Goal: Task Accomplishment & Management: Manage account settings

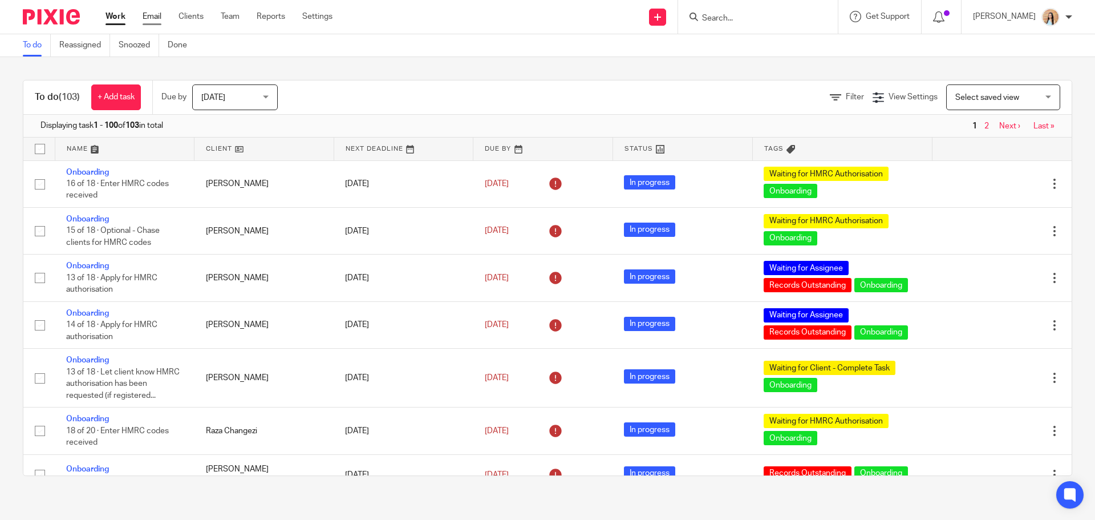
click at [159, 18] on link "Email" at bounding box center [152, 16] width 19 height 11
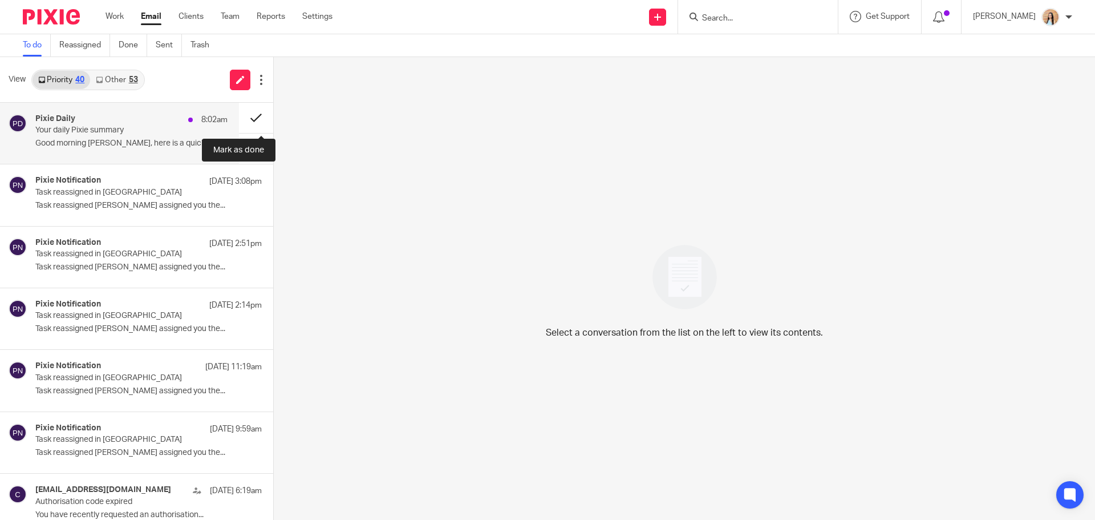
click at [249, 109] on button at bounding box center [256, 118] width 34 height 30
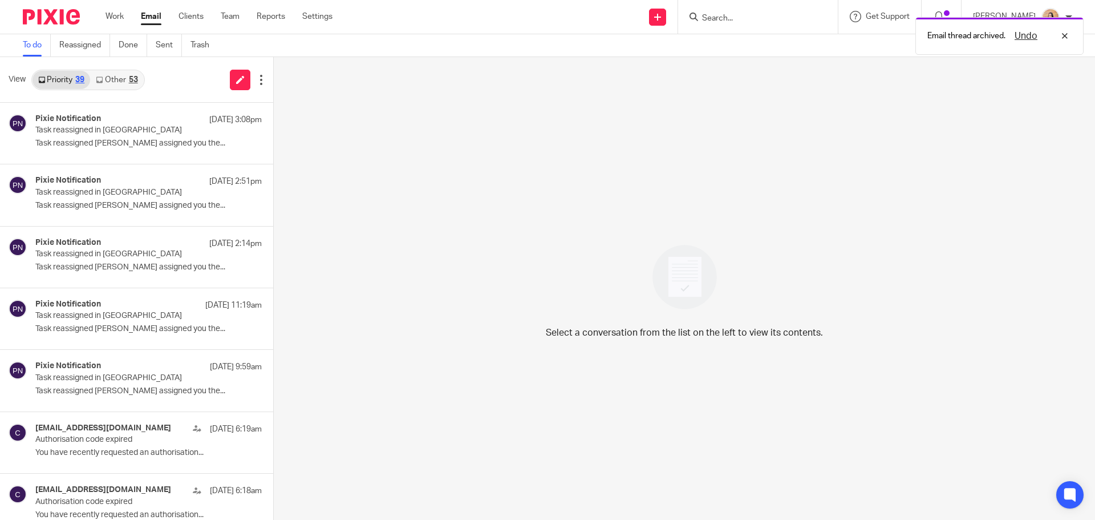
click at [108, 76] on link "Other 53" at bounding box center [116, 80] width 53 height 18
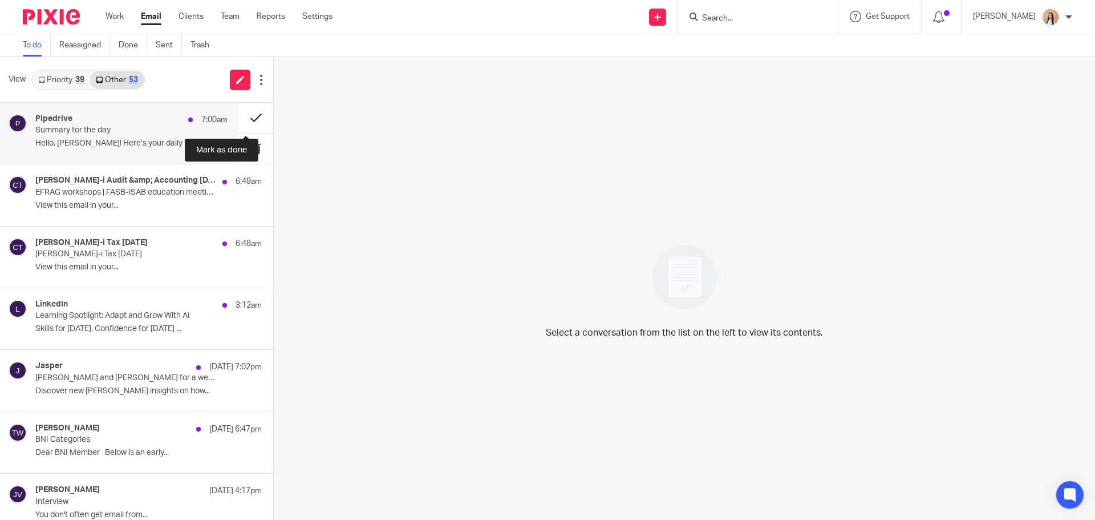
click at [239, 113] on button at bounding box center [256, 118] width 34 height 30
click at [144, 130] on p "Summary for the day" at bounding box center [112, 130] width 154 height 10
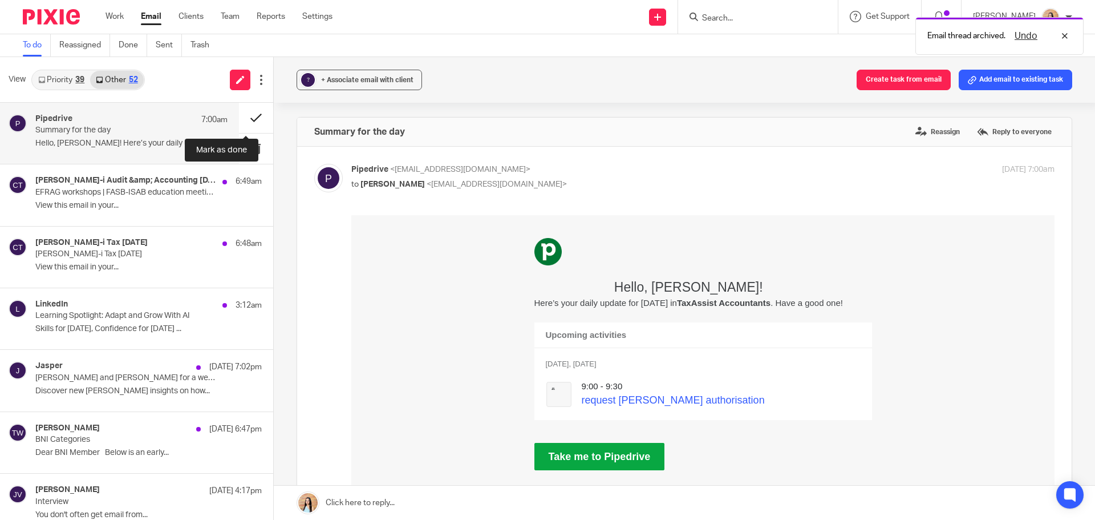
click at [249, 115] on button at bounding box center [256, 118] width 34 height 30
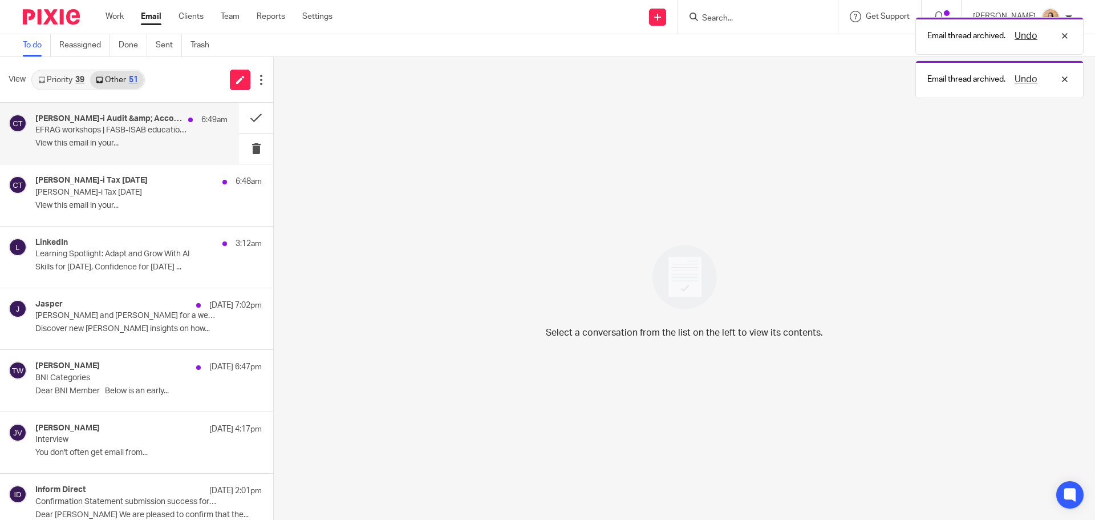
click at [167, 114] on h4 "Croner-i Audit &amp; Accounting Today" at bounding box center [108, 119] width 147 height 10
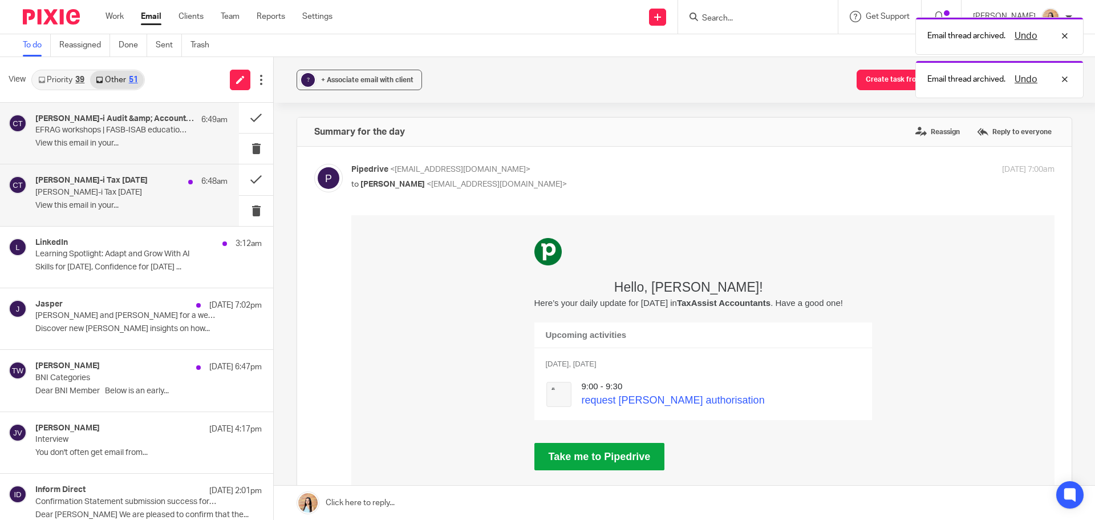
click at [106, 172] on div "Croner-i Tax Today 6:48am Croner-i Tax Today View this email in your..." at bounding box center [119, 194] width 239 height 61
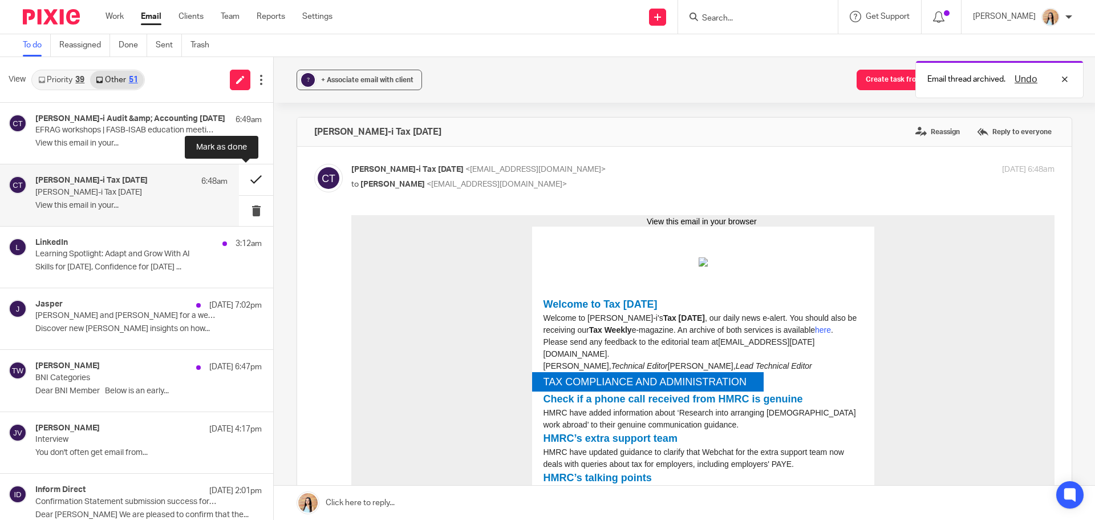
click at [249, 176] on button at bounding box center [256, 179] width 34 height 30
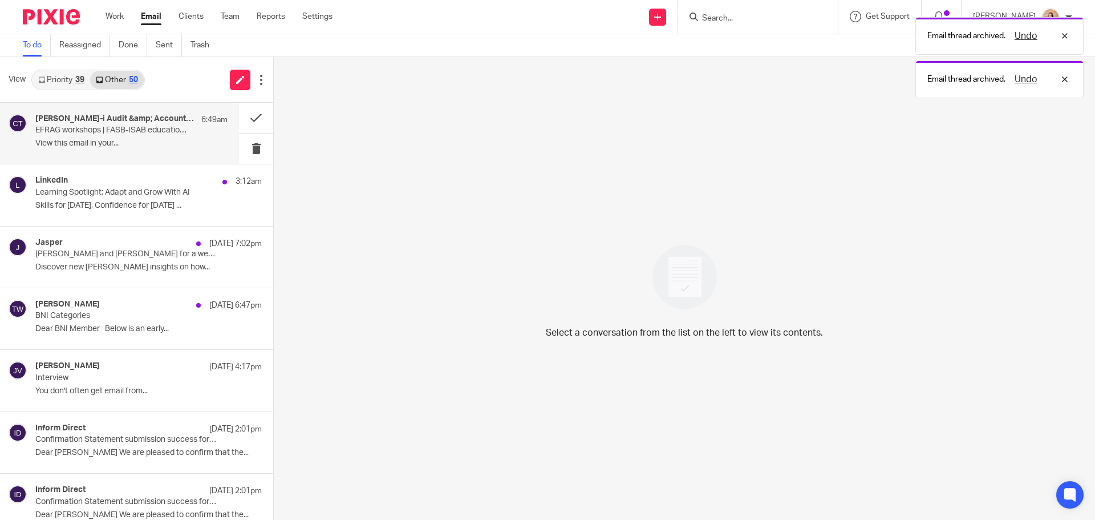
click at [138, 139] on p "View this email in your..." at bounding box center [131, 144] width 192 height 10
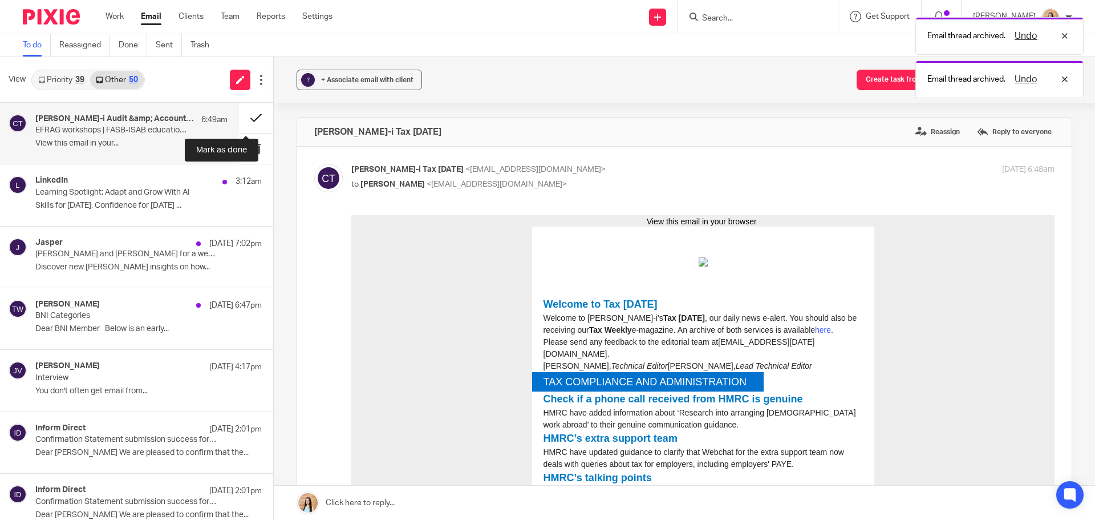
click at [242, 117] on button at bounding box center [256, 118] width 34 height 30
click at [164, 176] on div "LinkedIn 3:12am" at bounding box center [148, 181] width 226 height 11
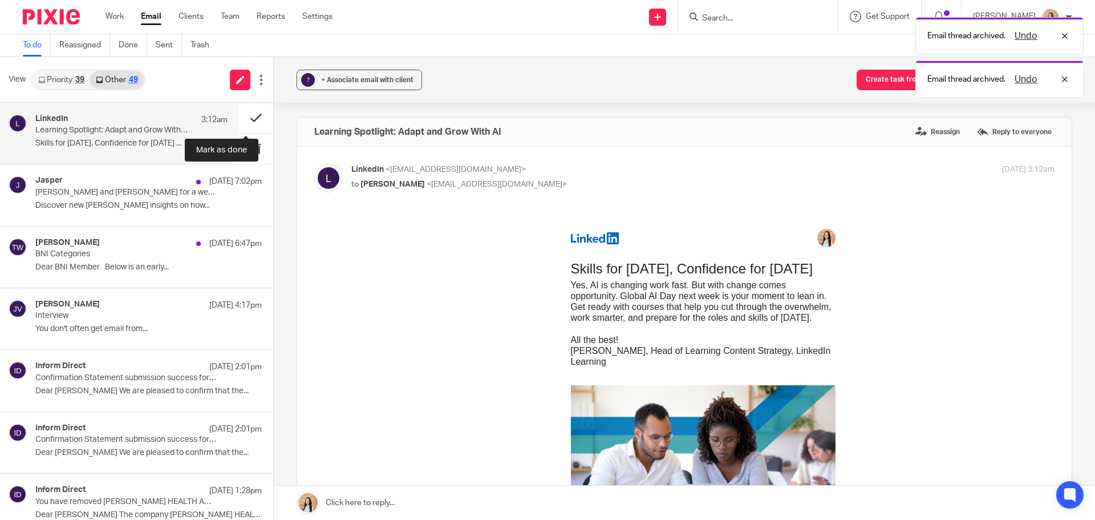
click at [255, 118] on button at bounding box center [256, 118] width 34 height 30
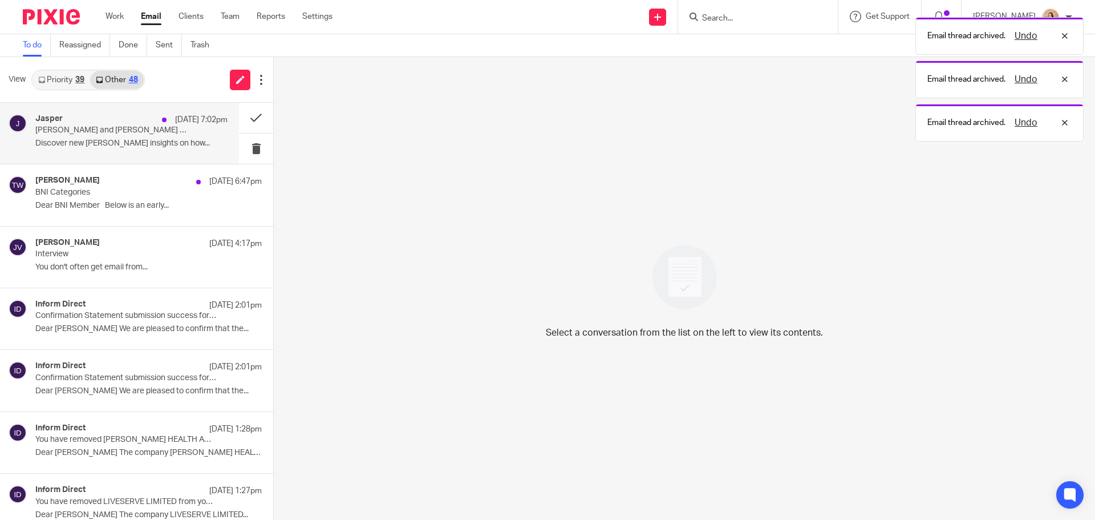
click at [157, 115] on div "22 Sep 7:02pm" at bounding box center [191, 119] width 71 height 11
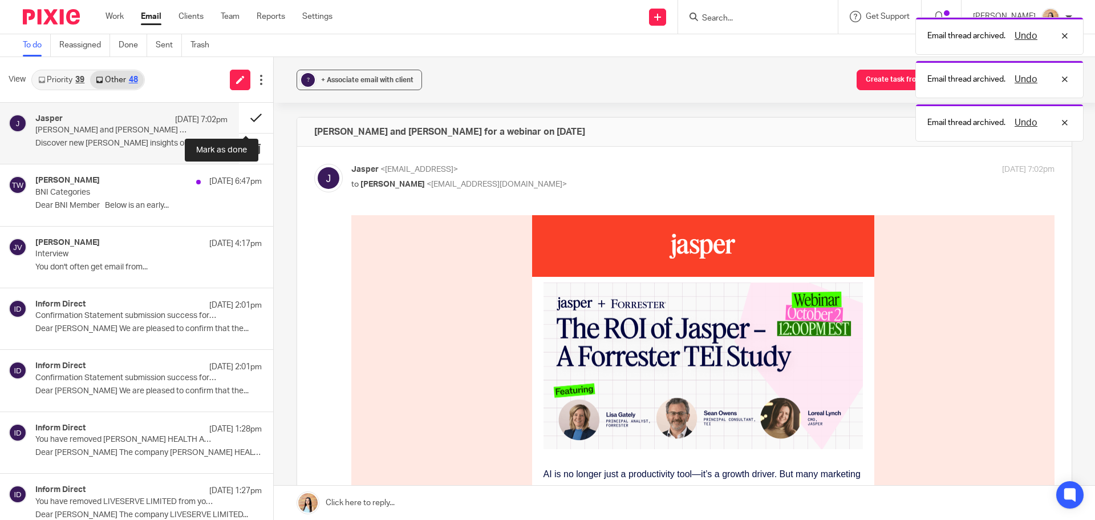
click at [254, 111] on button at bounding box center [256, 118] width 34 height 30
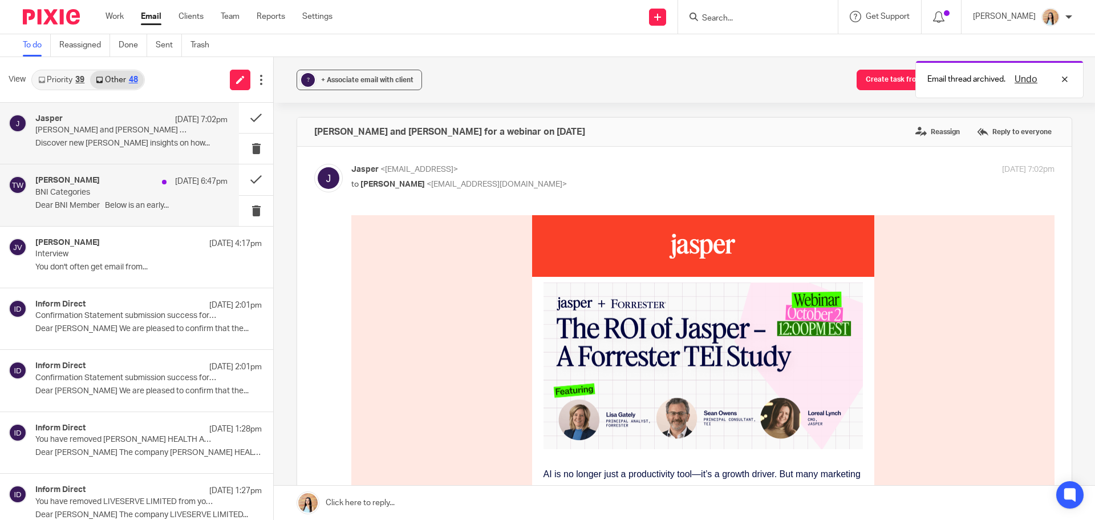
click at [118, 190] on p "BNI Categories" at bounding box center [112, 193] width 154 height 10
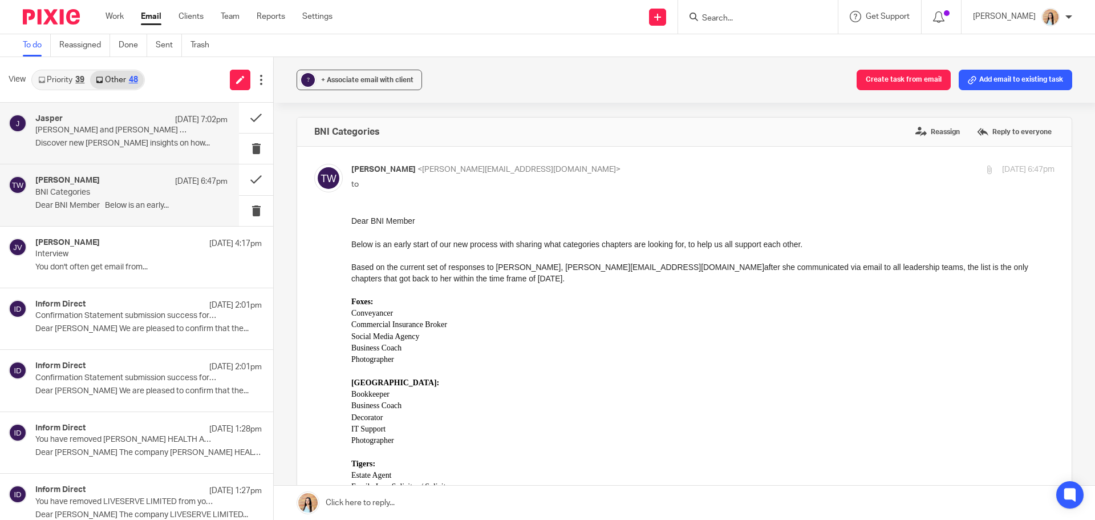
click at [118, 119] on div "Jasper 22 Sep 7:02pm" at bounding box center [131, 119] width 192 height 11
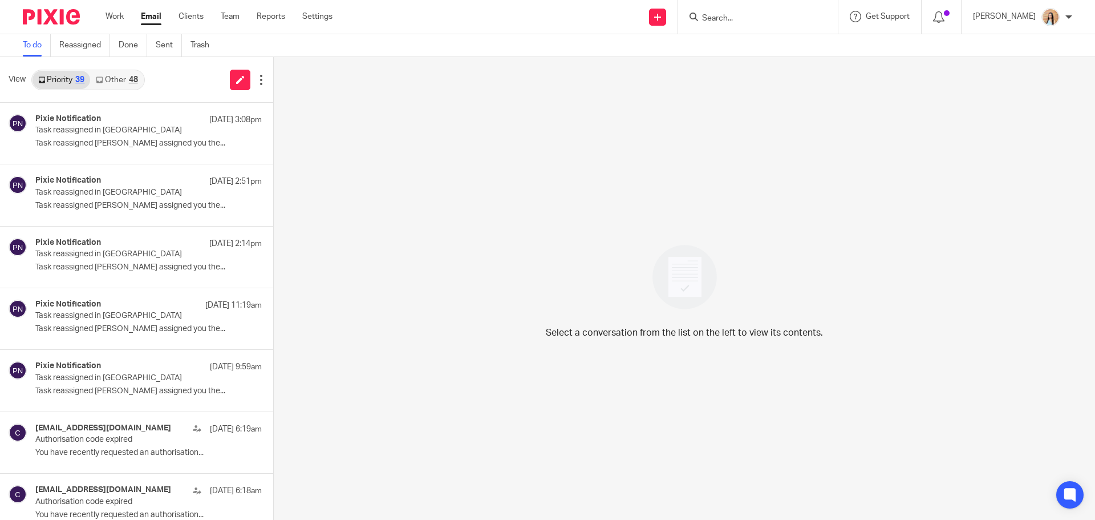
click at [126, 74] on link "Other 48" at bounding box center [116, 80] width 53 height 18
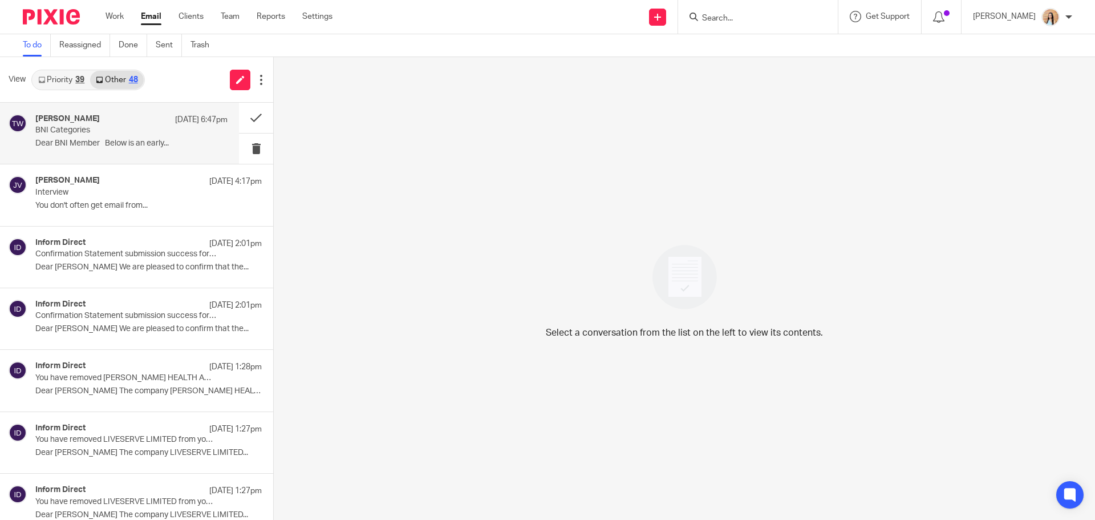
click at [175, 133] on p "BNI Categories" at bounding box center [112, 130] width 154 height 10
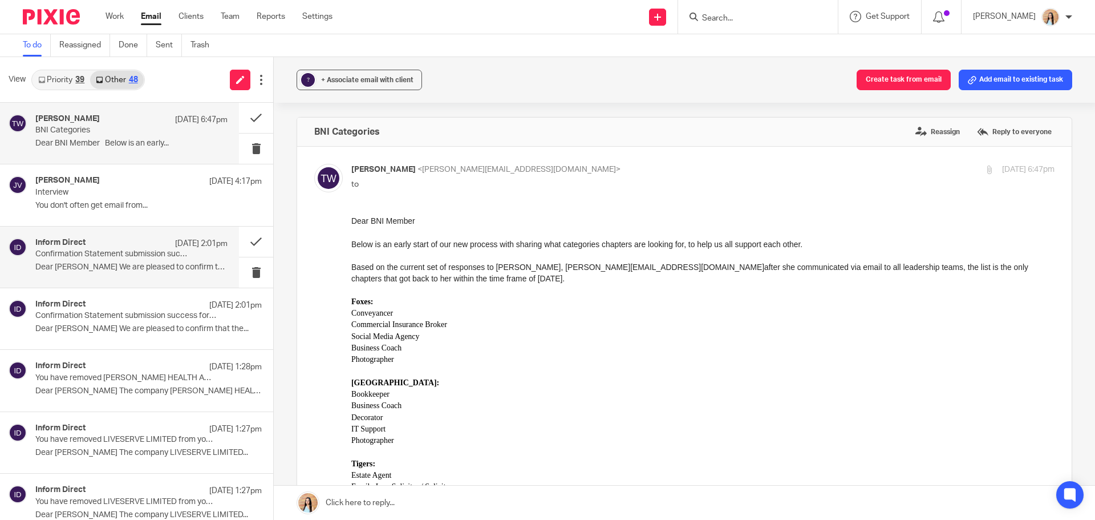
click at [157, 268] on p "Dear [PERSON_NAME] We are pleased to confirm that the..." at bounding box center [131, 267] width 192 height 10
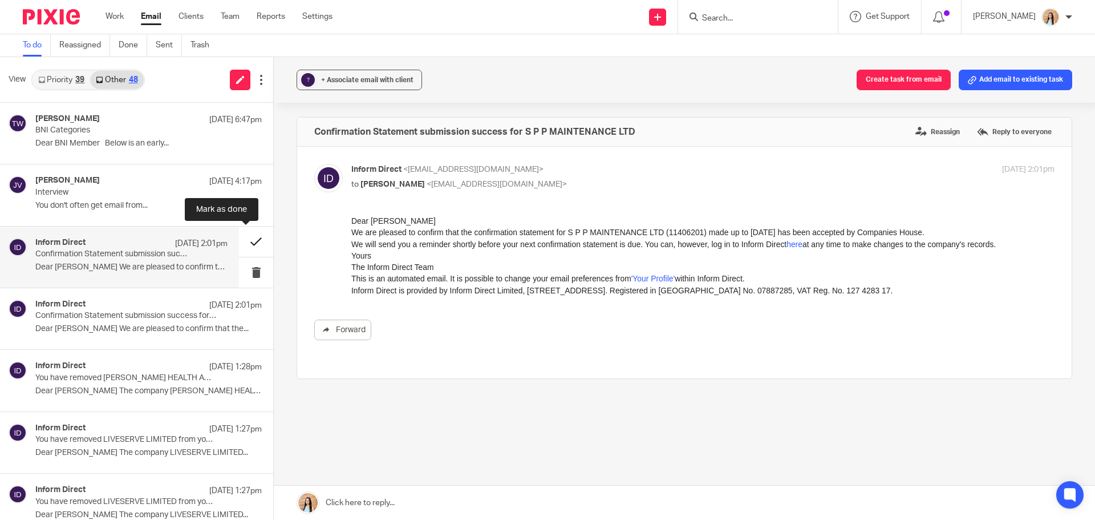
click at [246, 234] on button at bounding box center [256, 241] width 34 height 30
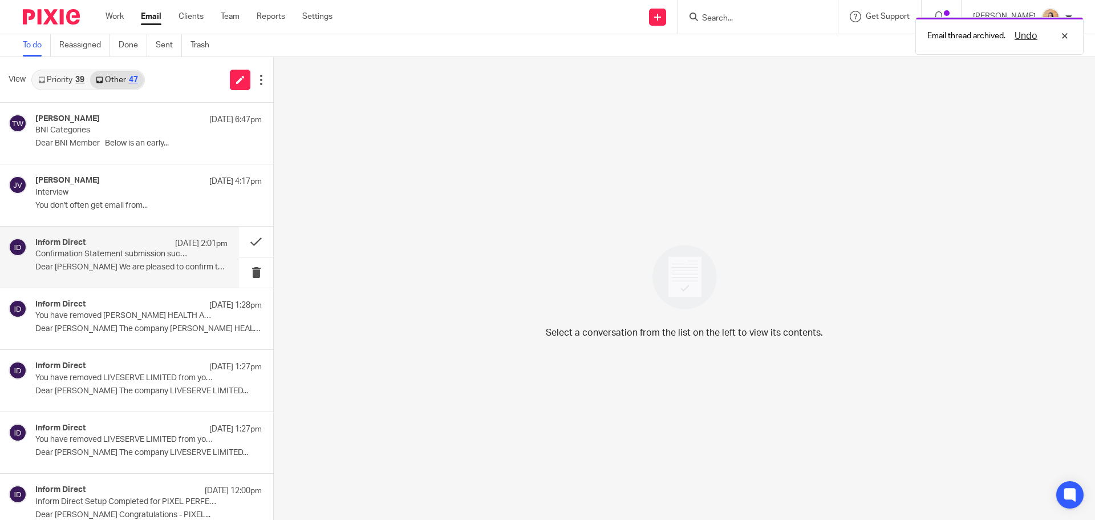
click at [147, 244] on div "Inform Direct 22 Sep 2:01pm" at bounding box center [131, 243] width 192 height 11
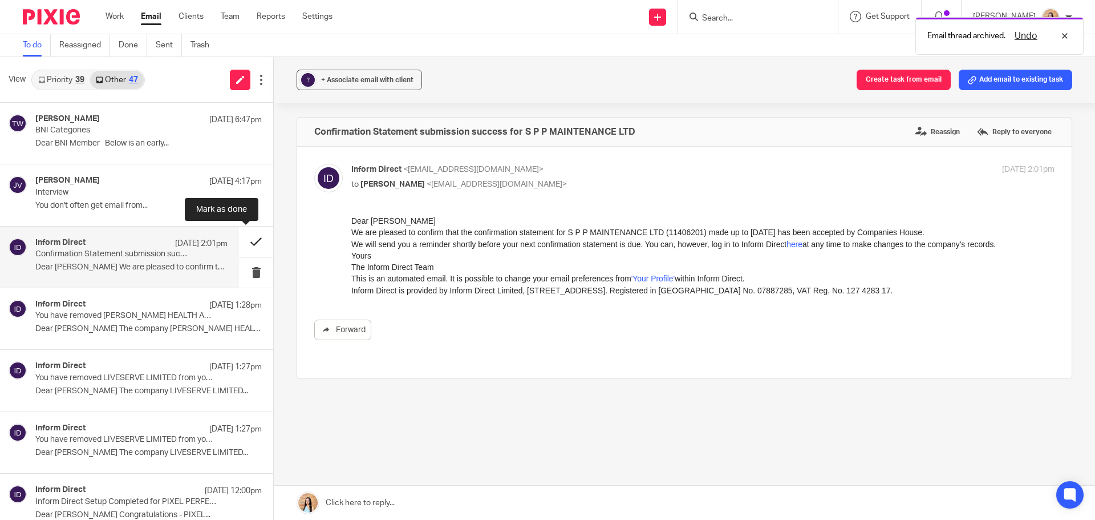
click at [239, 241] on button at bounding box center [256, 241] width 34 height 30
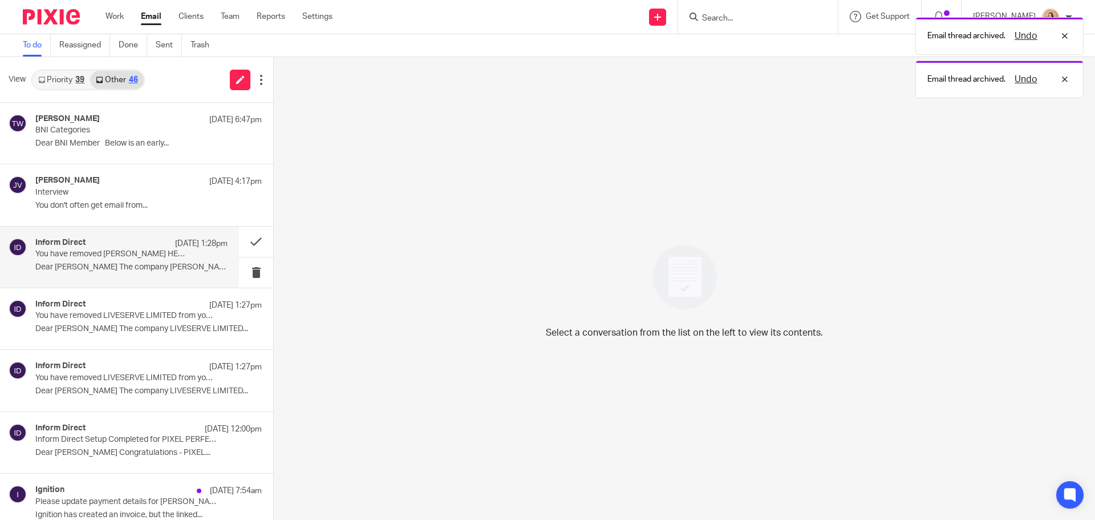
click at [175, 247] on p "22 Sep 1:28pm" at bounding box center [201, 243] width 52 height 11
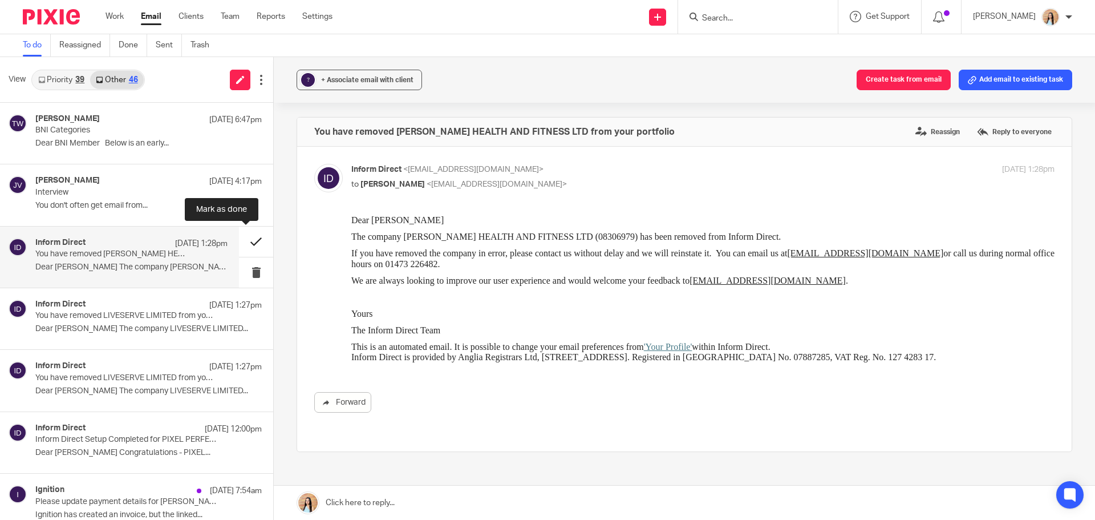
click at [251, 236] on button at bounding box center [256, 241] width 34 height 30
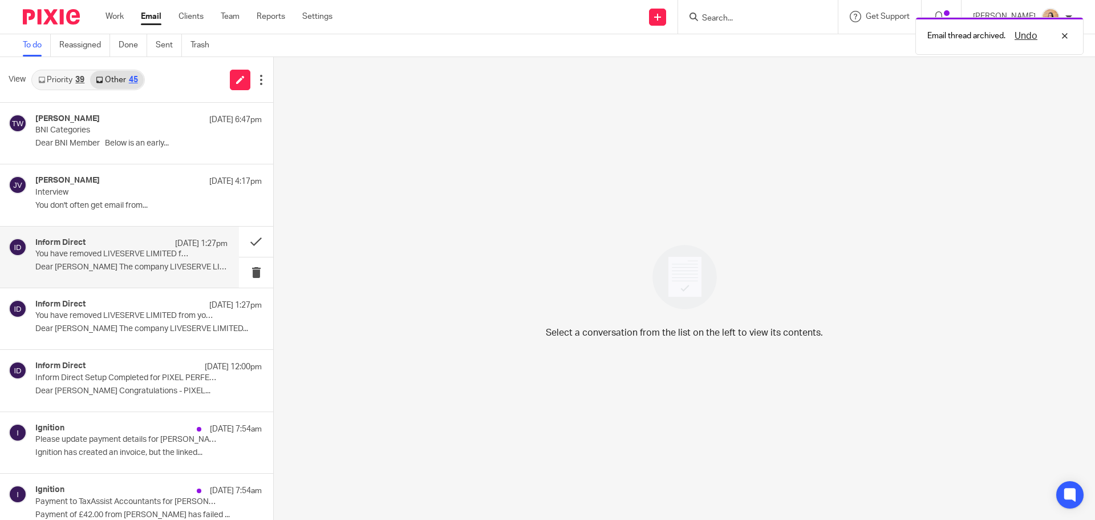
click at [140, 269] on p "Dear Raj The company LIVESERVE LIMITED..." at bounding box center [131, 267] width 192 height 10
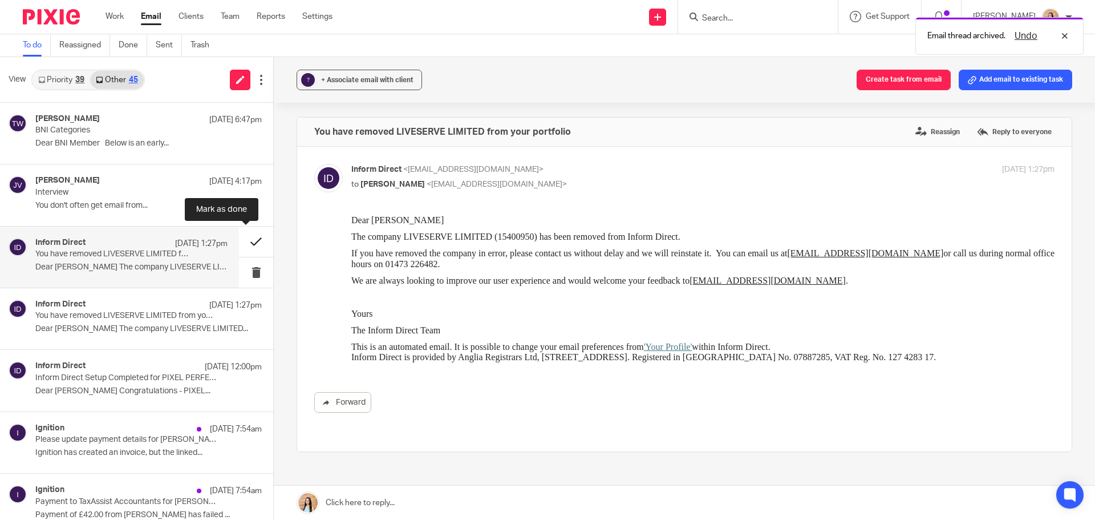
click at [248, 235] on button at bounding box center [256, 241] width 34 height 30
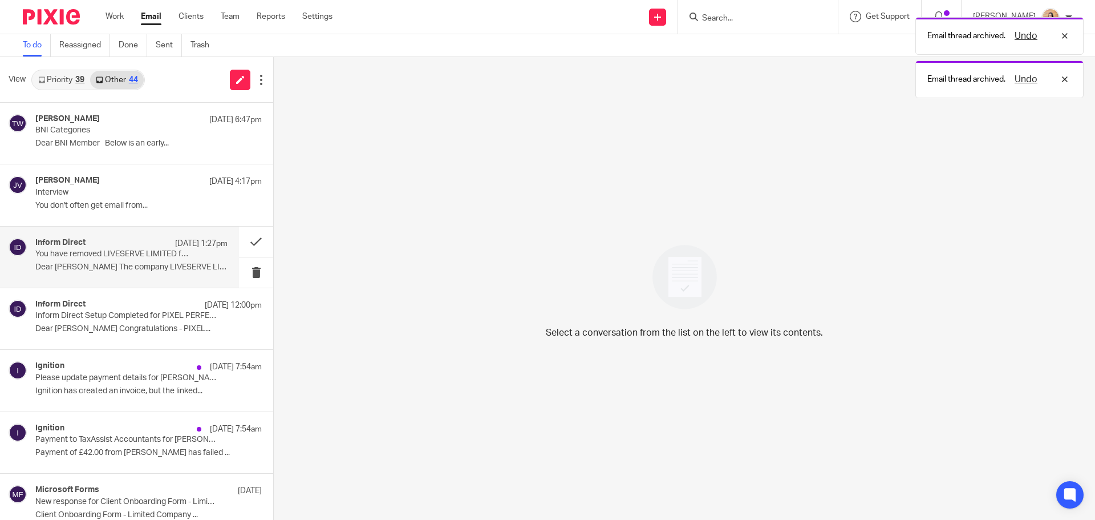
click at [166, 262] on p "Dear Raeesa The company LIVESERVE LIMITED..." at bounding box center [131, 267] width 192 height 10
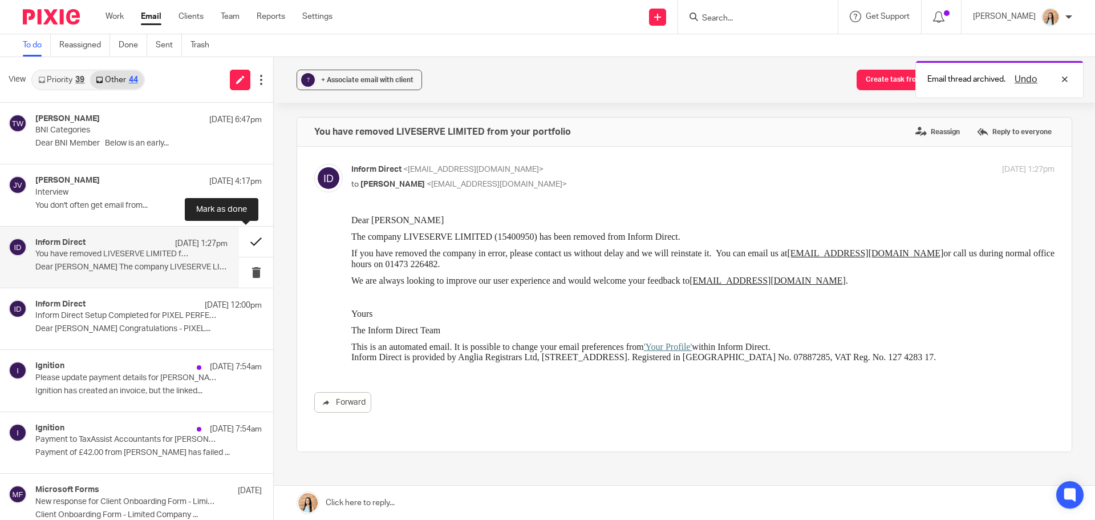
click at [251, 244] on button at bounding box center [256, 241] width 34 height 30
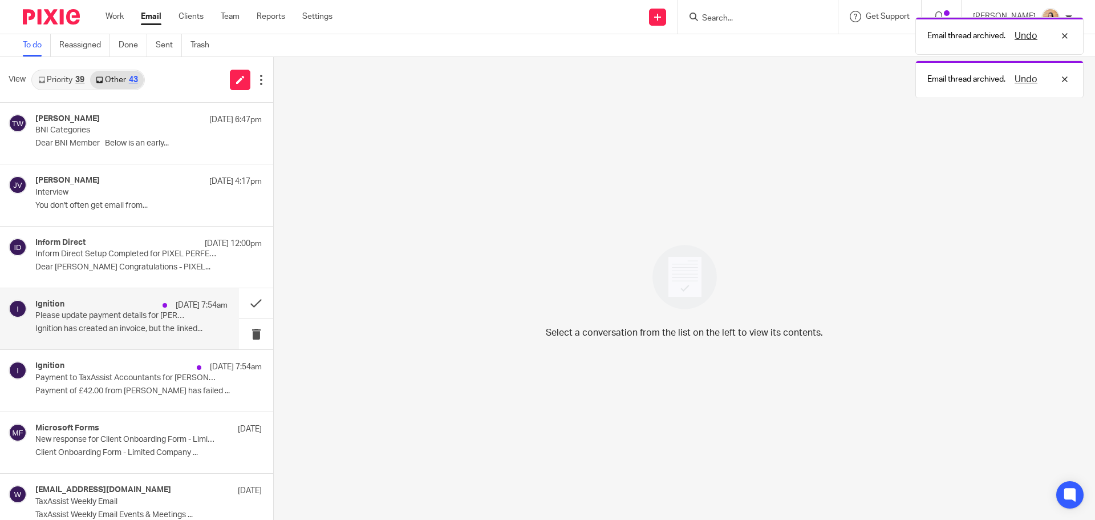
click at [151, 313] on p "Please update payment details for Afzal Majoti" at bounding box center [112, 316] width 154 height 10
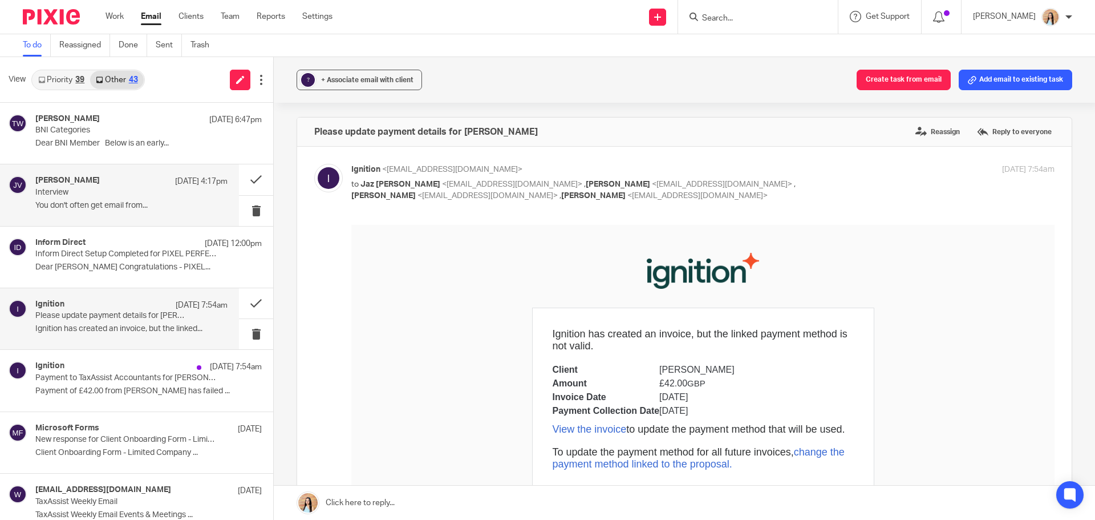
click at [91, 206] on p "You don't often get email from..." at bounding box center [131, 206] width 192 height 10
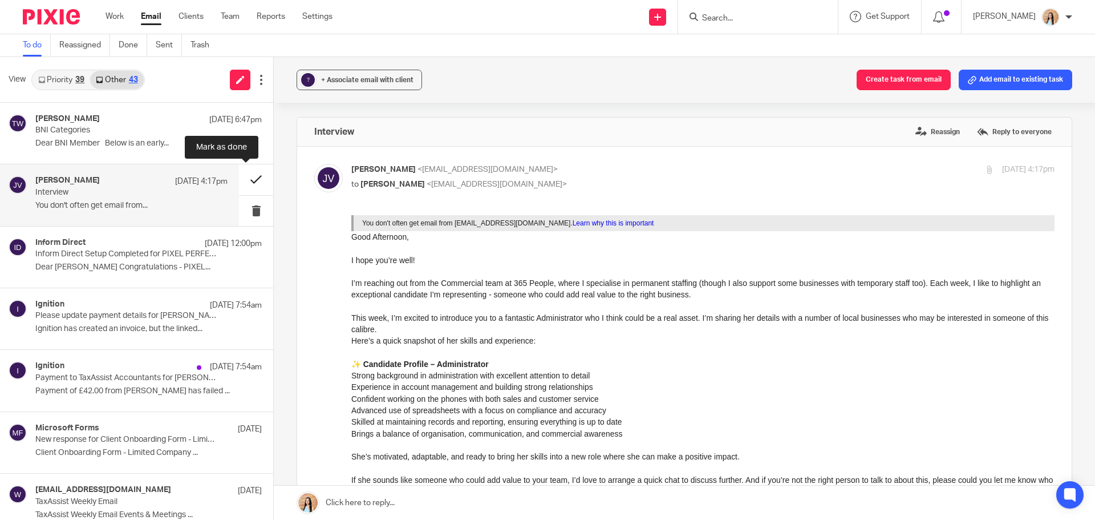
click at [241, 173] on button at bounding box center [256, 179] width 34 height 30
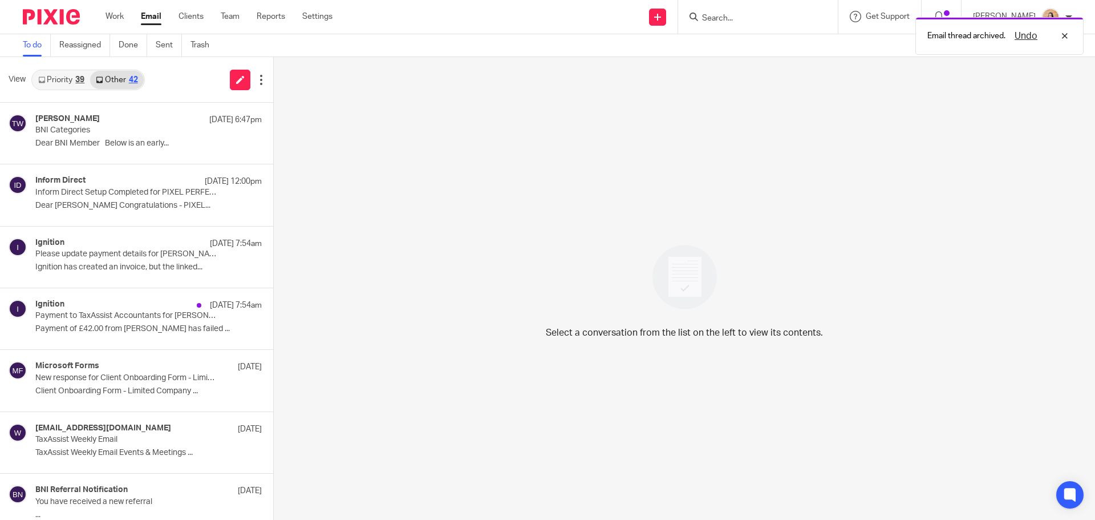
click at [75, 75] on link "Priority 39" at bounding box center [62, 80] width 58 height 18
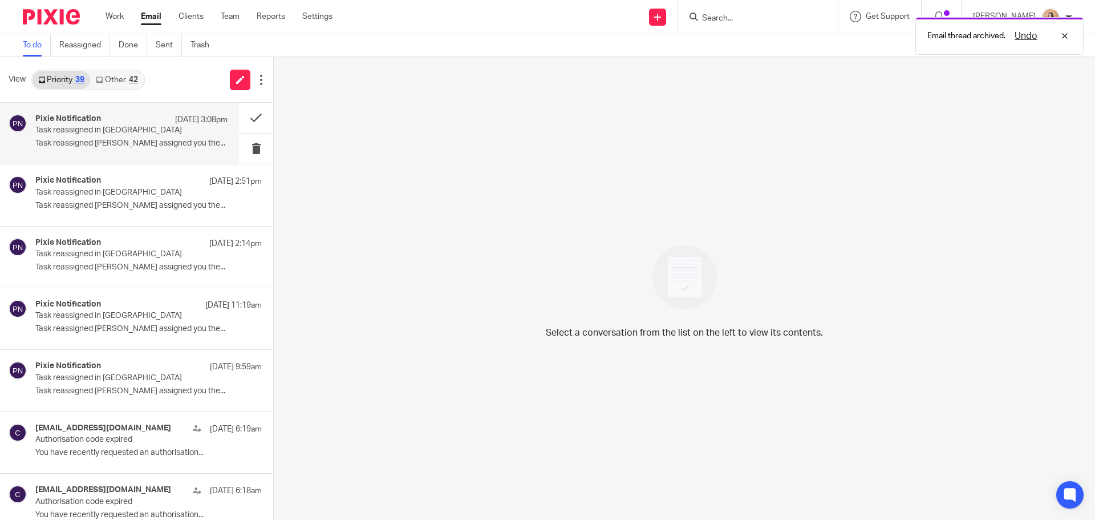
click at [97, 127] on p "Task reassigned in Pixie" at bounding box center [112, 130] width 154 height 10
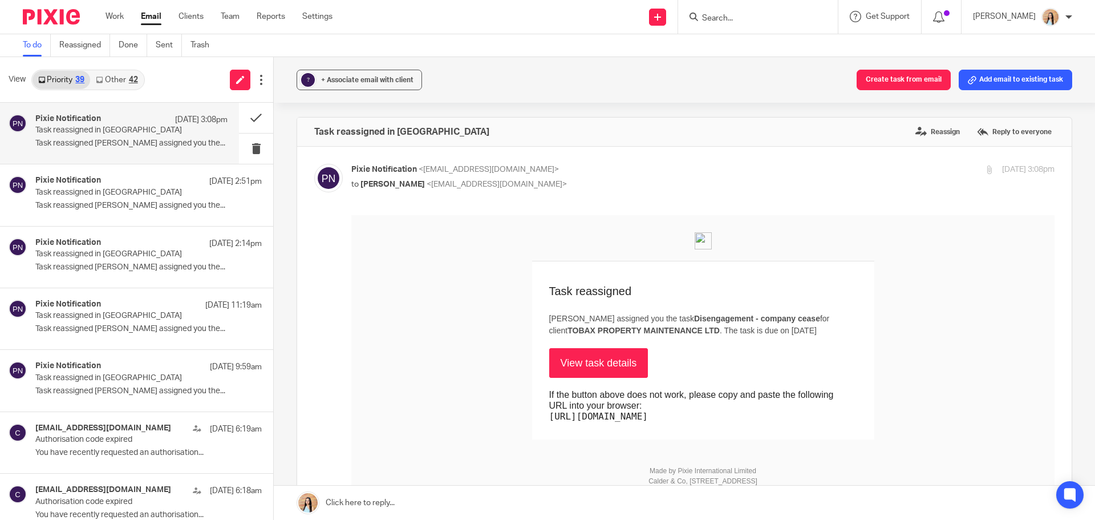
click at [597, 364] on link "View task details" at bounding box center [598, 363] width 99 height 30
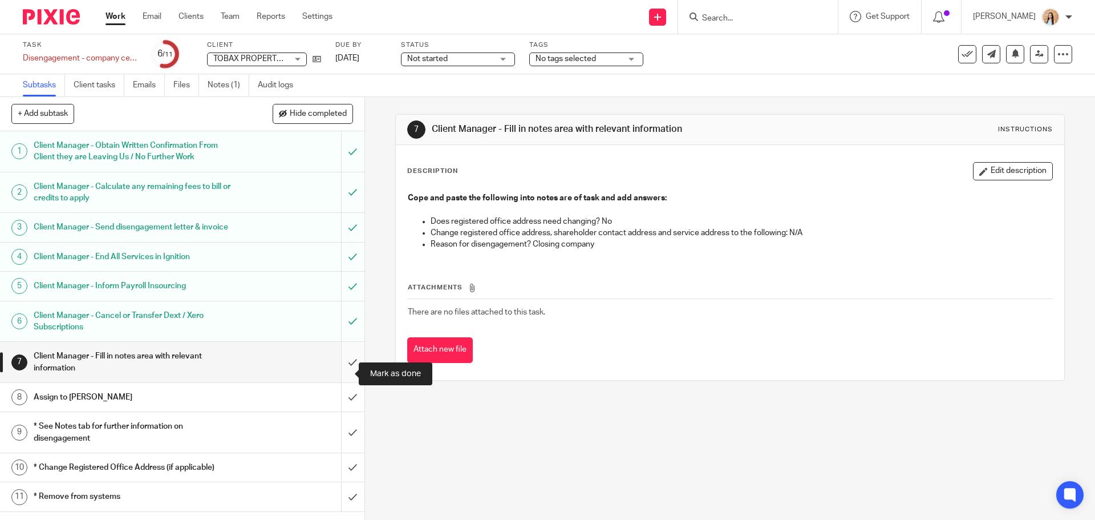
click at [345, 366] on input "submit" at bounding box center [182, 362] width 364 height 40
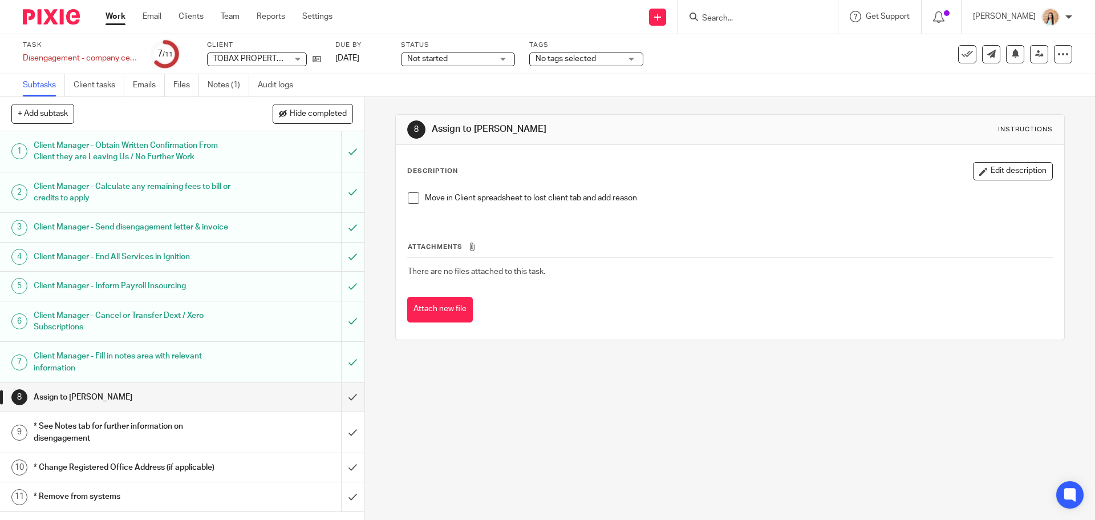
click at [375, 221] on div "8 Assign to [PERSON_NAME] Instructions Description Edit description Move in Cli…" at bounding box center [730, 308] width 730 height 423
drag, startPoint x: 318, startPoint y: 58, endPoint x: 354, endPoint y: 63, distance: 36.4
click at [354, 63] on link "[DATE]" at bounding box center [360, 58] width 51 height 12
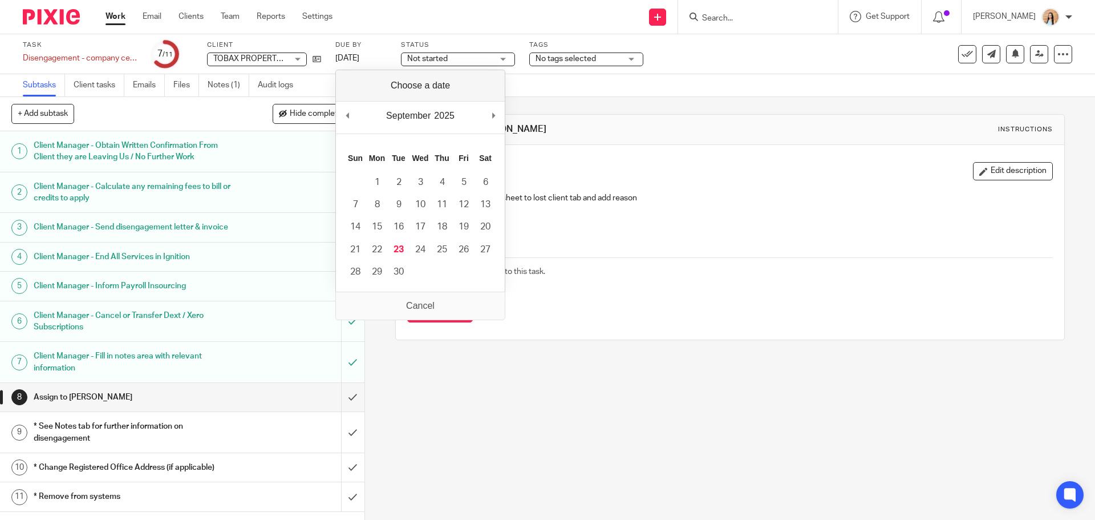
click at [723, 374] on div "8 Assign to Raj Instructions Description Edit description Move in Client spread…" at bounding box center [730, 308] width 730 height 423
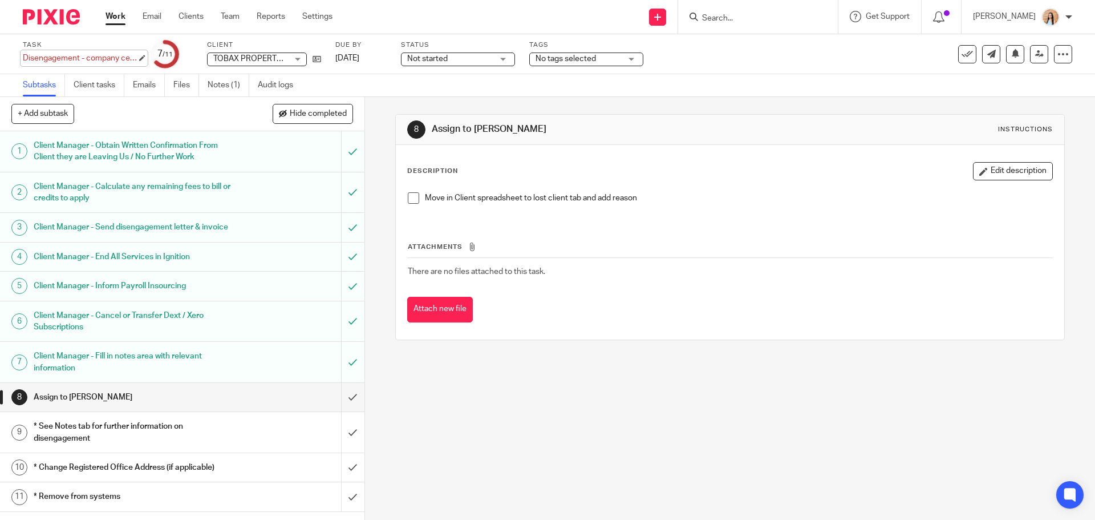
click at [118, 54] on div "Disengagement - company cease Save Disengagement - company cease" at bounding box center [80, 57] width 114 height 11
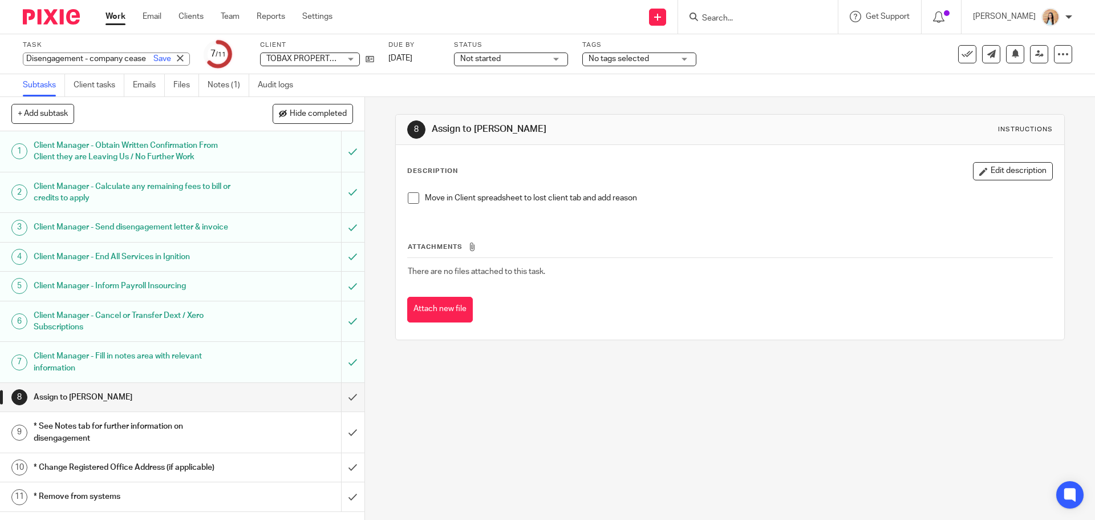
click at [118, 54] on input "Disengagement - company cease" at bounding box center [106, 58] width 167 height 13
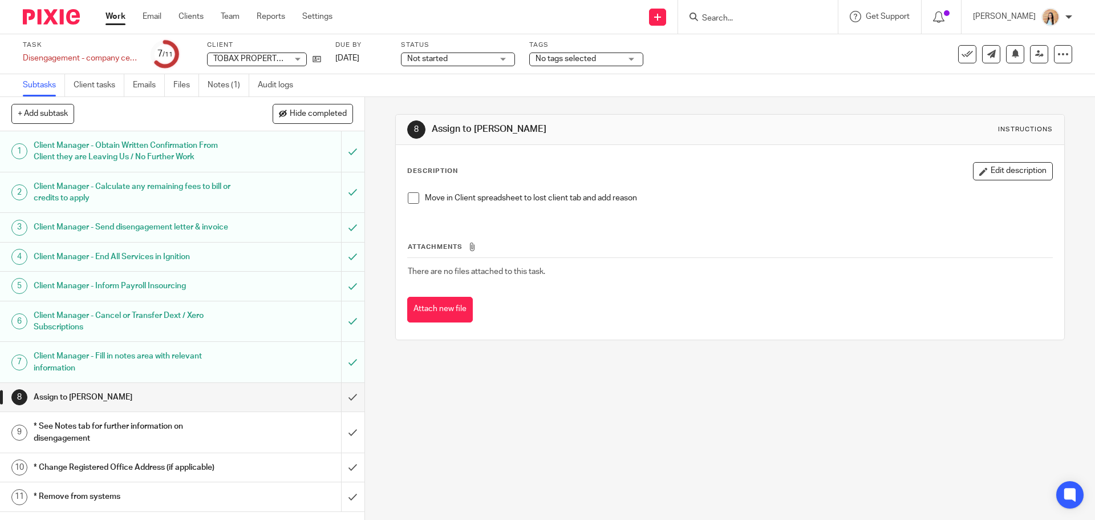
scroll to position [3, 0]
click at [376, 210] on div "8 Assign to Raj Instructions Description Edit description Move in Client spread…" at bounding box center [730, 308] width 730 height 423
click at [375, 234] on div "8 Assign to Raj Instructions Description Edit description Move in Client spread…" at bounding box center [730, 308] width 730 height 423
click at [376, 205] on div "8 Assign to Raj Instructions Description Edit description Move in Client spread…" at bounding box center [730, 308] width 730 height 423
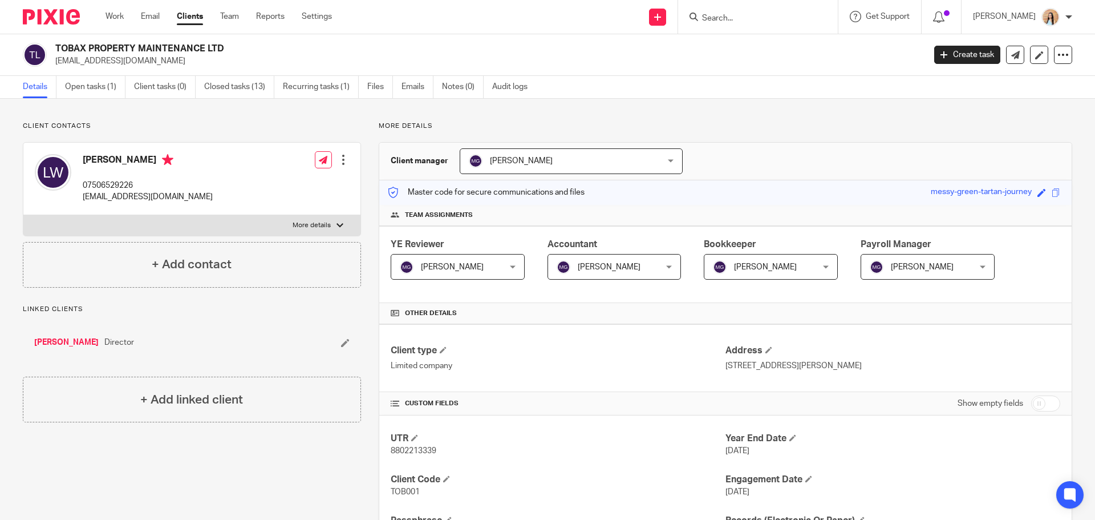
click at [566, 128] on p "More details" at bounding box center [726, 125] width 694 height 9
click at [757, 25] on div at bounding box center [758, 17] width 160 height 34
click at [786, 15] on input "Search" at bounding box center [752, 19] width 103 height 10
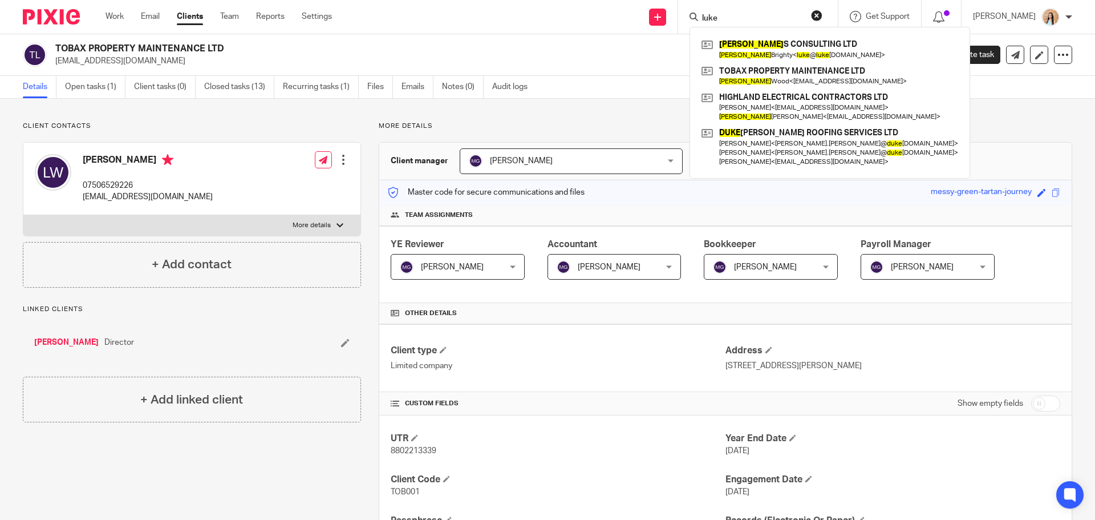
type input "luke"
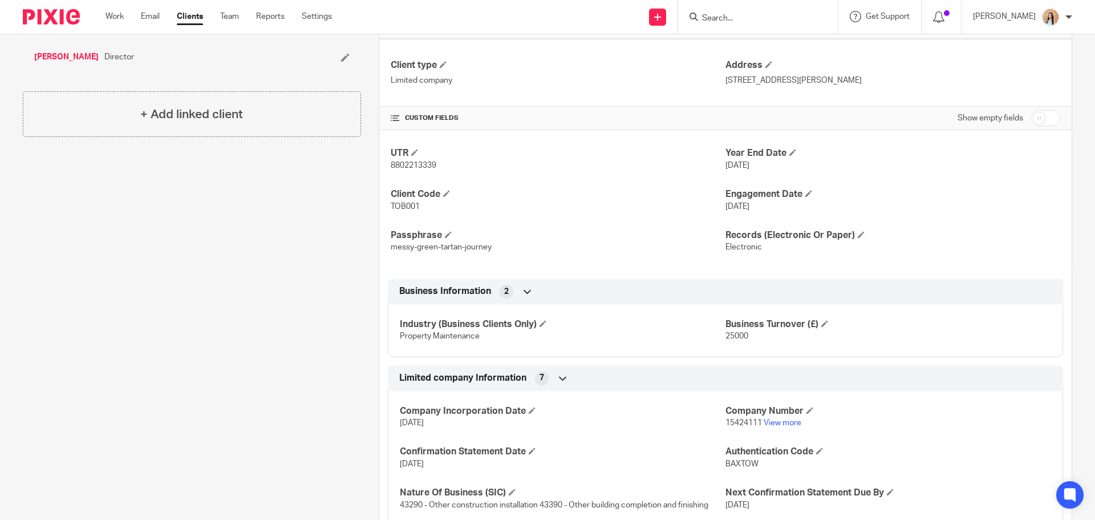
scroll to position [513, 0]
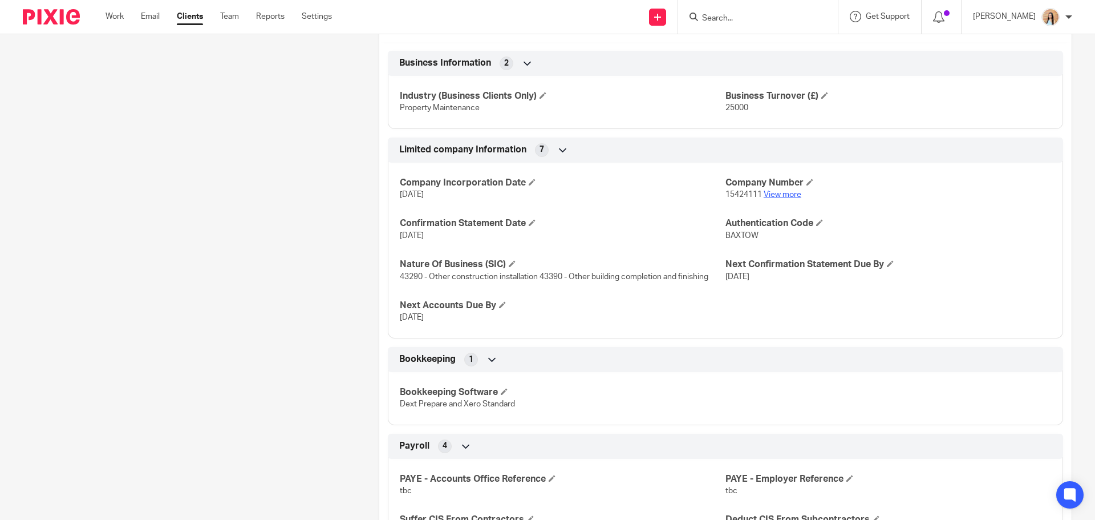
click at [775, 193] on link "View more" at bounding box center [783, 195] width 38 height 8
click at [781, 193] on link "View more" at bounding box center [783, 195] width 38 height 8
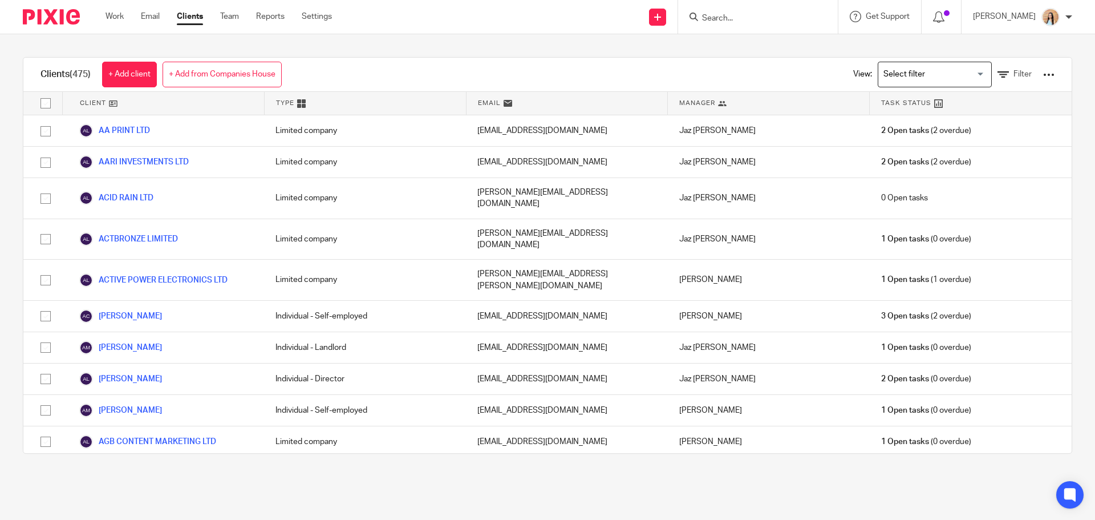
click at [1001, 68] on div "View: Loading... Filter" at bounding box center [945, 75] width 218 height 34
click at [1014, 76] on span "Filter" at bounding box center [1023, 74] width 18 height 8
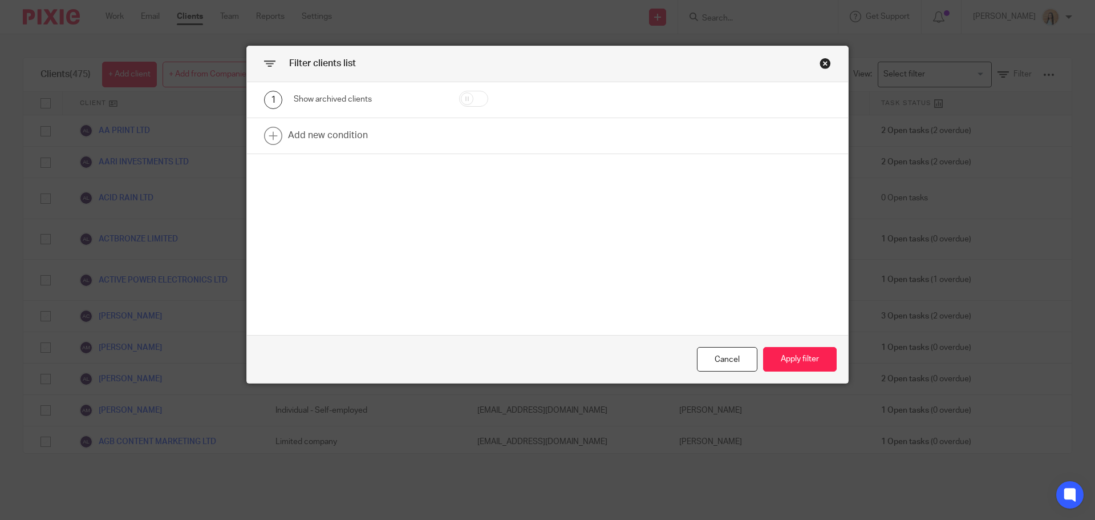
click at [462, 101] on input "checkbox" at bounding box center [473, 99] width 29 height 16
checkbox input "true"
click at [312, 133] on link at bounding box center [547, 135] width 601 height 35
click at [372, 155] on div "2 Field Name Email Client type Manager Open tasks Overdue tasks Role: YE Review…" at bounding box center [547, 139] width 601 height 43
click at [392, 145] on div "Field" at bounding box center [358, 139] width 110 height 24
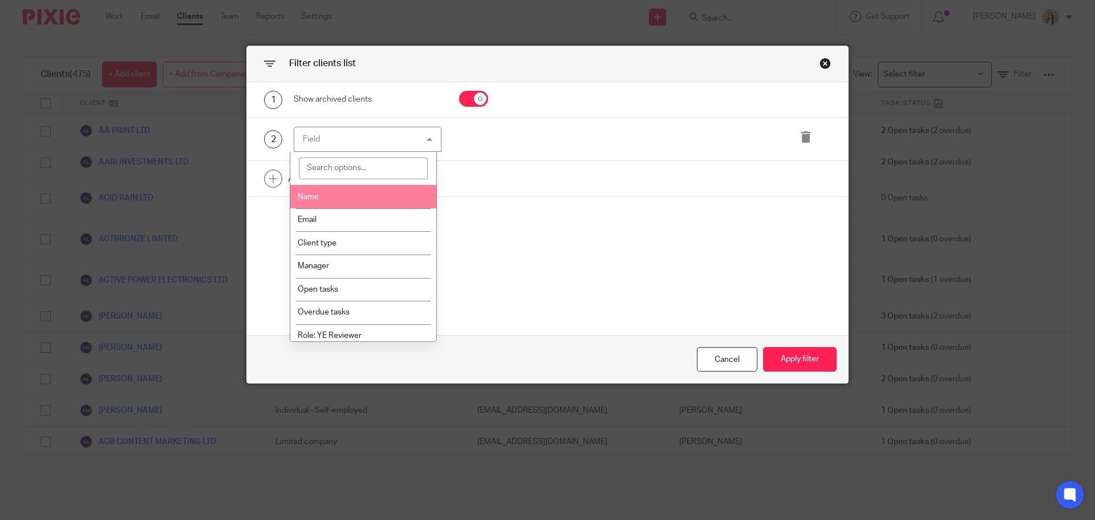
click at [327, 189] on li "Name" at bounding box center [363, 196] width 147 height 23
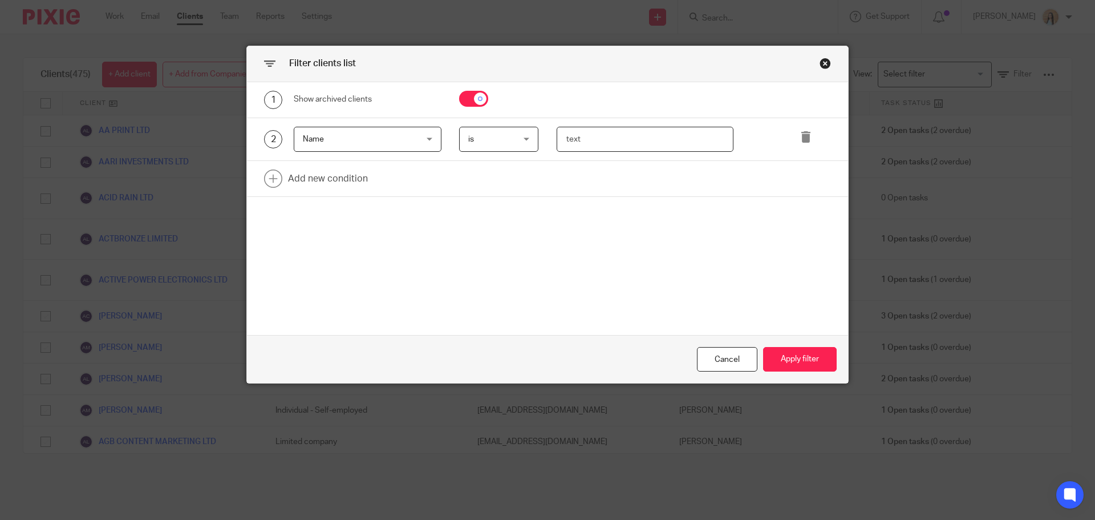
click at [665, 141] on input "text" at bounding box center [645, 140] width 177 height 26
type input "luke wood"
click at [763, 357] on button "Apply filter" at bounding box center [800, 359] width 74 height 25
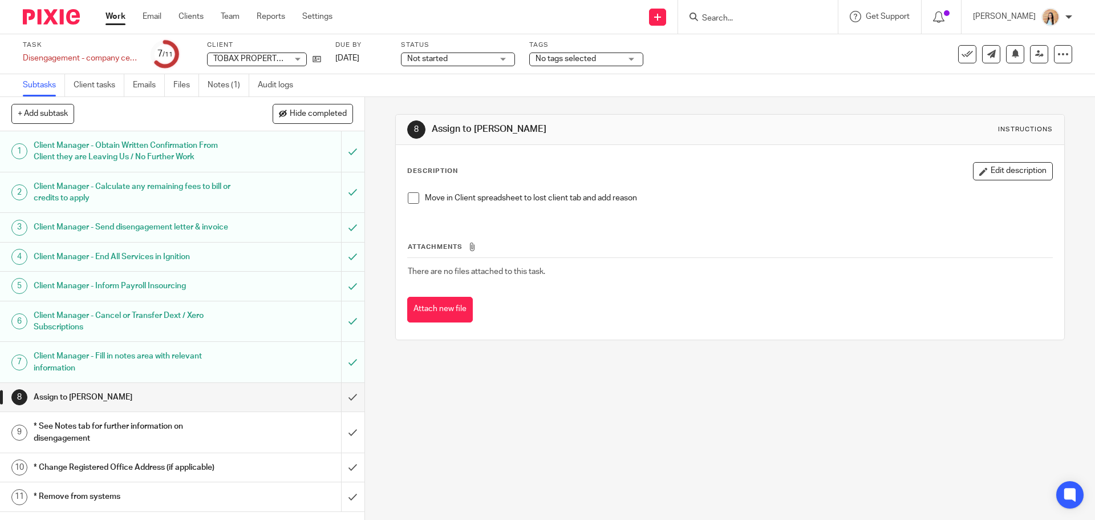
scroll to position [3, 0]
click at [378, 157] on div "8 Assign to [PERSON_NAME] Instructions Description Edit description Move in Cli…" at bounding box center [730, 308] width 730 height 423
click at [752, 293] on div "Attachments There are no files attached to this task. Attach new file" at bounding box center [729, 270] width 645 height 104
click at [691, 290] on div "Attachments There are no files attached to this task. Attach new file" at bounding box center [729, 270] width 645 height 104
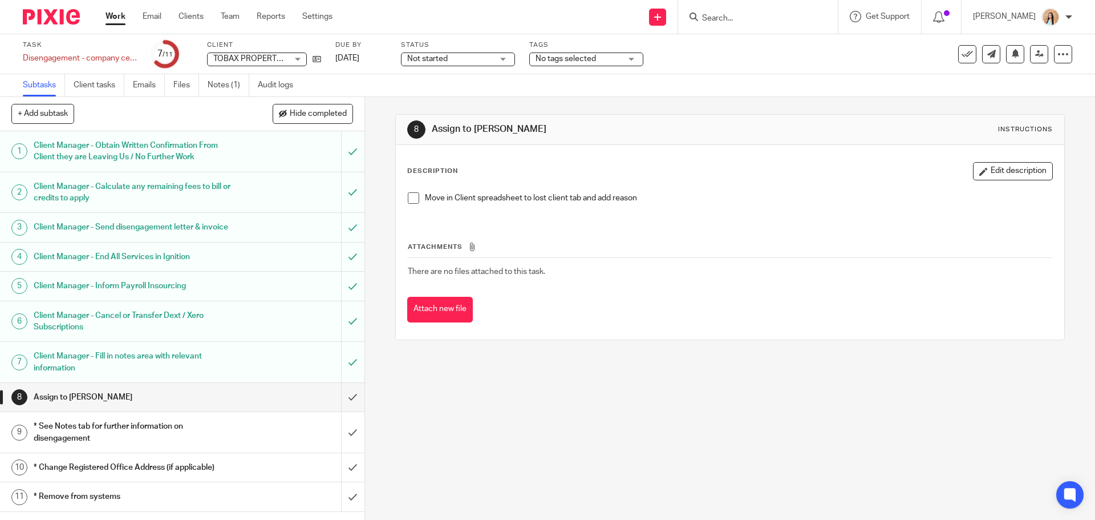
click at [691, 290] on div "Attachments There are no files attached to this task. Attach new file" at bounding box center [729, 270] width 645 height 104
click at [699, 286] on div "Attachments There are no files attached to this task. Attach new file" at bounding box center [729, 270] width 645 height 104
click at [725, 278] on td "There are no files attached to this task." at bounding box center [729, 271] width 645 height 27
click at [792, 380] on div "8 Assign to [PERSON_NAME] Instructions Description Edit description Move in Cli…" at bounding box center [730, 308] width 730 height 423
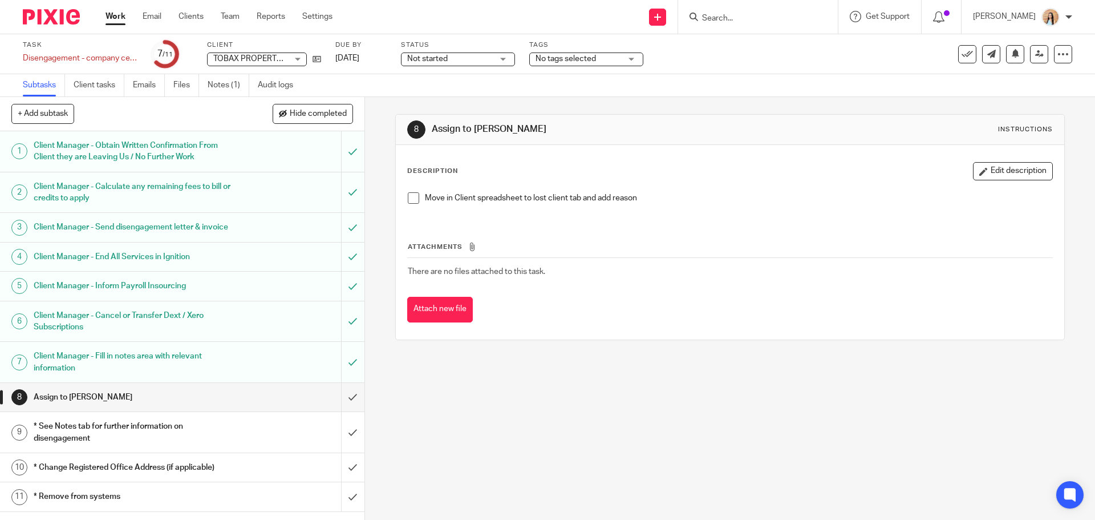
click at [792, 380] on div "8 Assign to [PERSON_NAME] Instructions Description Edit description Move in Cli…" at bounding box center [730, 308] width 730 height 423
click at [792, 409] on div "8 Assign to [PERSON_NAME] Instructions Description Edit description Move in Cli…" at bounding box center [730, 308] width 730 height 423
click at [793, 402] on div "8 Assign to [PERSON_NAME] Instructions Description Edit description Move in Cli…" at bounding box center [730, 308] width 730 height 423
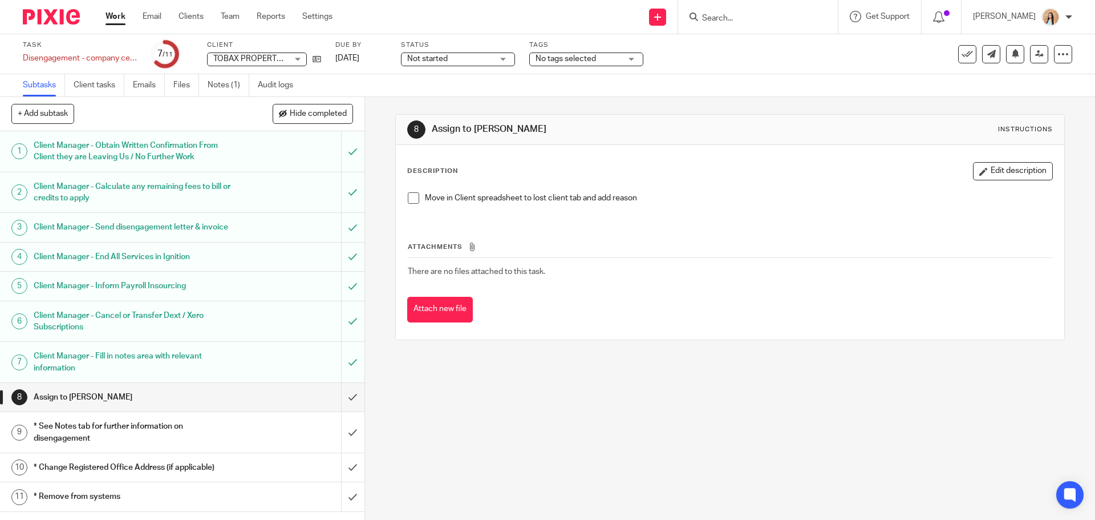
click at [816, 380] on div "8 Assign to [PERSON_NAME] Instructions Description Edit description Move in Cli…" at bounding box center [730, 308] width 730 height 423
click at [378, 248] on div "8 Assign to [PERSON_NAME] Instructions Description Edit description Move in Cli…" at bounding box center [730, 308] width 730 height 423
click at [377, 249] on div "8 Assign to [PERSON_NAME] Instructions Description Edit description Move in Cli…" at bounding box center [730, 308] width 730 height 423
click at [467, 447] on div "8 Assign to [PERSON_NAME] Instructions Description Edit description Move in Cli…" at bounding box center [730, 308] width 730 height 423
click at [694, 409] on div "8 Assign to [PERSON_NAME] Instructions Description Edit description Move in Cli…" at bounding box center [730, 308] width 730 height 423
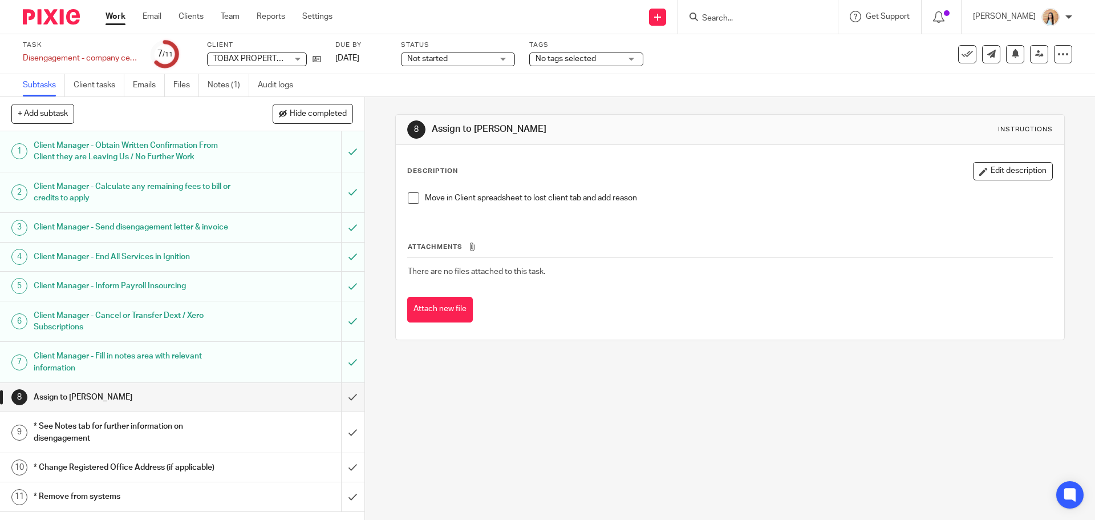
click at [734, 415] on div "8 Assign to [PERSON_NAME] Instructions Description Edit description Move in Cli…" at bounding box center [730, 308] width 730 height 423
drag, startPoint x: 407, startPoint y: 200, endPoint x: 333, endPoint y: 301, distance: 125.7
click at [408, 200] on span at bounding box center [413, 197] width 11 height 11
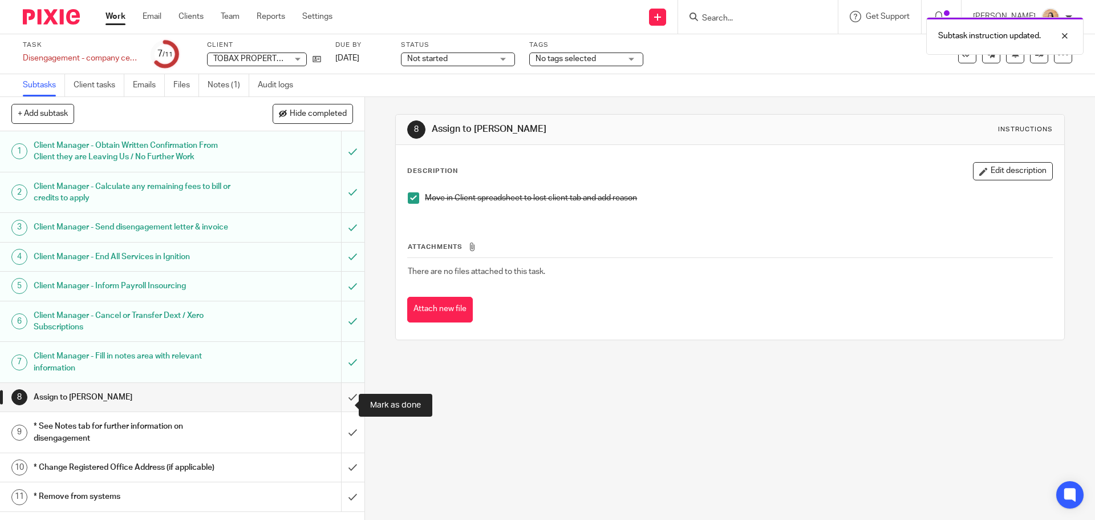
click at [347, 396] on input "submit" at bounding box center [182, 397] width 364 height 29
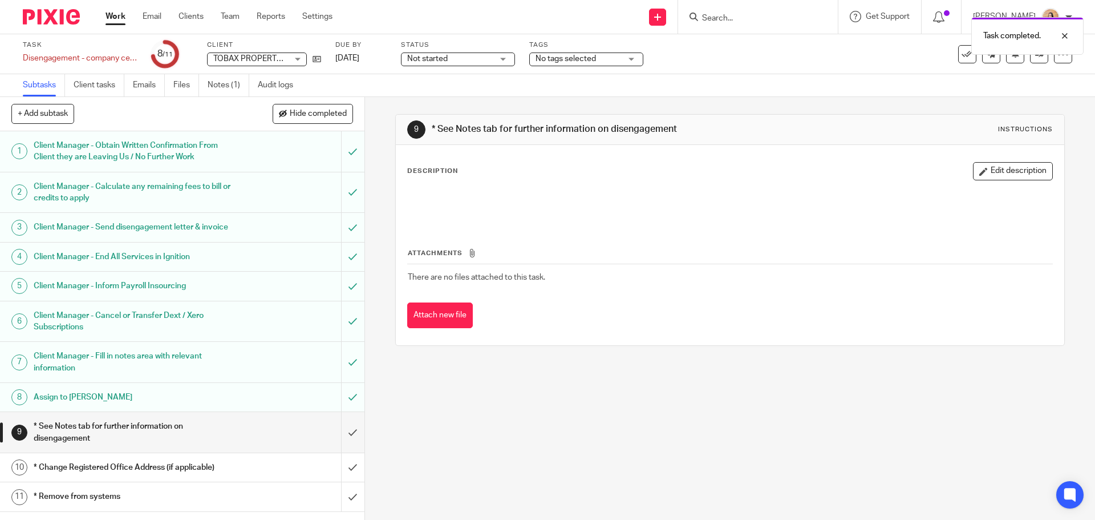
scroll to position [3, 0]
click at [334, 439] on input "submit" at bounding box center [182, 432] width 364 height 40
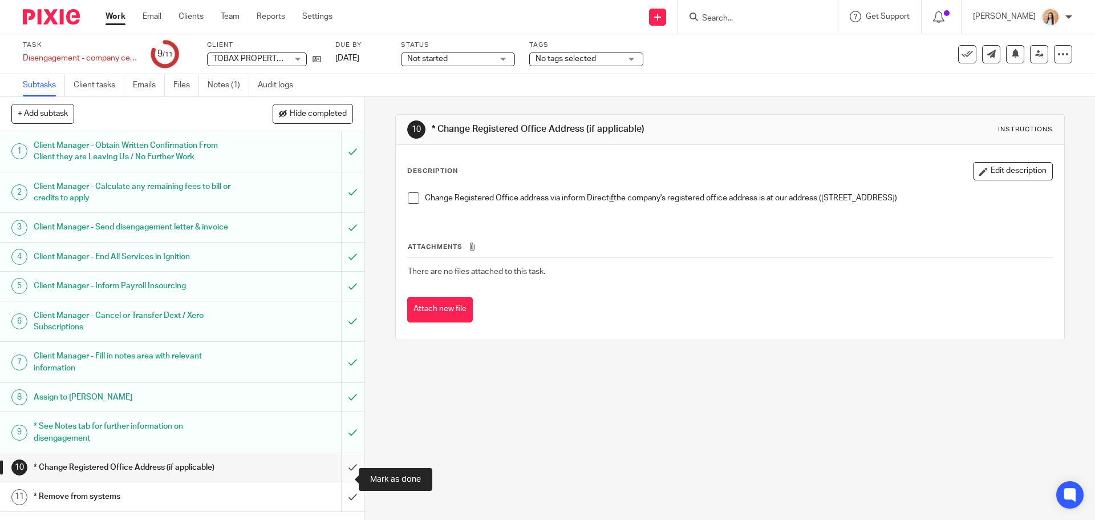
click at [344, 478] on input "submit" at bounding box center [182, 467] width 364 height 29
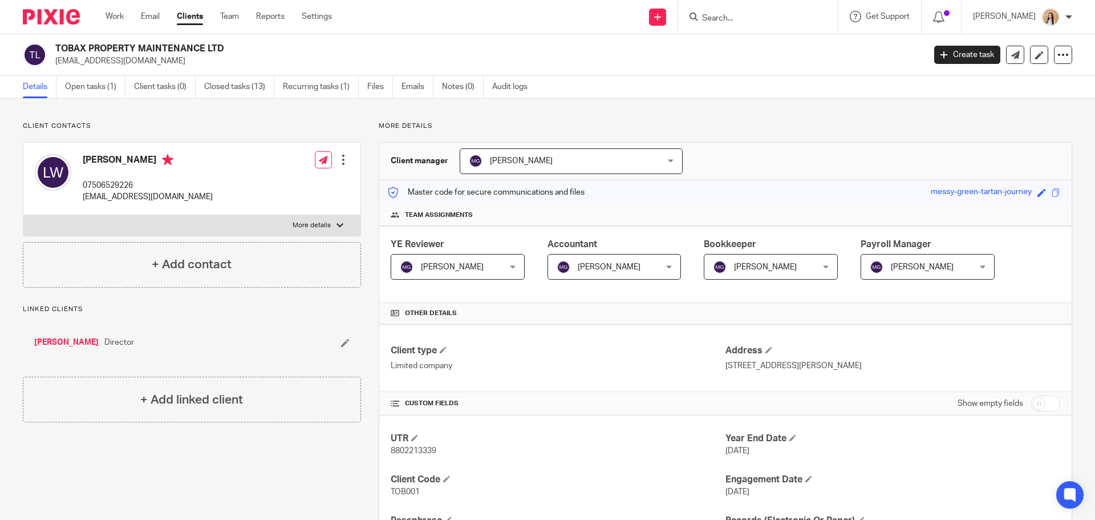
scroll to position [171, 0]
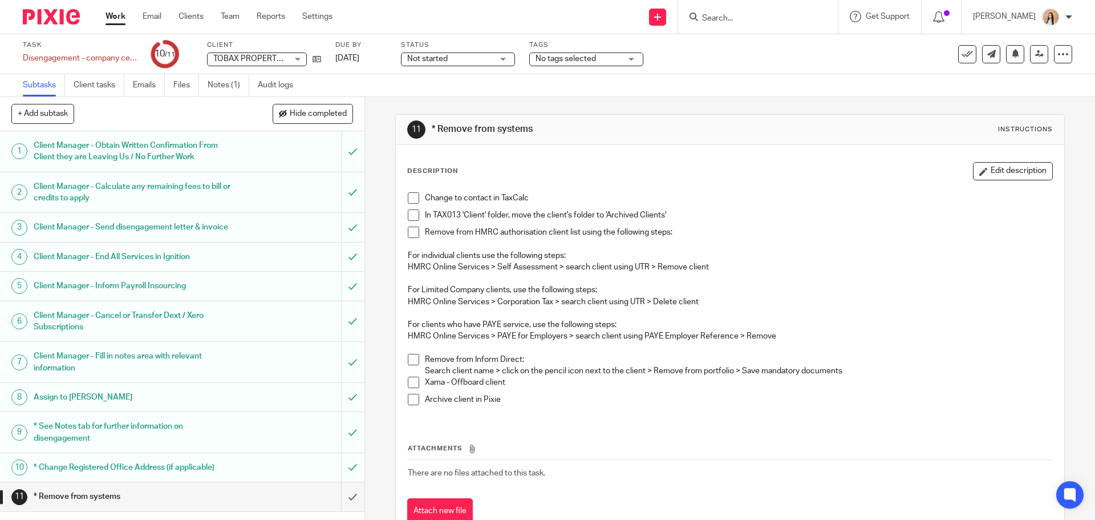
click at [382, 310] on div "11 * Remove from systems Instructions Description Edit description Change to co…" at bounding box center [730, 308] width 730 height 423
click at [376, 305] on div "11 * Remove from systems Instructions Description Edit description Change to co…" at bounding box center [730, 308] width 730 height 423
click at [376, 284] on div "11 * Remove from systems Instructions Description Edit description Change to co…" at bounding box center [730, 308] width 730 height 423
drag, startPoint x: 411, startPoint y: 199, endPoint x: 410, endPoint y: 227, distance: 28.0
click at [411, 199] on span at bounding box center [413, 197] width 11 height 11
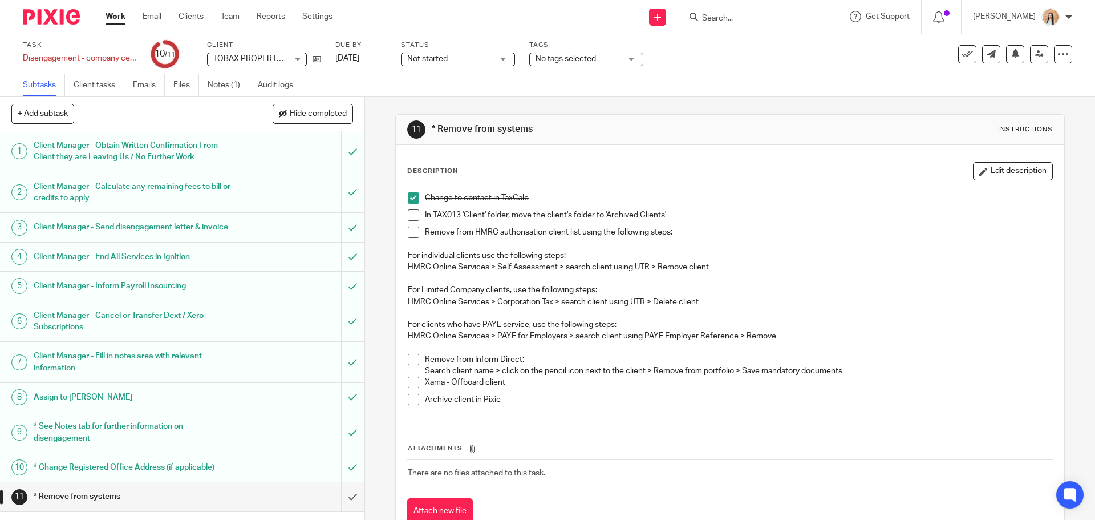
click at [403, 216] on div "Change to contact in TaxCalc In TAX013 'Client' folder, move the client's folde…" at bounding box center [729, 303] width 655 height 233
click at [408, 217] on span at bounding box center [413, 214] width 11 height 11
click at [322, 58] on div "Task Disengagement - company cease Save Disengagement - company cease 10 /11 Cl…" at bounding box center [460, 53] width 874 height 27
click at [315, 58] on icon at bounding box center [317, 59] width 9 height 9
click at [410, 233] on span at bounding box center [413, 231] width 11 height 11
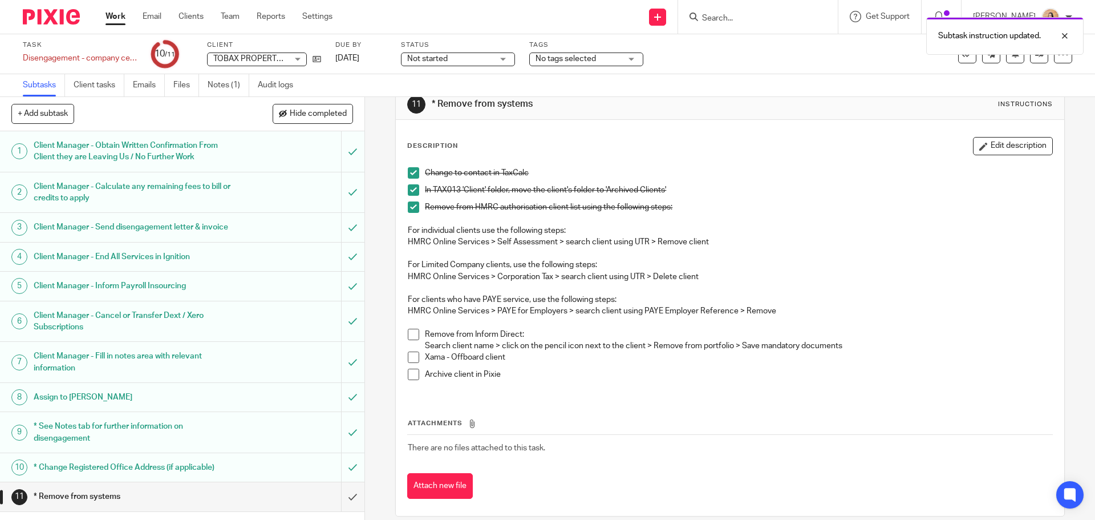
scroll to position [39, 0]
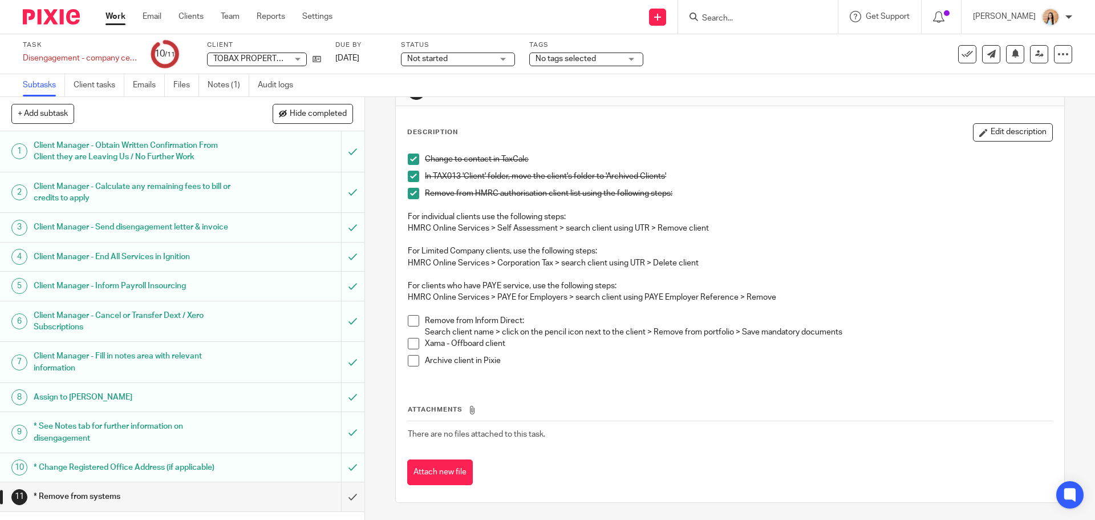
click at [410, 321] on span at bounding box center [413, 320] width 11 height 11
click at [374, 236] on div "11 * Remove from systems Instructions Description Edit description Change to co…" at bounding box center [730, 308] width 730 height 423
click at [409, 347] on span at bounding box center [413, 343] width 11 height 11
click at [408, 362] on span at bounding box center [413, 360] width 11 height 11
click at [959, 47] on div "Subtask instruction updated." at bounding box center [1004, 36] width 157 height 38
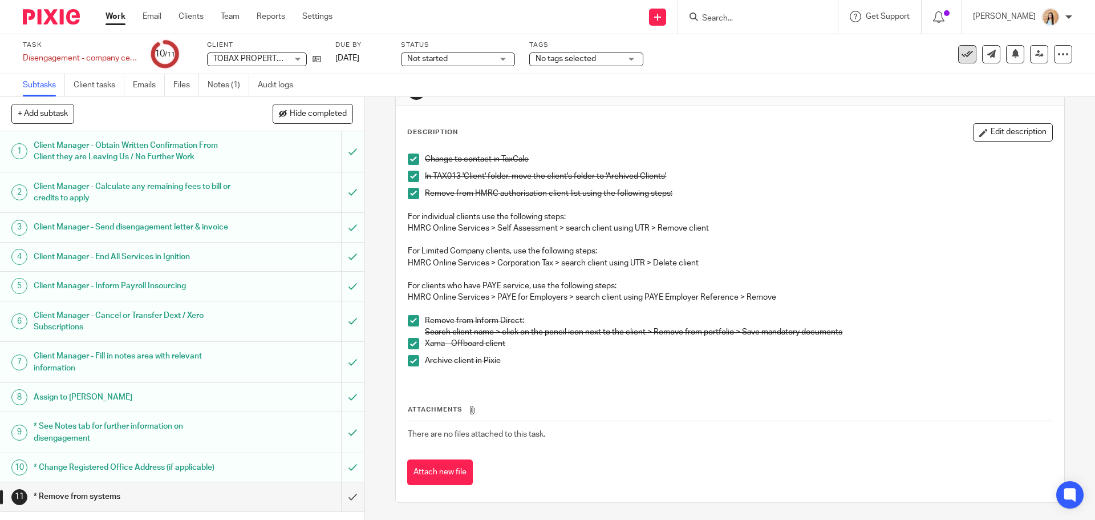
click at [962, 55] on icon at bounding box center [967, 53] width 11 height 11
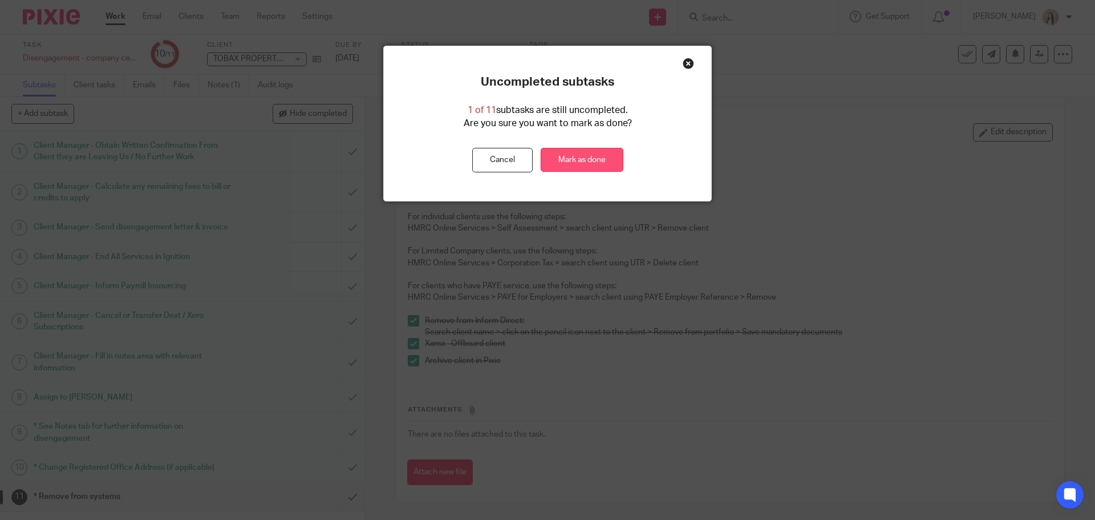
click at [586, 161] on link "Mark as done" at bounding box center [582, 160] width 83 height 25
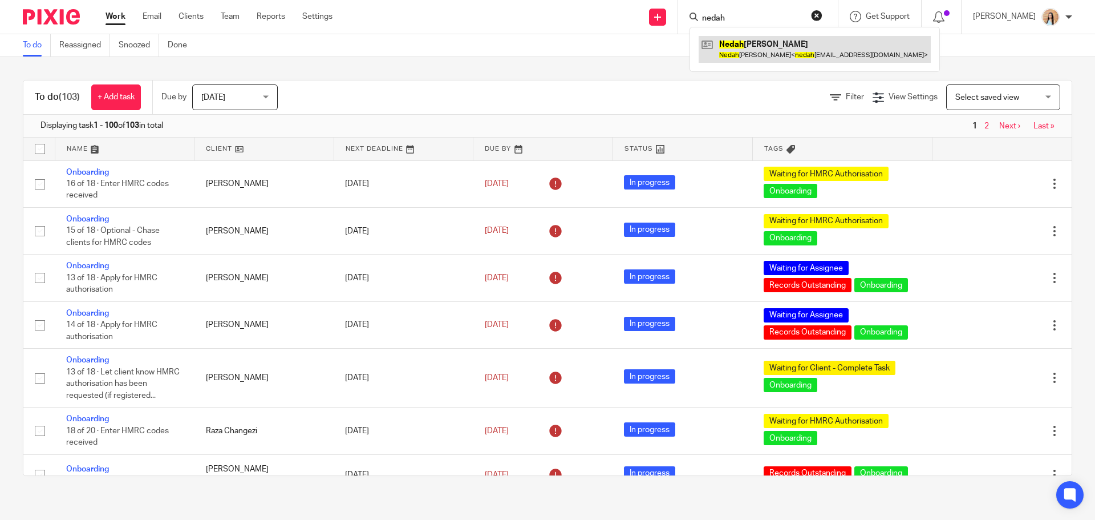
type input "nedah"
click at [779, 48] on link at bounding box center [815, 49] width 232 height 26
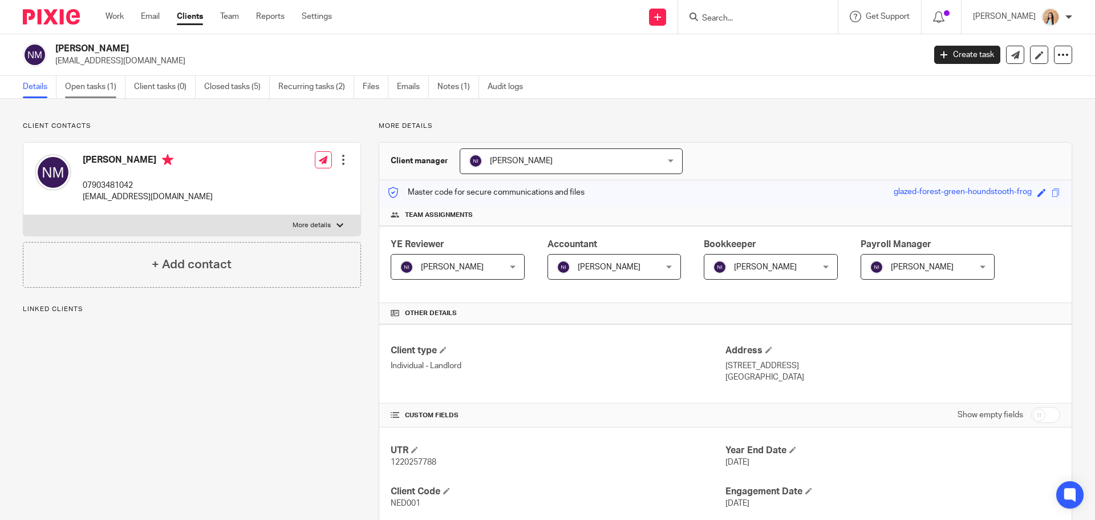
click at [83, 84] on link "Open tasks (1)" at bounding box center [95, 87] width 60 height 22
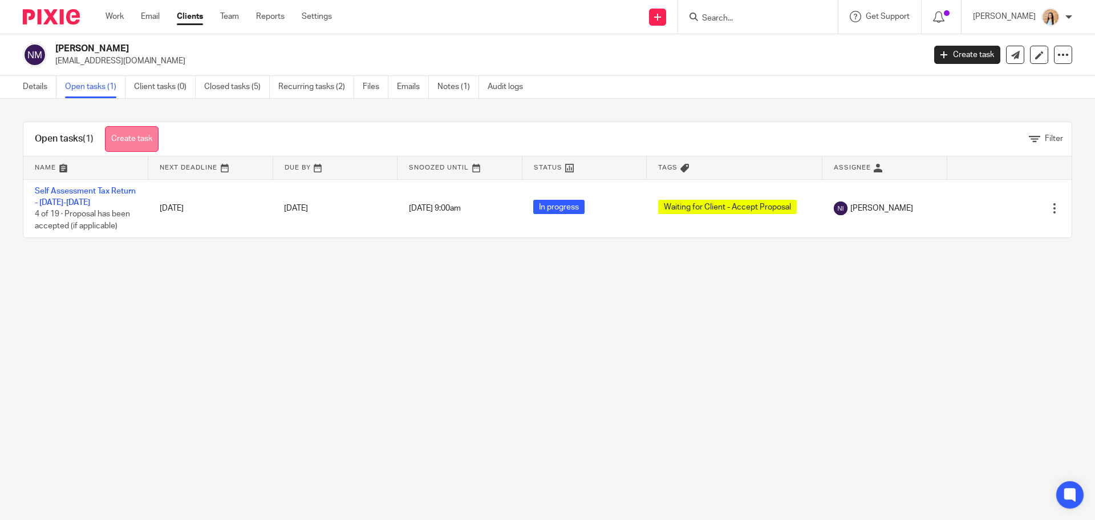
click at [137, 142] on link "Create task" at bounding box center [132, 139] width 54 height 26
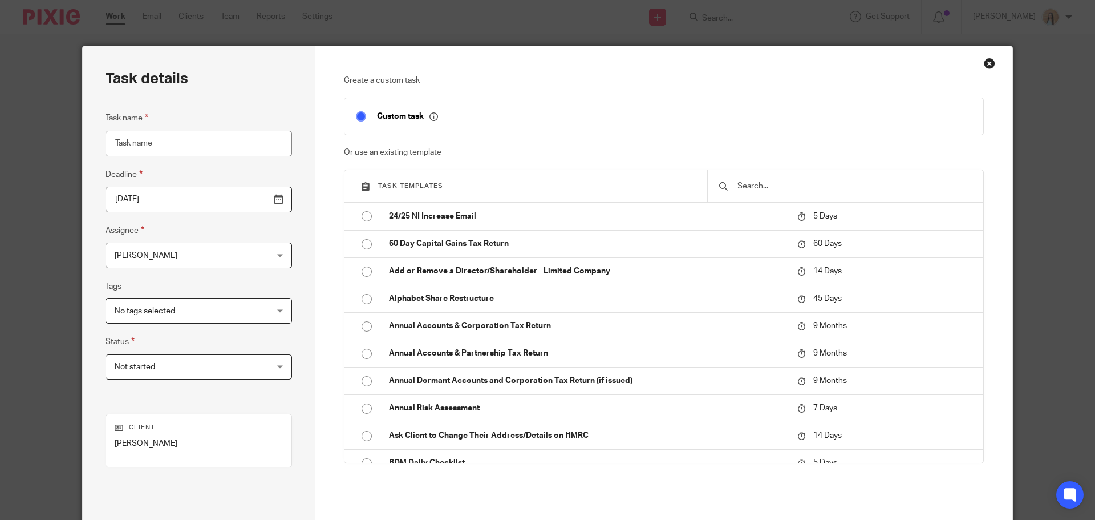
click at [242, 139] on input "Task name" at bounding box center [199, 144] width 187 height 26
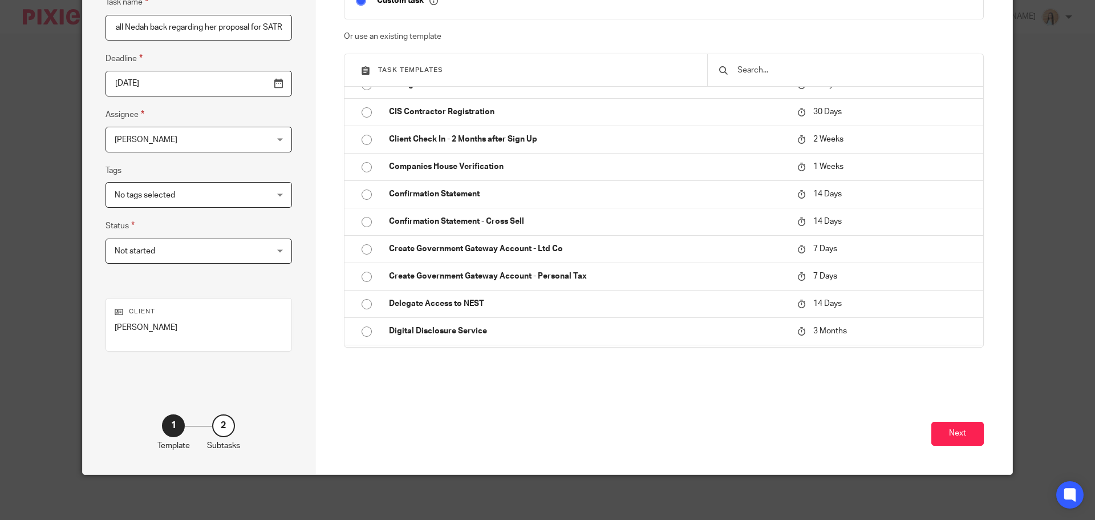
scroll to position [116, 0]
type input "Please call Nedah back regarding her proposal for SATR"
click at [949, 439] on button "Next" at bounding box center [957, 433] width 52 height 25
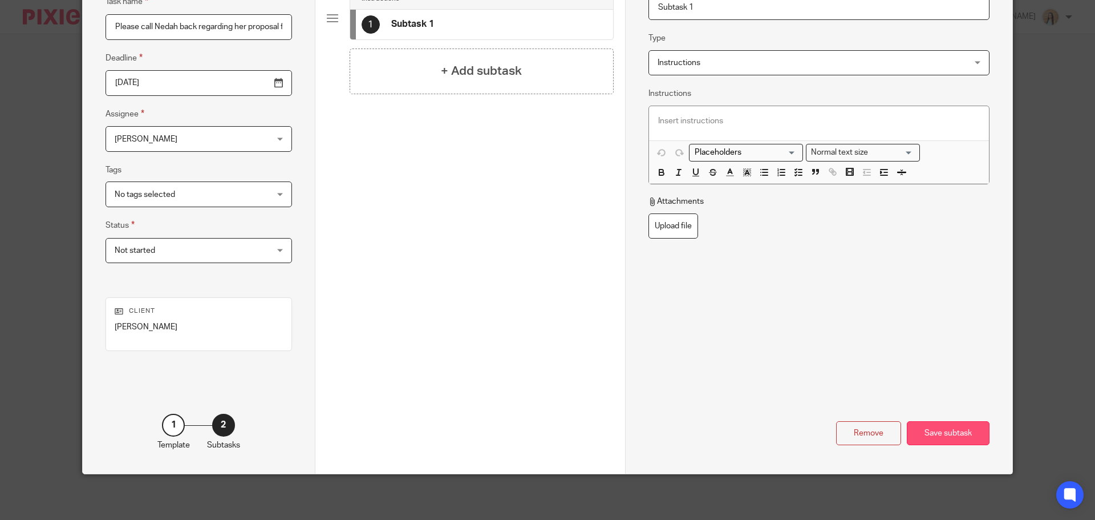
click at [957, 426] on div "Save subtask" at bounding box center [948, 433] width 83 height 25
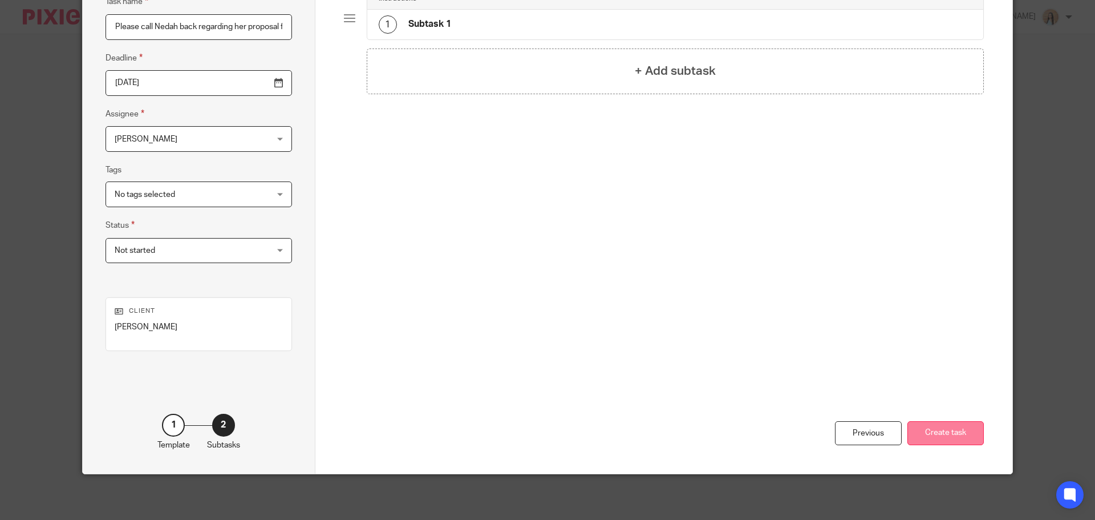
click at [929, 431] on button "Create task" at bounding box center [945, 433] width 76 height 25
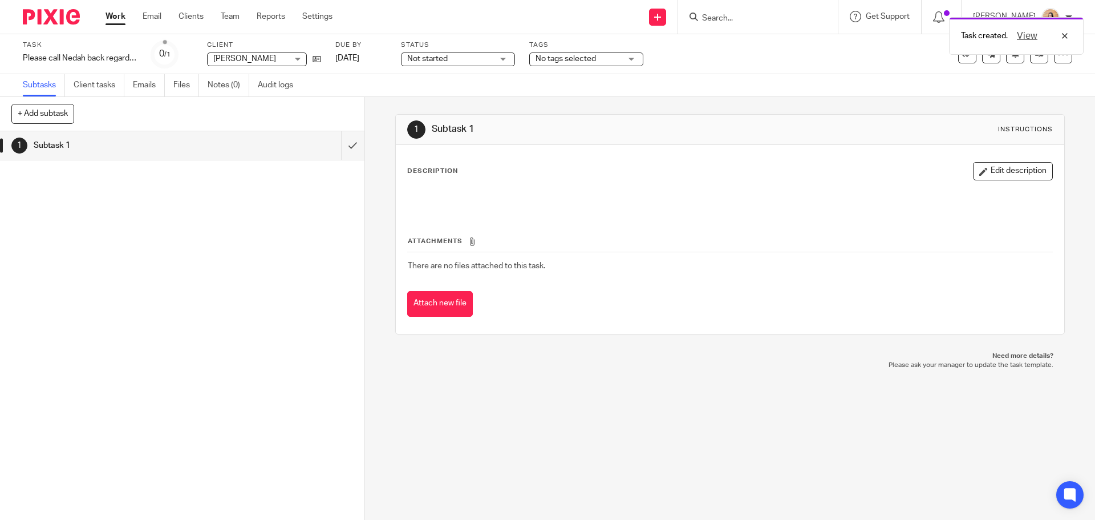
click at [634, 59] on div "No tags selected" at bounding box center [586, 59] width 114 height 14
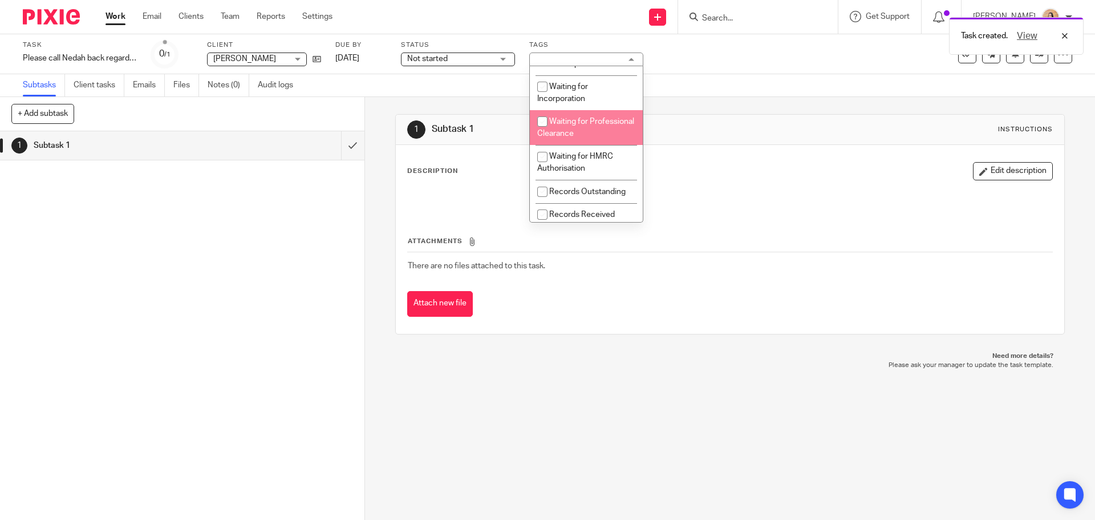
scroll to position [171, 0]
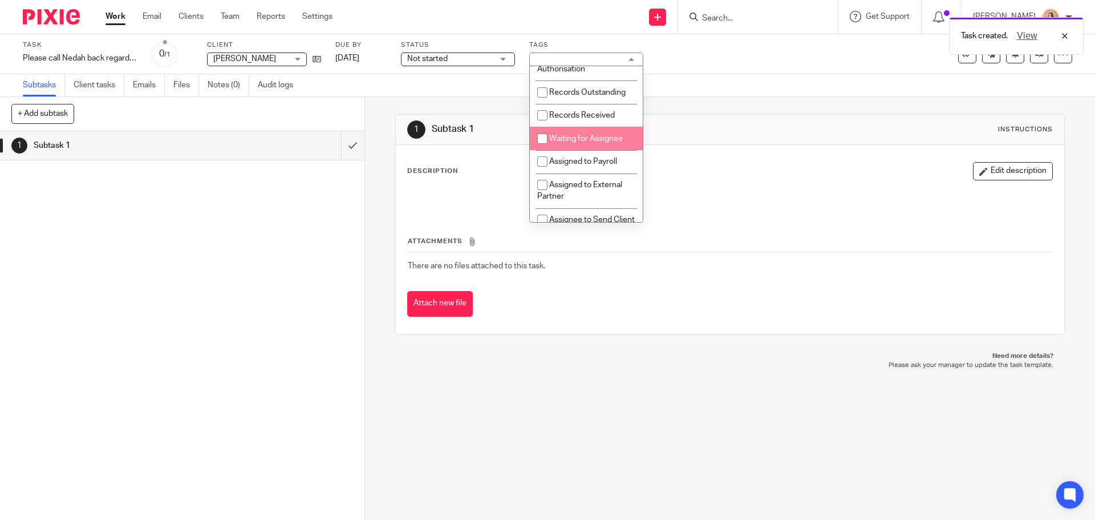
click at [587, 145] on li "Waiting for Assignee" at bounding box center [586, 138] width 113 height 23
checkbox input "true"
click at [777, 115] on div "1 Subtask 1 Instructions" at bounding box center [730, 130] width 668 height 30
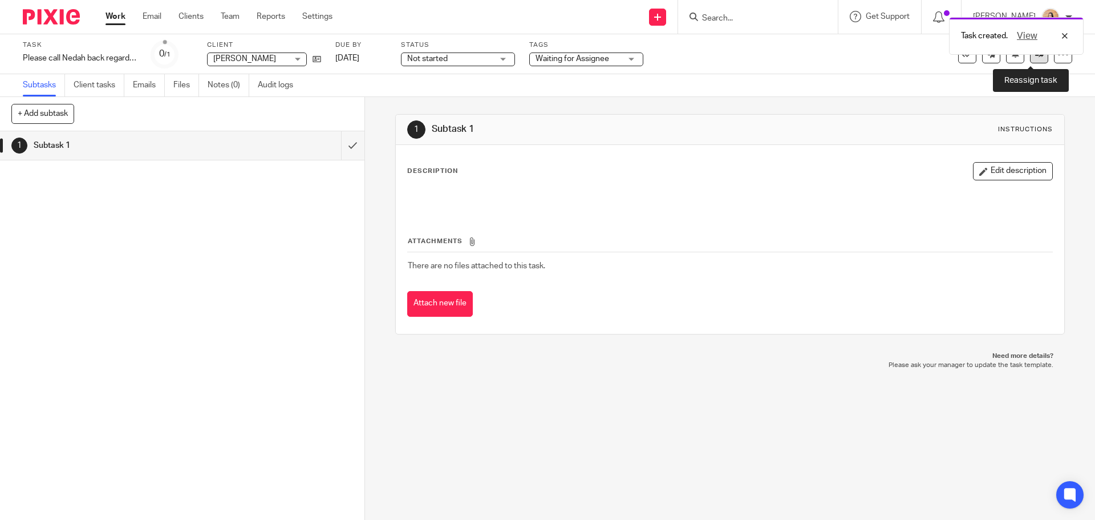
click at [1030, 57] on link at bounding box center [1039, 54] width 18 height 18
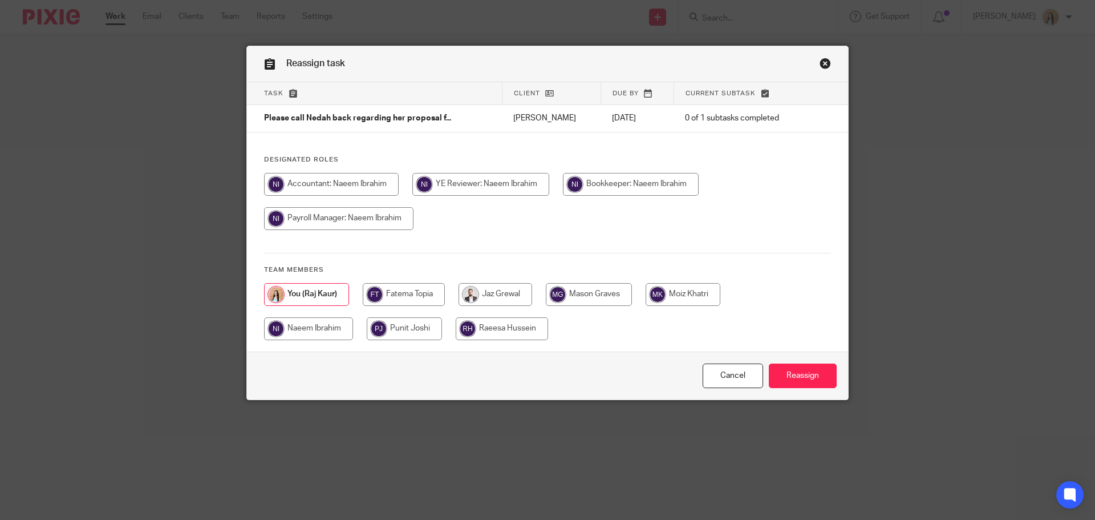
click at [326, 331] on input "radio" at bounding box center [308, 328] width 89 height 23
radio input "true"
click at [811, 374] on input "Reassign" at bounding box center [803, 375] width 68 height 25
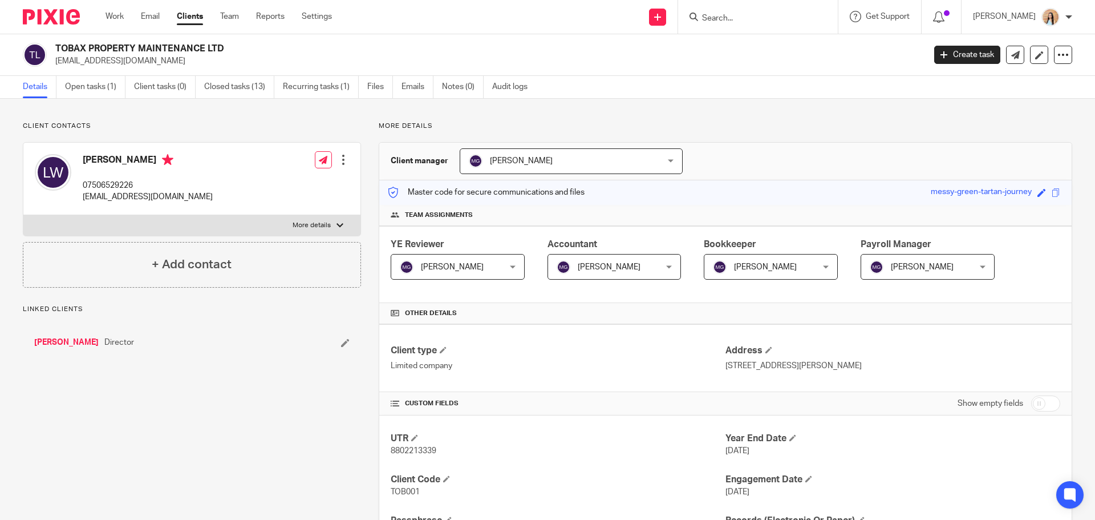
click at [395, 448] on span "8802213339" at bounding box center [414, 451] width 46 height 8
copy span "8802213339"
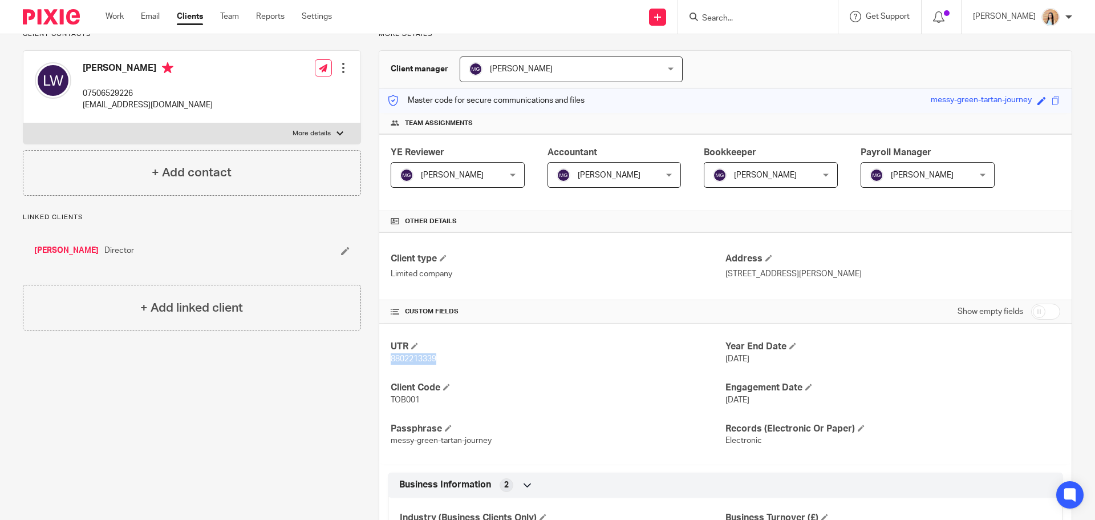
scroll to position [228, 0]
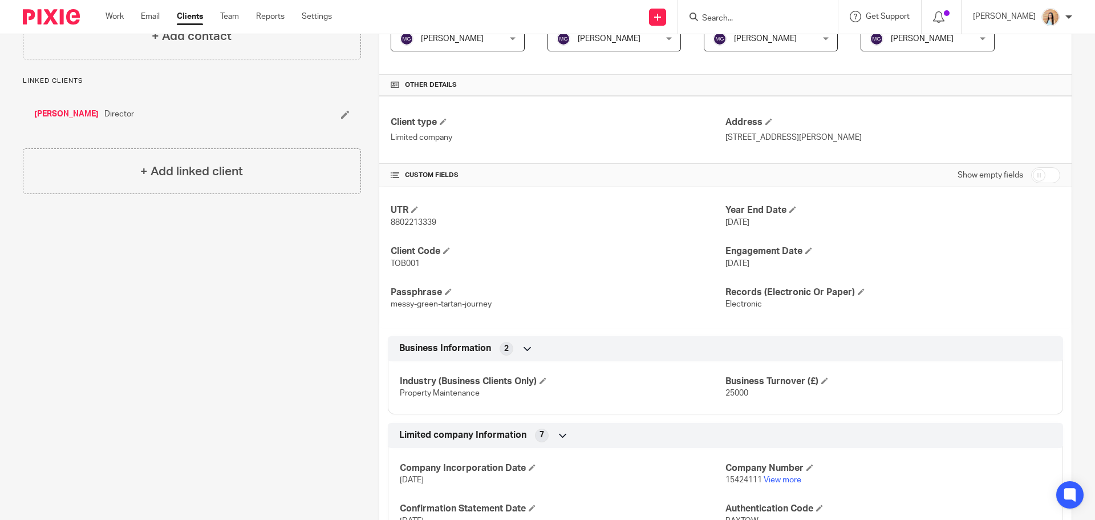
click at [181, 363] on div "Client contacts [PERSON_NAME] 07506529226 [EMAIL_ADDRESS][DOMAIN_NAME] Edit con…" at bounding box center [183, 386] width 356 height 987
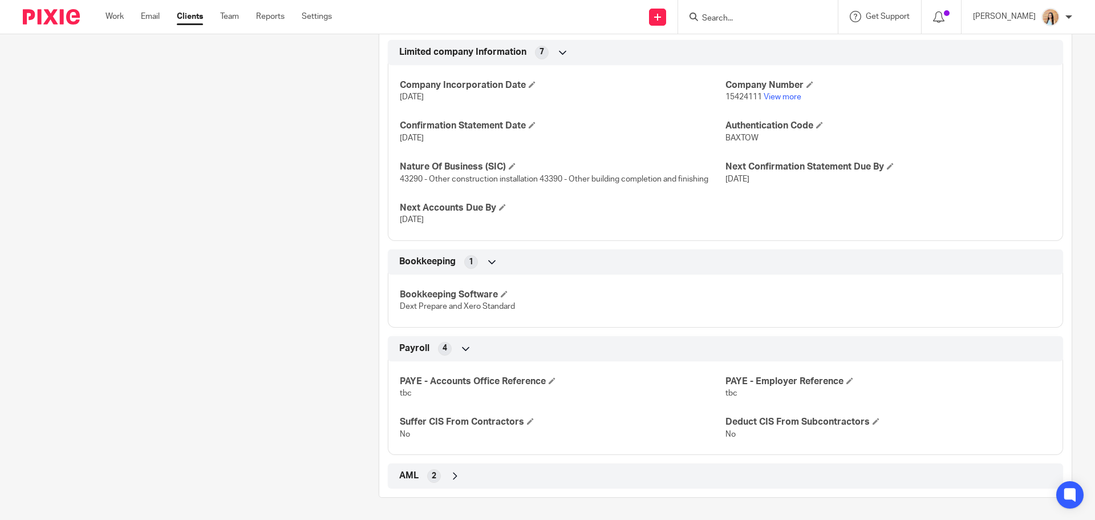
scroll to position [611, 0]
click at [176, 391] on div "Client contacts [PERSON_NAME] 07506529226 [EMAIL_ADDRESS][DOMAIN_NAME] Edit con…" at bounding box center [183, 3] width 356 height 987
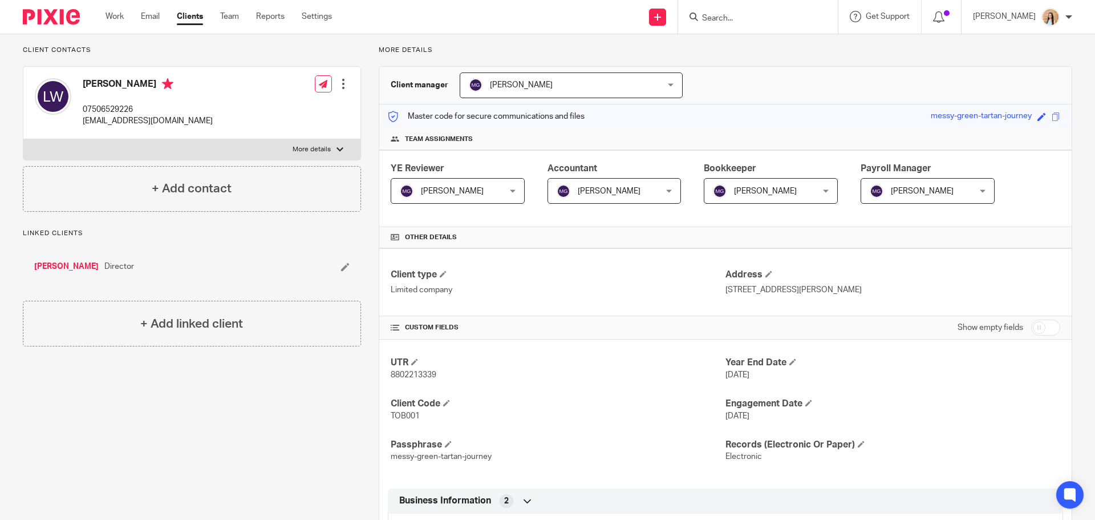
scroll to position [0, 0]
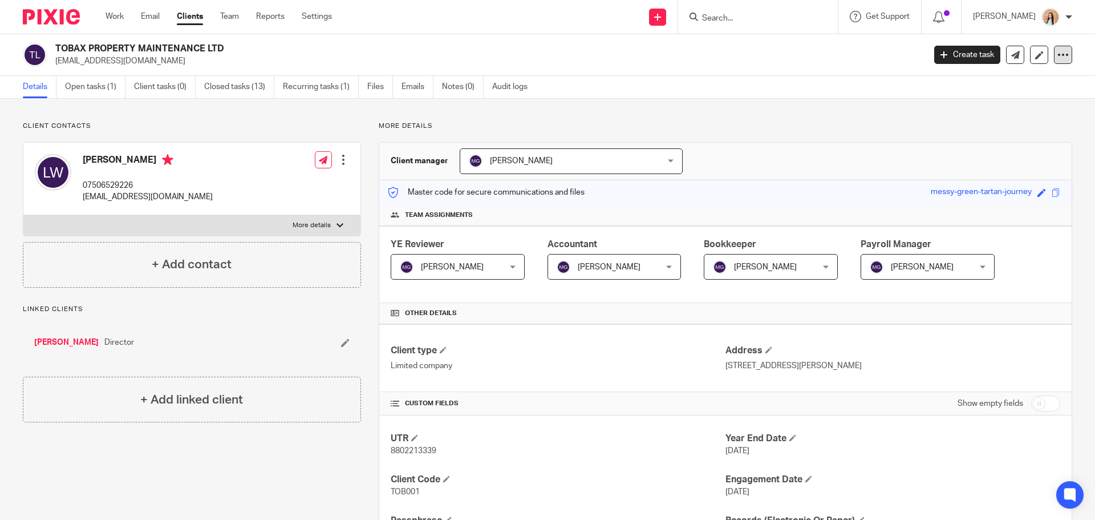
click at [1054, 60] on div at bounding box center [1063, 55] width 18 height 18
click at [970, 133] on button "Archive client" at bounding box center [992, 132] width 126 height 15
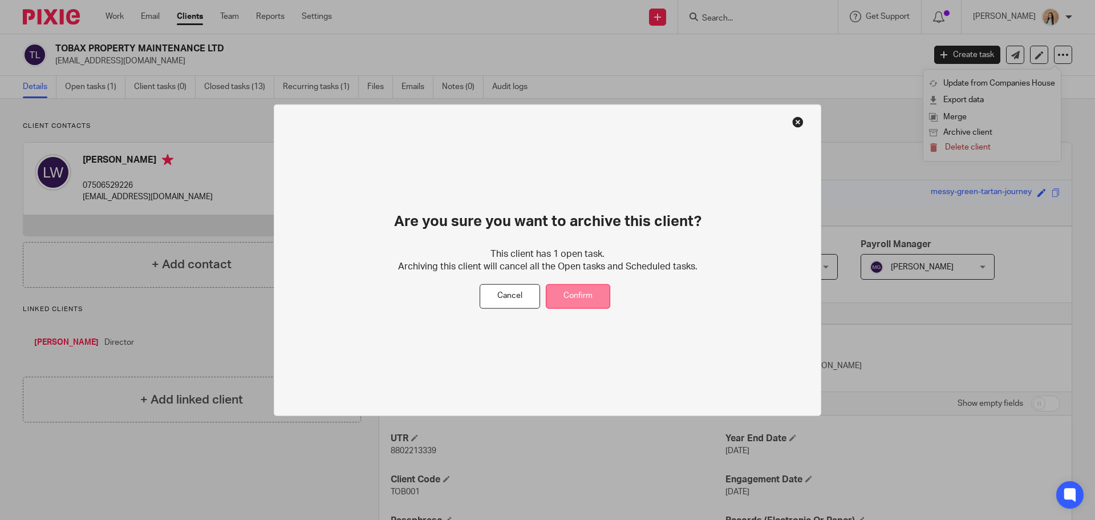
click at [597, 297] on button "Confirm" at bounding box center [578, 296] width 64 height 25
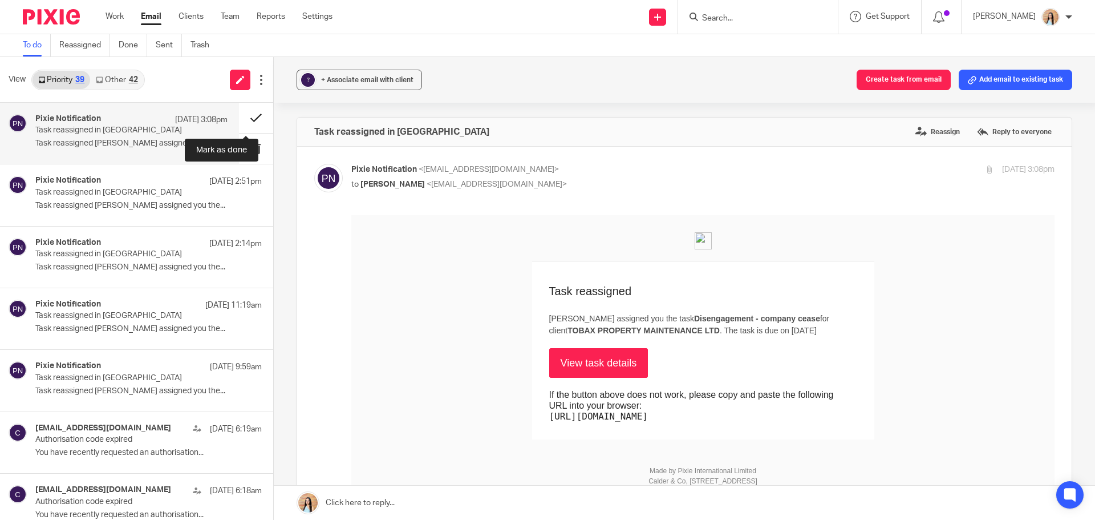
click at [247, 116] on button at bounding box center [256, 118] width 34 height 30
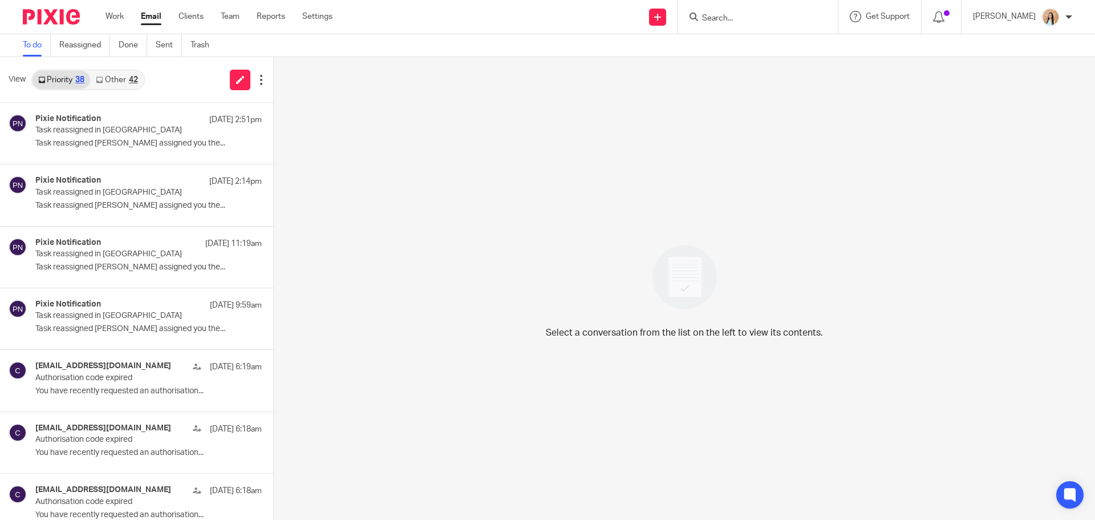
click at [133, 84] on link "Other 42" at bounding box center [116, 80] width 53 height 18
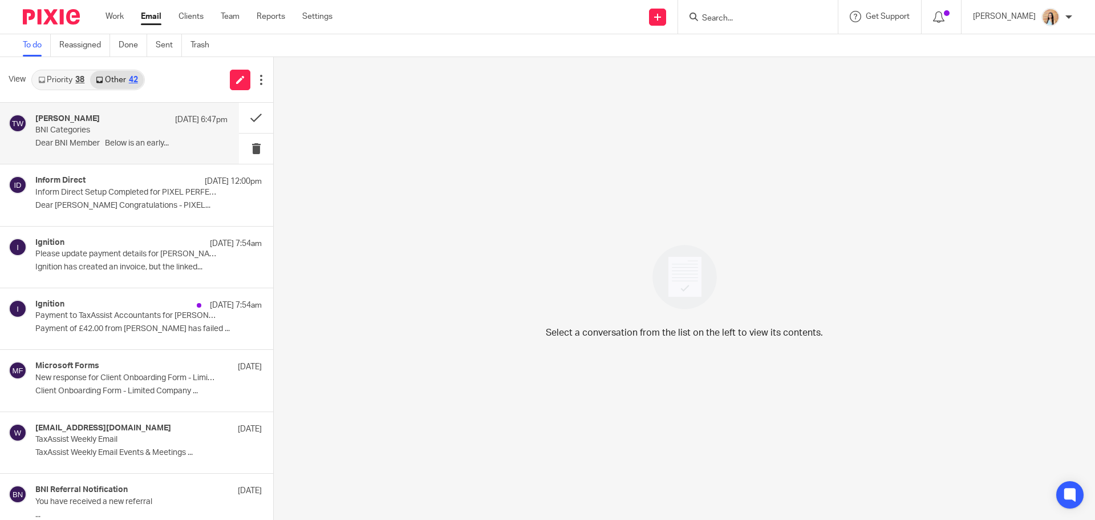
click at [90, 114] on div "Tracy Webster 22 Sep 6:47pm BNI Categories Dear BNI Member Below is an early..." at bounding box center [119, 133] width 239 height 61
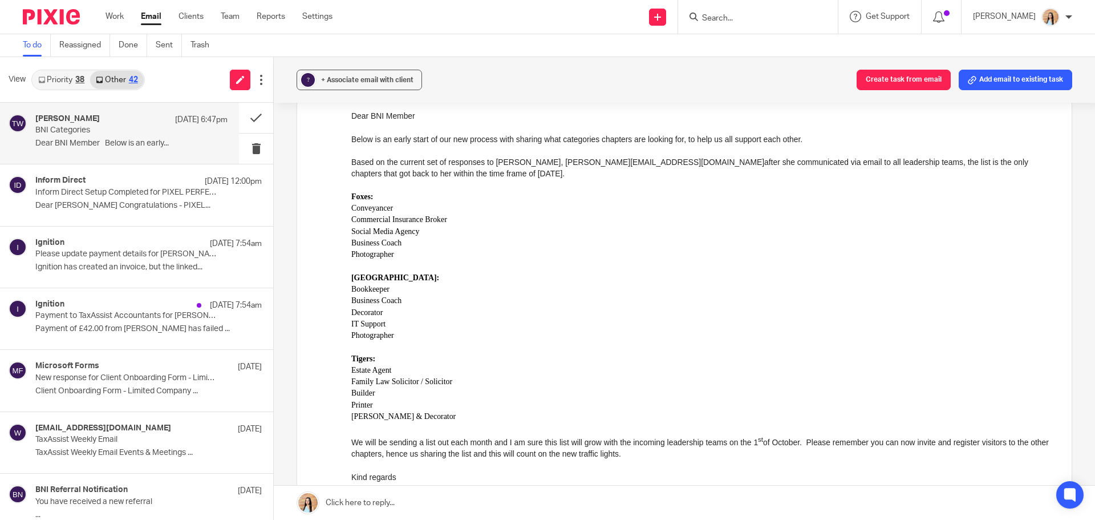
scroll to position [114, 0]
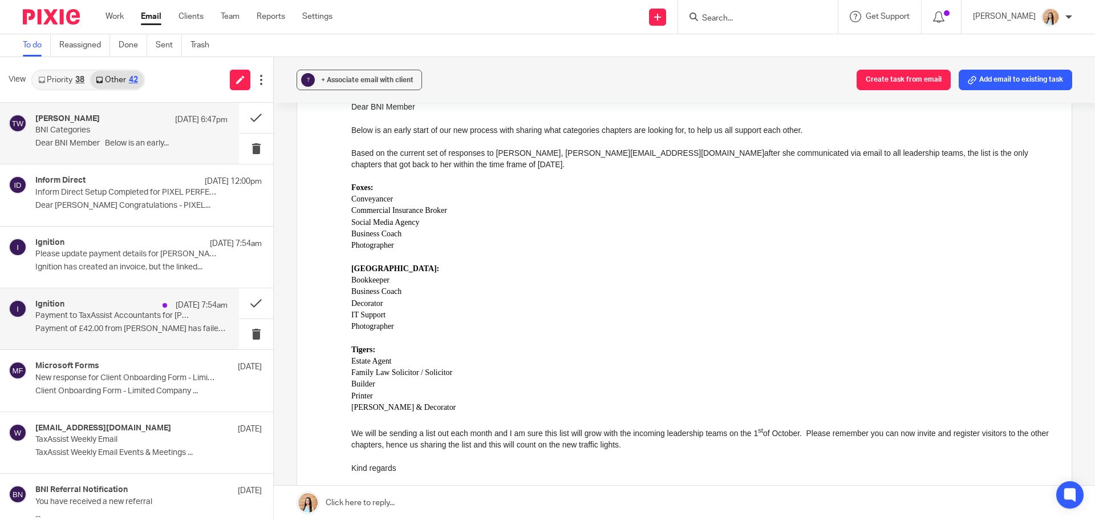
click at [110, 314] on p "Payment to TaxAssist Accountants for Afzal Majoti has failed" at bounding box center [112, 316] width 154 height 10
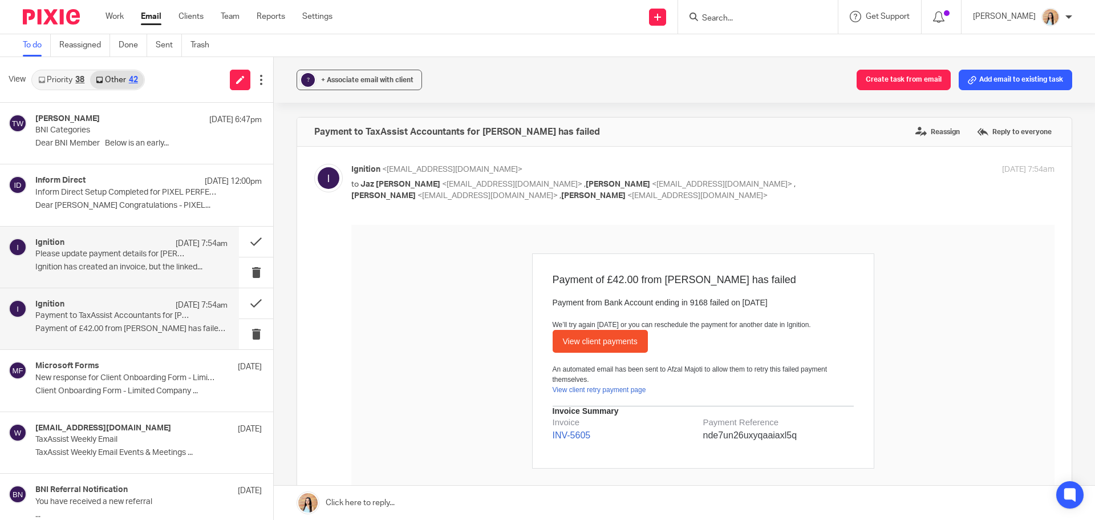
scroll to position [0, 0]
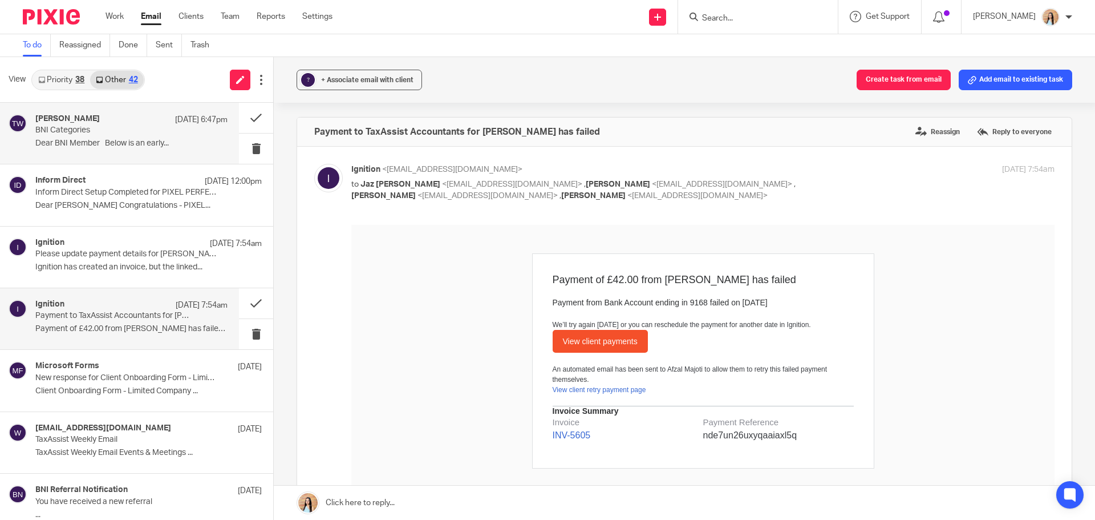
click at [114, 127] on p "BNI Categories" at bounding box center [112, 130] width 154 height 10
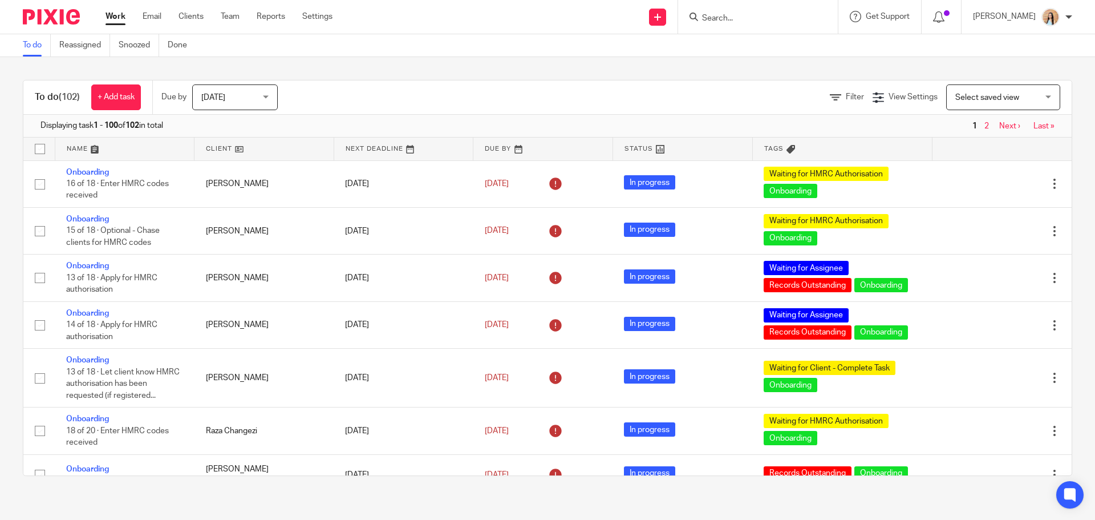
click at [764, 15] on input "Search" at bounding box center [752, 19] width 103 height 10
click at [764, 14] on input "Search" at bounding box center [752, 19] width 103 height 10
click button "submit" at bounding box center [0, 0] width 0 height 0
click at [776, 14] on input "hibrowns" at bounding box center [752, 19] width 103 height 10
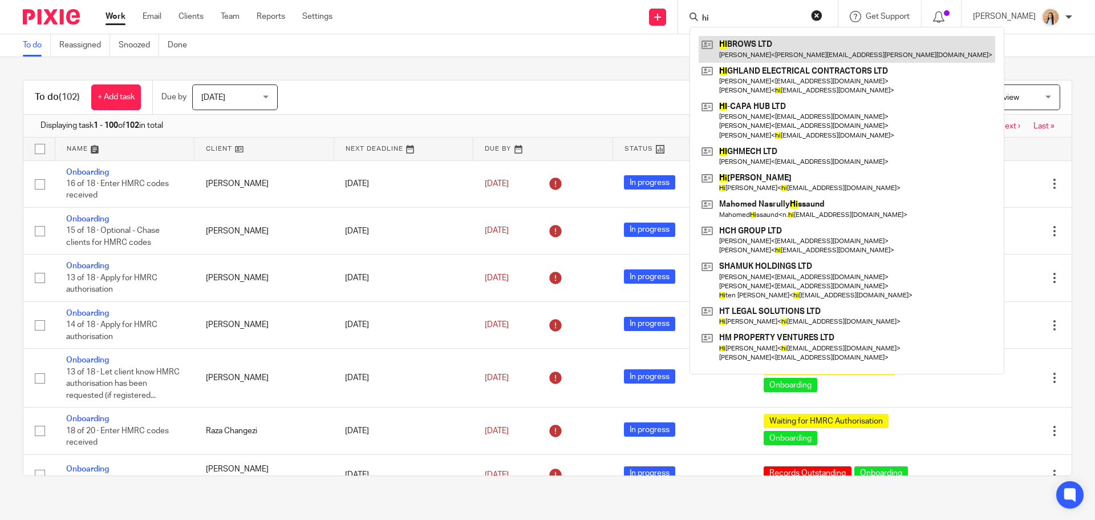
type input "hi"
click at [779, 50] on link at bounding box center [847, 49] width 297 height 26
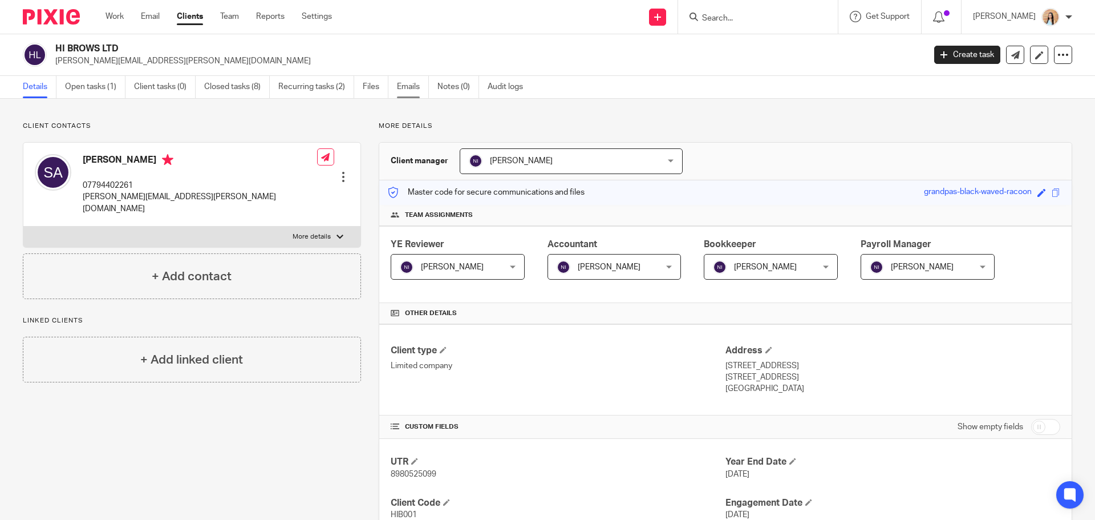
click at [420, 83] on link "Emails" at bounding box center [413, 87] width 32 height 22
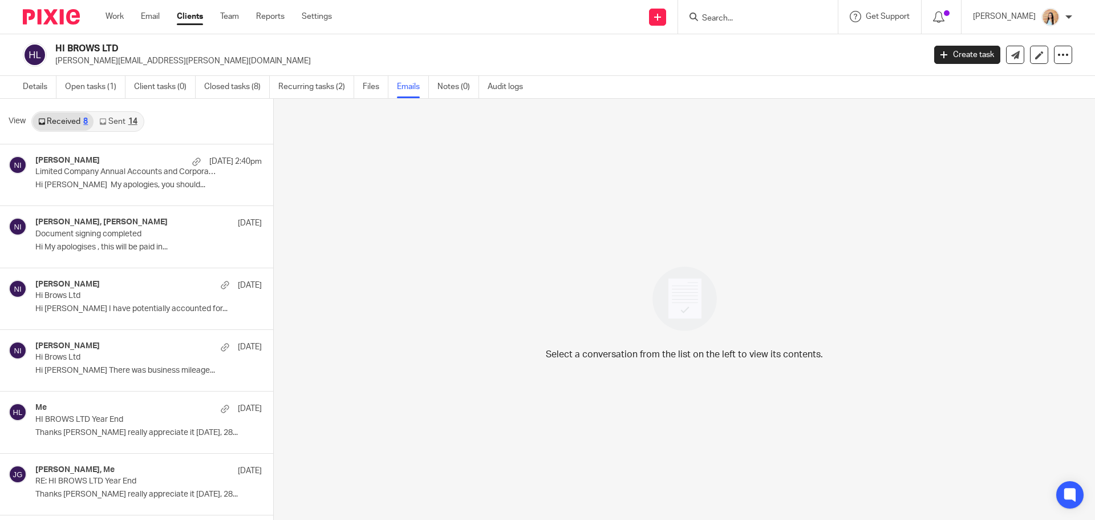
click at [118, 123] on link "Sent 14" at bounding box center [118, 121] width 49 height 18
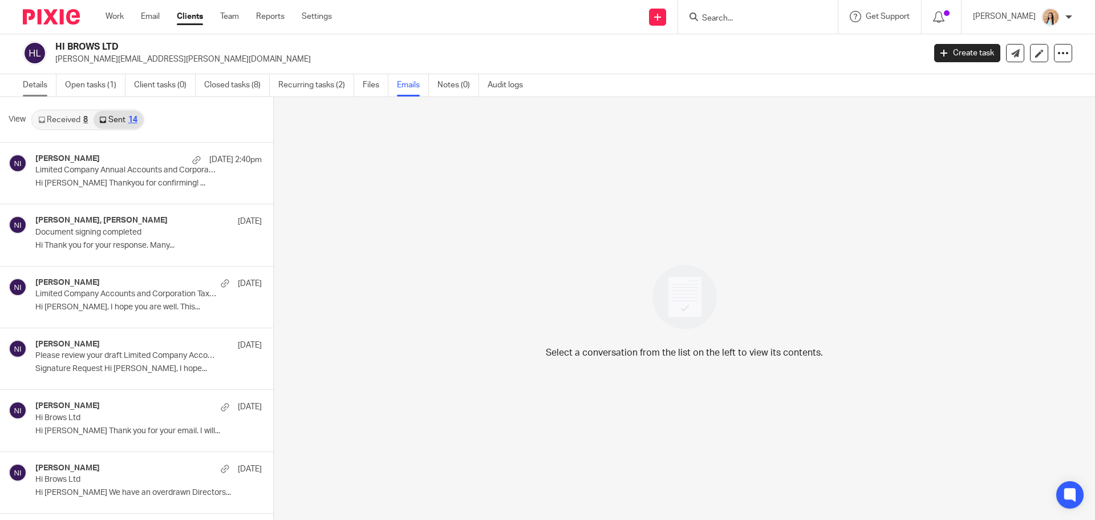
drag, startPoint x: 37, startPoint y: 79, endPoint x: 44, endPoint y: 79, distance: 8.0
click at [37, 79] on link "Details" at bounding box center [40, 85] width 34 height 22
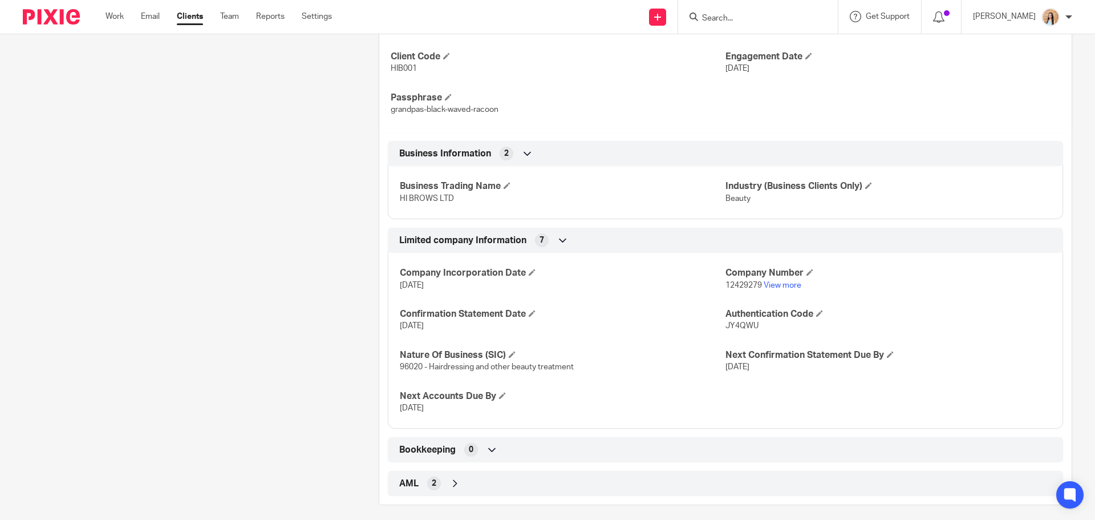
scroll to position [454, 0]
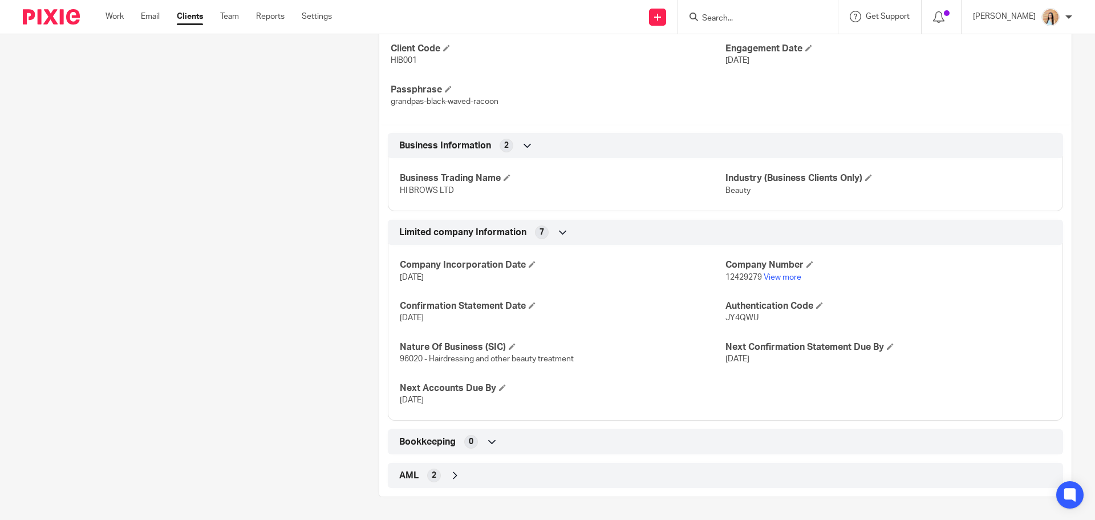
click at [787, 21] on input "Search" at bounding box center [752, 19] width 103 height 10
type input "highmech"
click at [784, 45] on link at bounding box center [795, 49] width 193 height 26
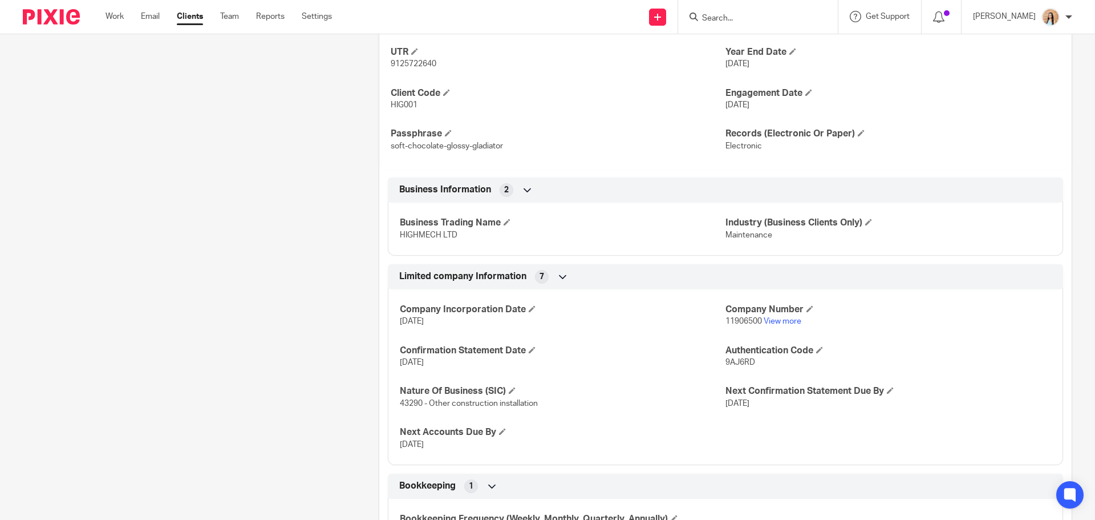
scroll to position [399, 0]
click at [785, 321] on link "View more" at bounding box center [783, 320] width 38 height 8
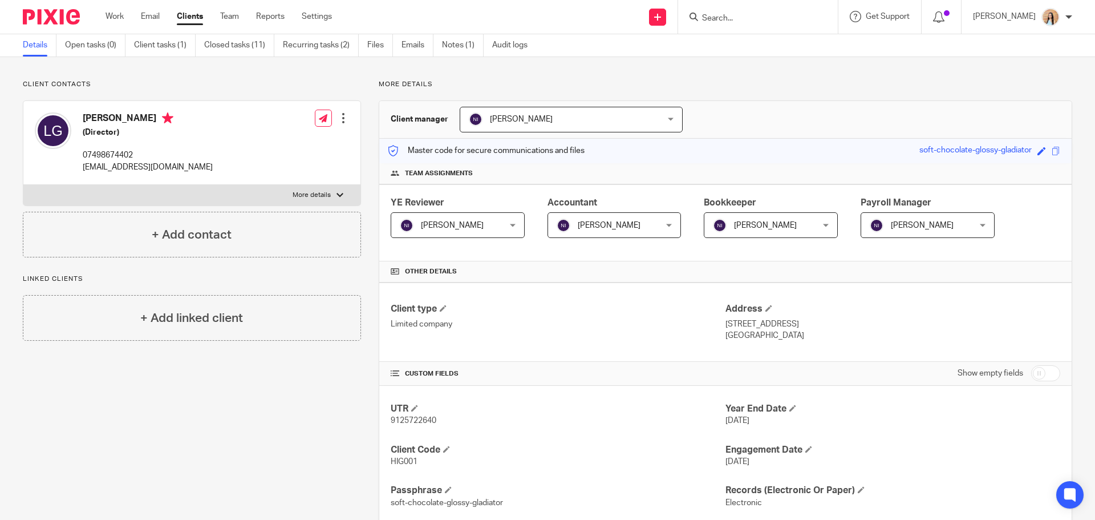
scroll to position [0, 0]
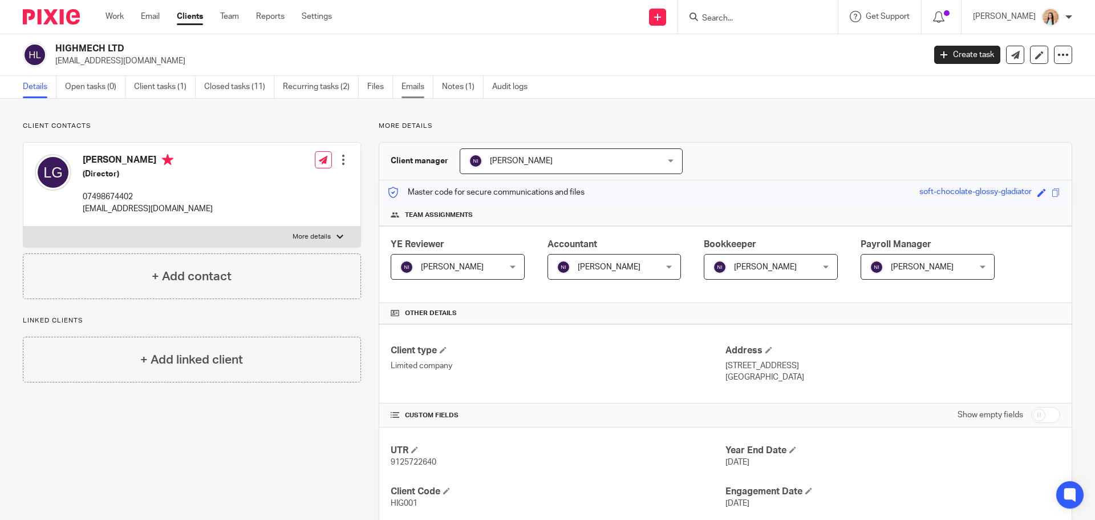
click at [421, 92] on link "Emails" at bounding box center [418, 87] width 32 height 22
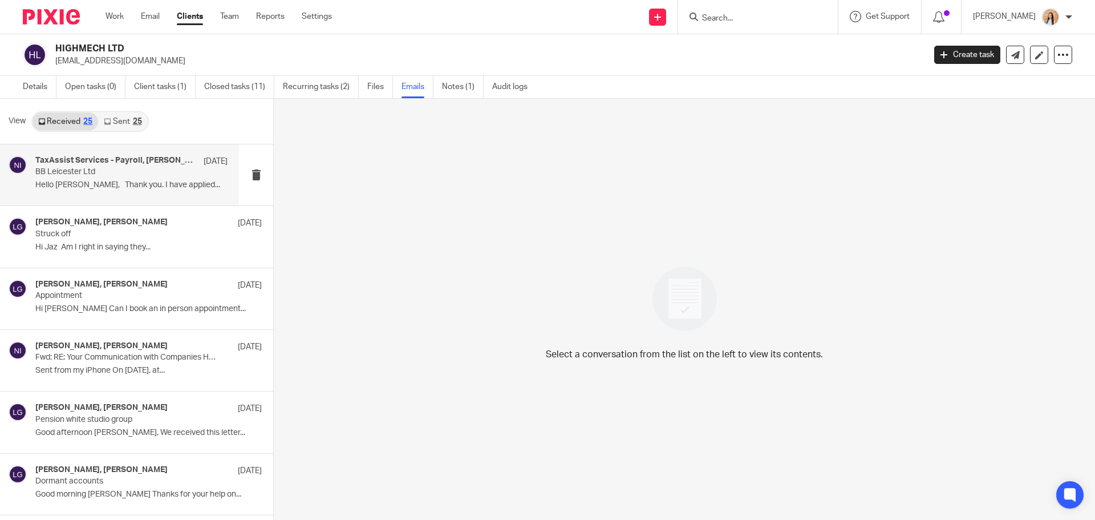
click at [115, 156] on h4 "TaxAssist Services - Payroll, Naeem Ibrahim" at bounding box center [116, 161] width 163 height 10
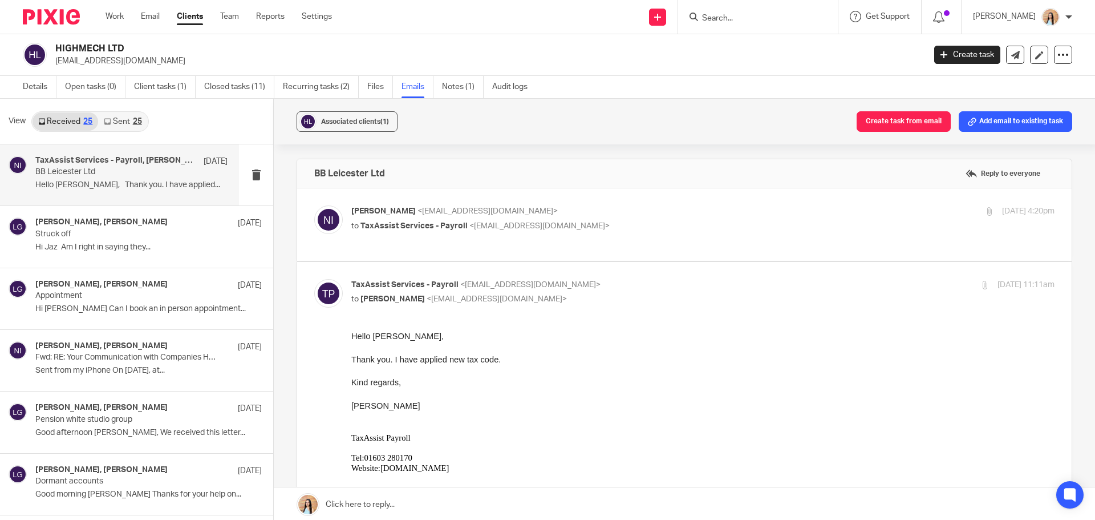
click at [115, 120] on link "Sent 25" at bounding box center [122, 121] width 49 height 18
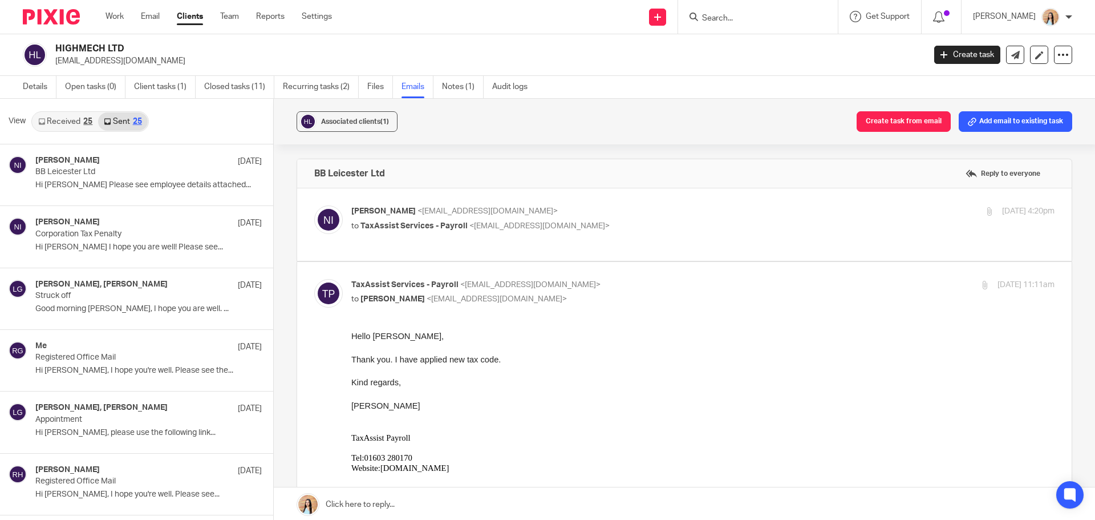
scroll to position [2, 0]
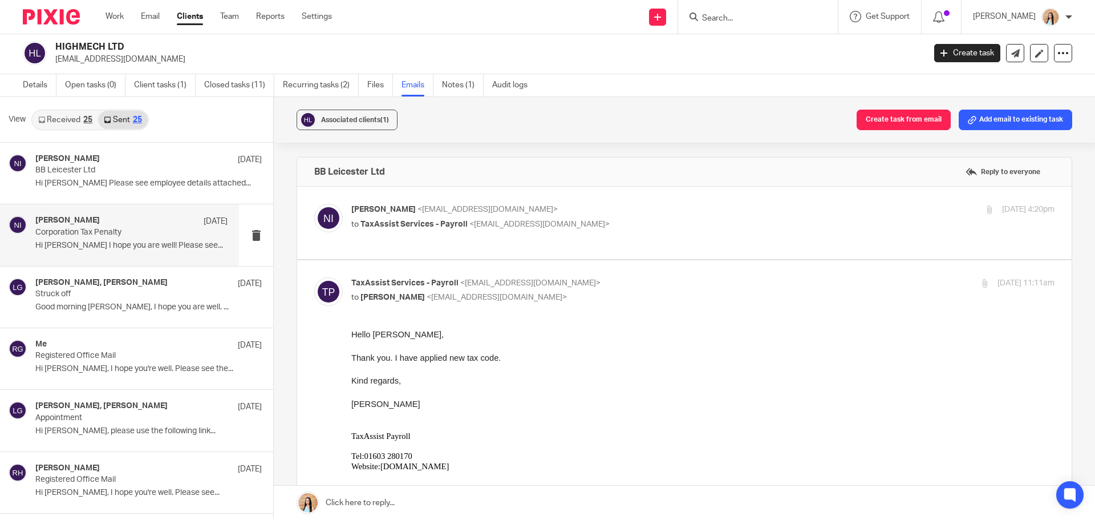
click at [129, 242] on p "Hi Liam I hope you are well! Please see..." at bounding box center [131, 246] width 192 height 10
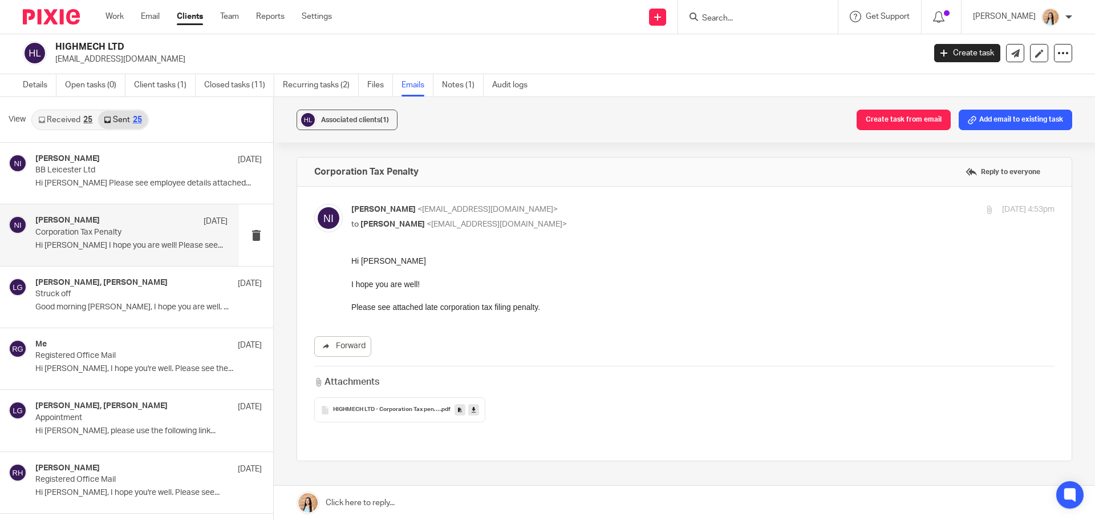
scroll to position [0, 0]
click at [755, 13] on form at bounding box center [761, 17] width 121 height 14
click at [754, 15] on input "Search" at bounding box center [752, 19] width 103 height 10
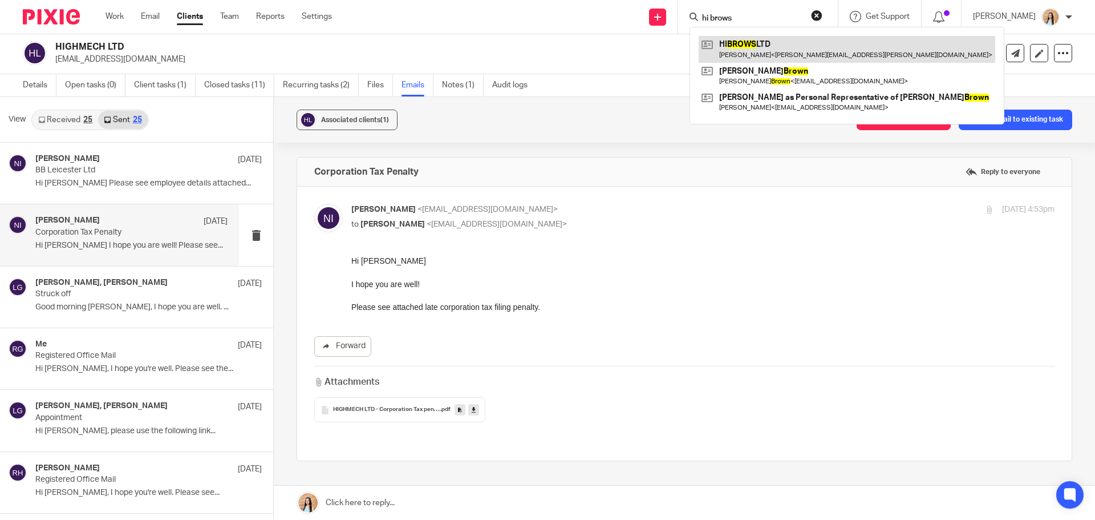
type input "hi brows"
click at [769, 58] on link at bounding box center [847, 49] width 297 height 26
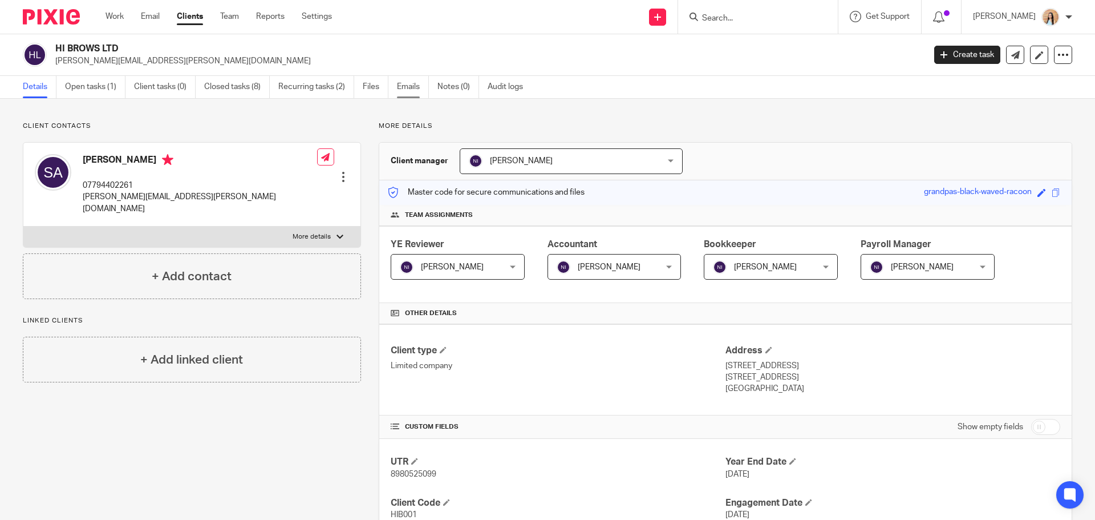
click at [429, 92] on link "Emails" at bounding box center [413, 87] width 32 height 22
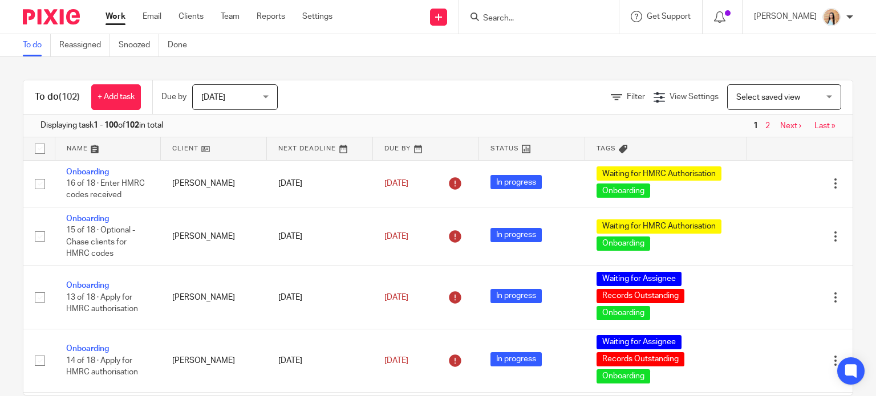
drag, startPoint x: 335, startPoint y: 17, endPoint x: 323, endPoint y: 18, distance: 12.0
click at [335, 17] on ul "Work Email Clients Team Reports Settings" at bounding box center [228, 16] width 244 height 11
click at [322, 18] on link "Settings" at bounding box center [317, 16] width 30 height 11
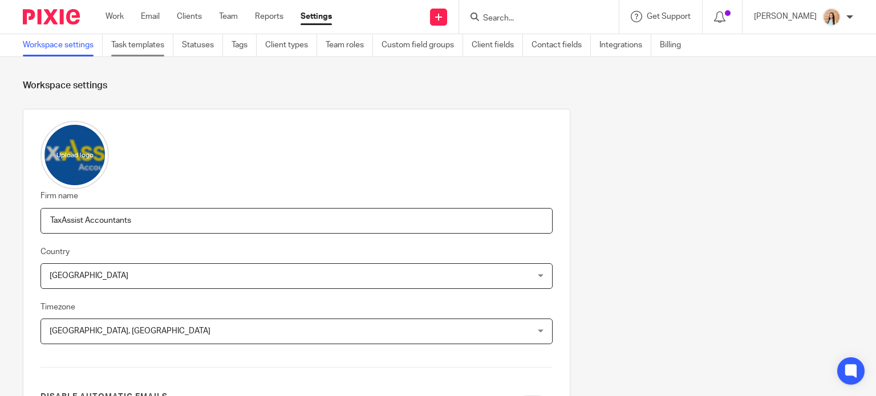
click at [148, 54] on link "Task templates" at bounding box center [142, 45] width 62 height 22
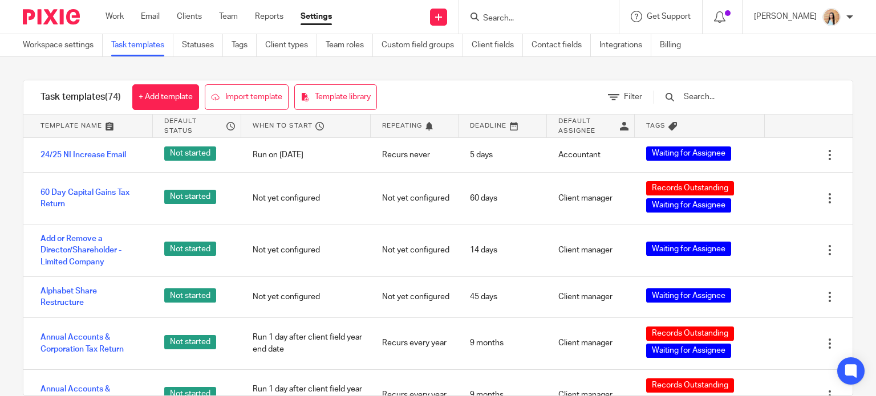
click at [716, 98] on input "text" at bounding box center [749, 97] width 133 height 13
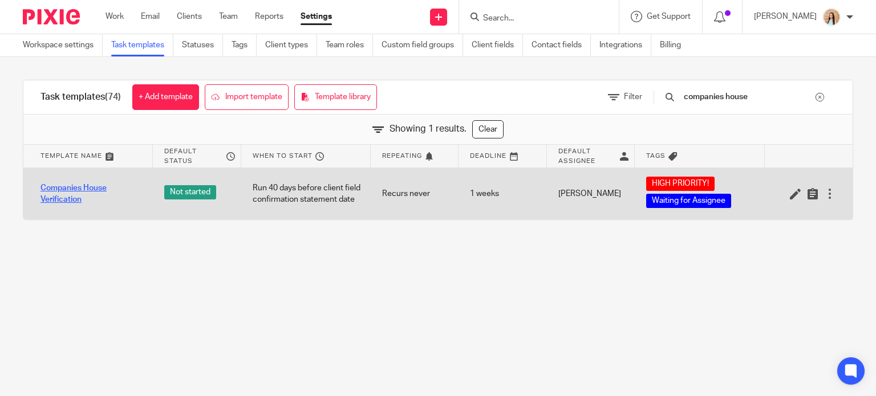
type input "companies house"
click at [83, 196] on link "Companies House Verification" at bounding box center [90, 194] width 101 height 23
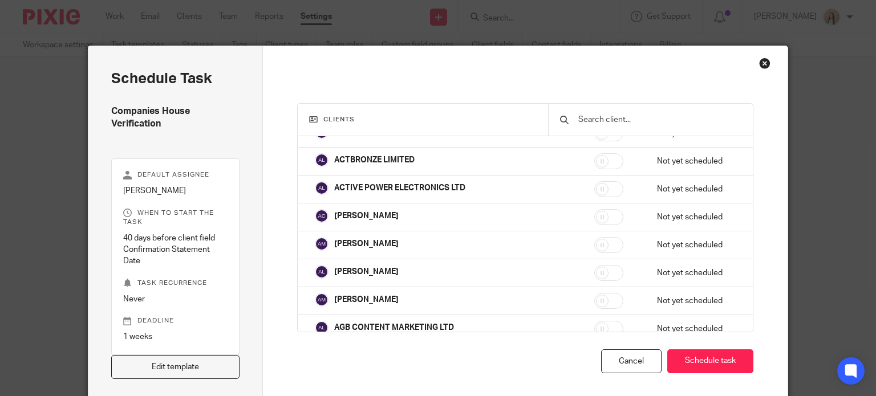
scroll to position [342, 0]
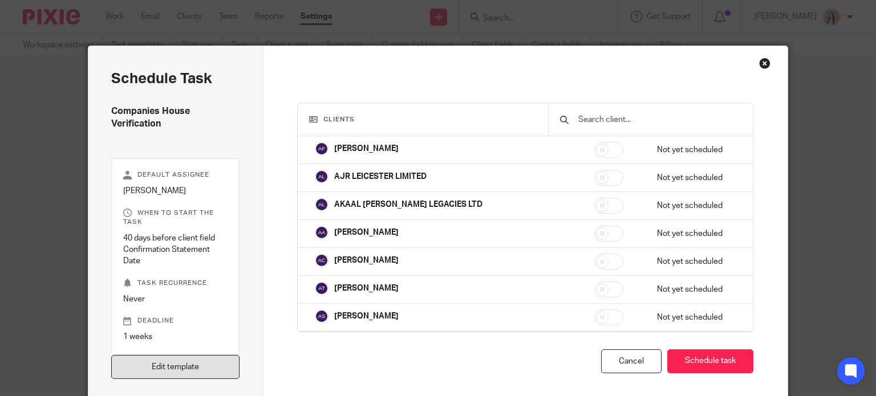
click at [195, 360] on link "Edit template" at bounding box center [175, 367] width 129 height 25
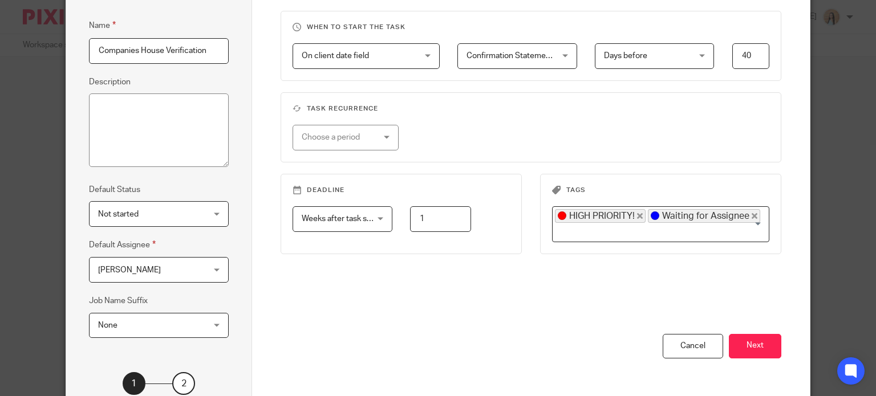
scroll to position [185, 0]
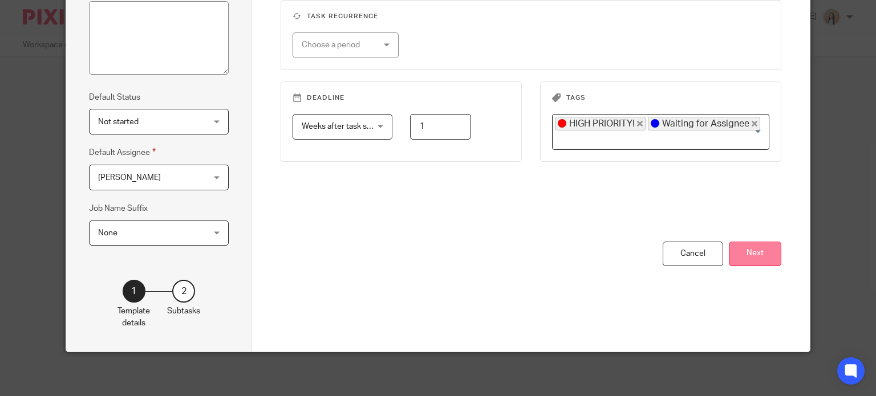
click at [741, 253] on button "Next" at bounding box center [755, 254] width 52 height 25
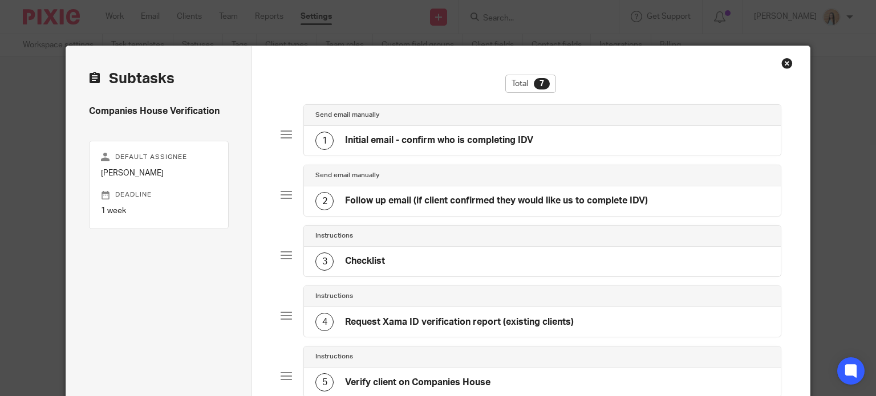
scroll to position [302, 0]
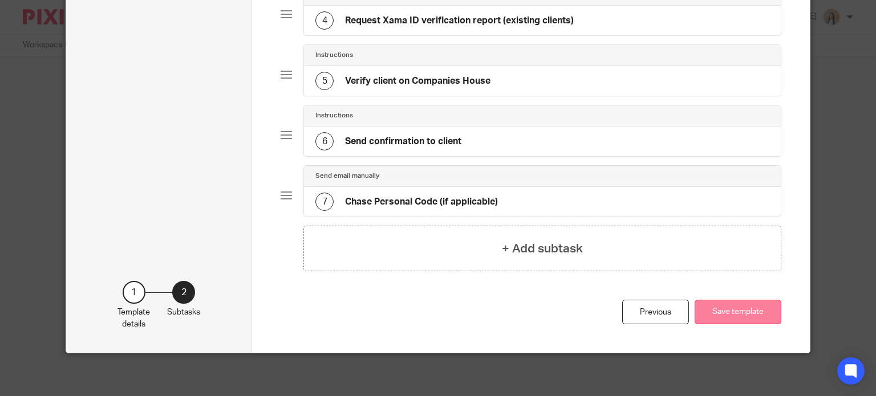
click at [742, 307] on button "Save template" at bounding box center [738, 312] width 87 height 25
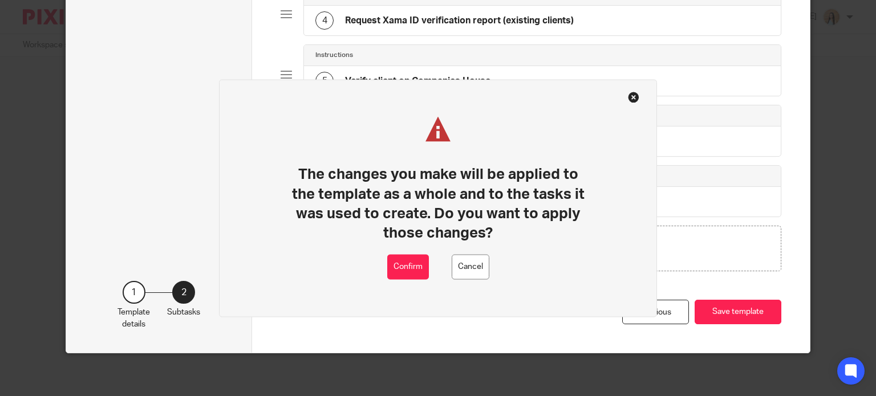
click at [635, 95] on button at bounding box center [633, 96] width 11 height 11
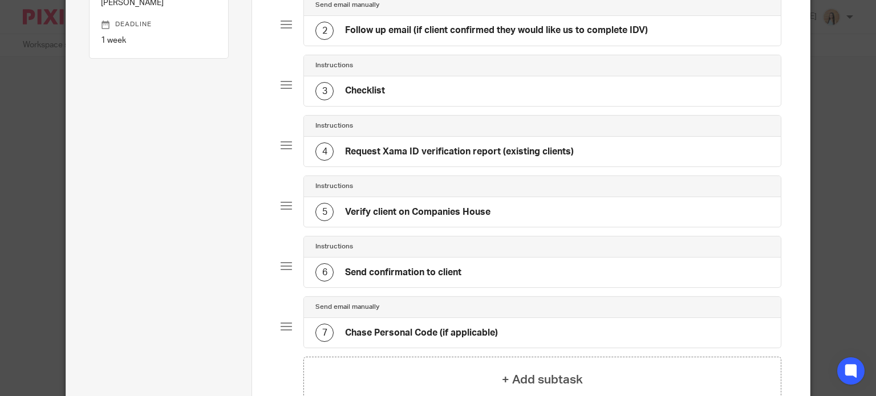
scroll to position [0, 0]
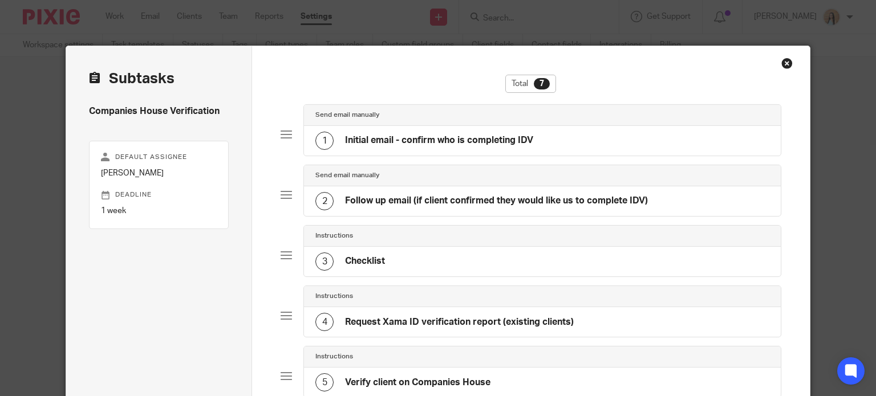
click at [507, 148] on div "1 Initial email - confirm who is completing IDV" at bounding box center [424, 141] width 218 height 18
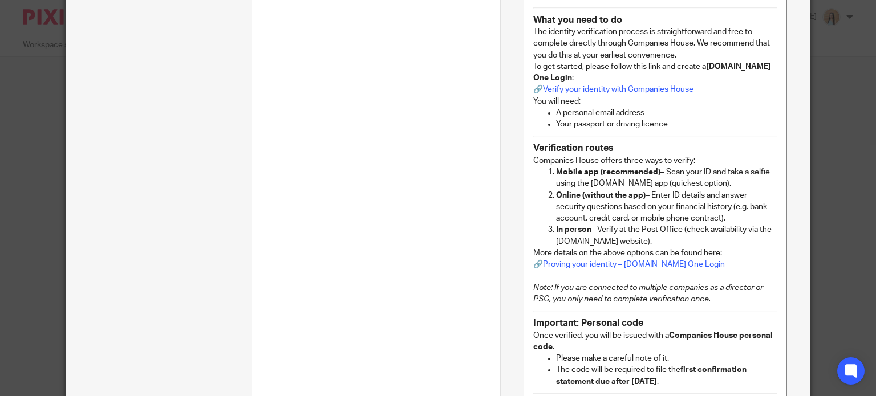
scroll to position [684, 0]
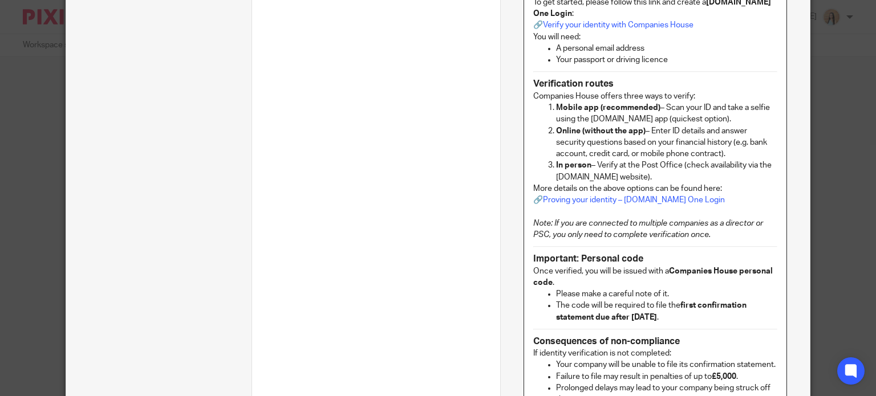
drag, startPoint x: 662, startPoint y: 119, endPoint x: 678, endPoint y: 137, distance: 24.6
click at [662, 119] on p "Mobile app (recommended) – Scan your ID and take a selfie using the GOV.UK app …" at bounding box center [666, 113] width 221 height 23
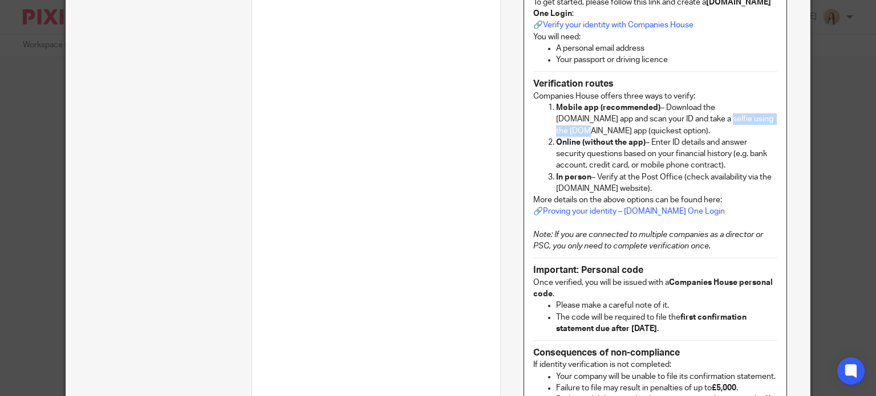
drag, startPoint x: 655, startPoint y: 129, endPoint x: 734, endPoint y: 131, distance: 78.7
click at [734, 131] on p "Mobile app (recommended) – Download the GOV.UK app and scan your ID and take a …" at bounding box center [666, 119] width 221 height 35
click at [650, 143] on p "Online (without the app) – Enter ID details and answer security questions based…" at bounding box center [666, 154] width 221 height 35
click at [653, 147] on p "Online (without the app) – Enter ID details and answer security questions based…" at bounding box center [666, 154] width 221 height 35
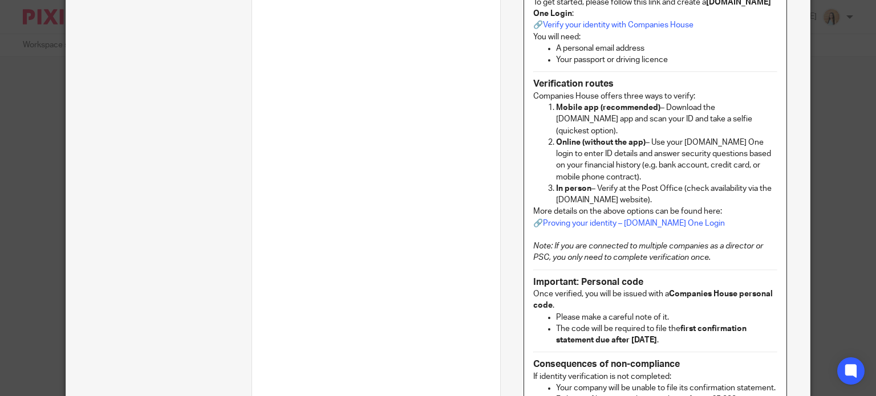
click at [649, 175] on p "Online (without the app) – Use your GOV.UK One login to enter ID details and an…" at bounding box center [666, 160] width 221 height 46
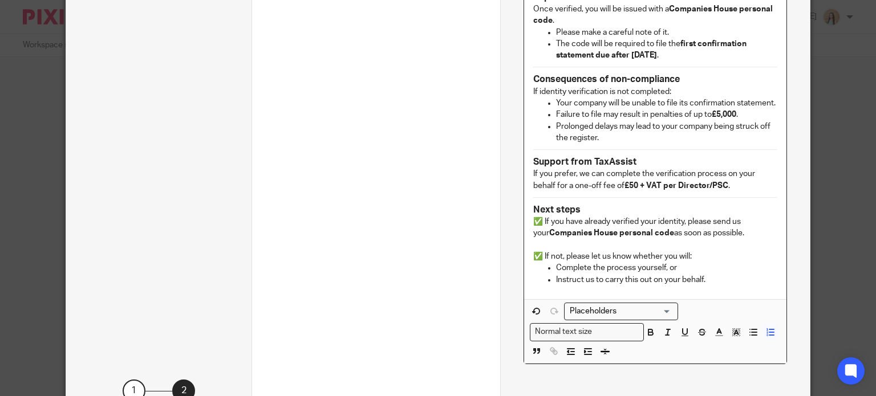
scroll to position [1077, 0]
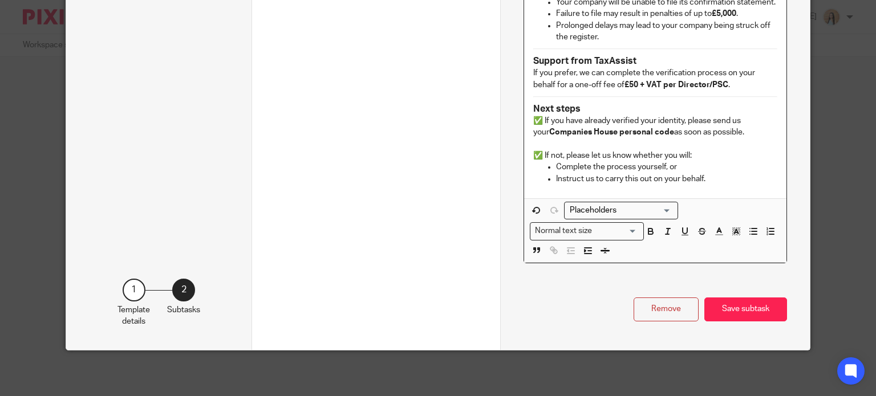
click at [539, 115] on p "✅ If you have already verified your identity, please send us your Companies Hou…" at bounding box center [655, 126] width 244 height 23
click at [541, 147] on p "✅ If not, please let us know whether you will:" at bounding box center [655, 150] width 244 height 23
click at [550, 161] on ul "Complete the process yourself, or Instruct us to carry this out on your behalf." at bounding box center [655, 172] width 244 height 23
click at [550, 173] on ul "Instruct us to carry this out on your behalf." at bounding box center [655, 178] width 244 height 11
click at [755, 299] on button "Save subtask" at bounding box center [745, 310] width 83 height 25
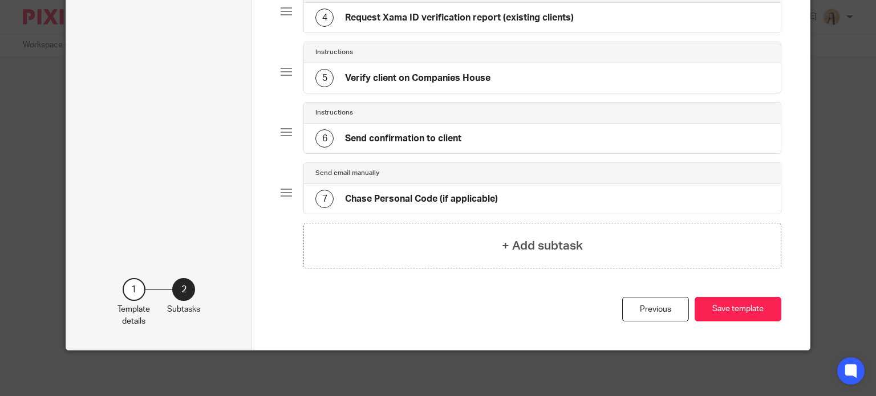
scroll to position [302, 0]
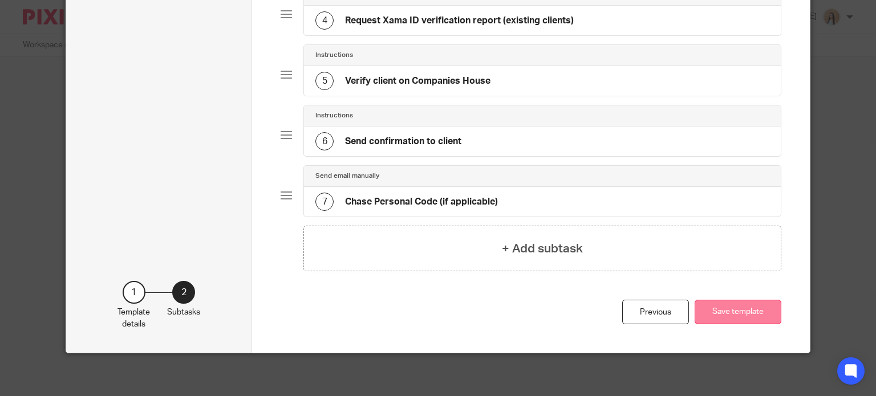
click at [752, 309] on button "Save template" at bounding box center [738, 312] width 87 height 25
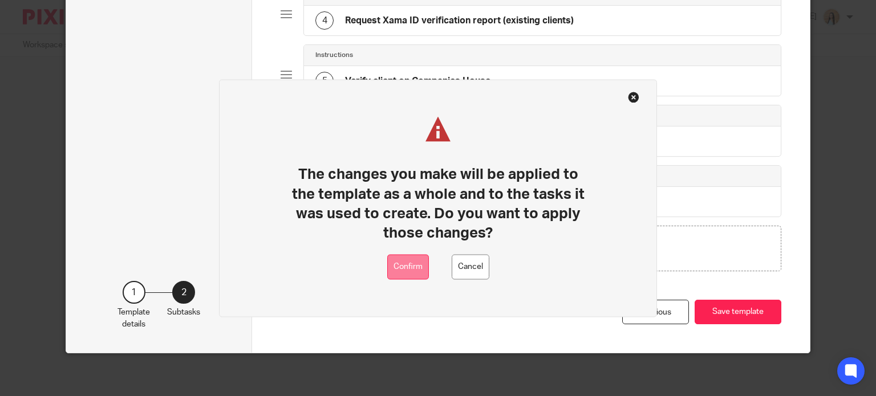
click at [413, 273] on button "Confirm" at bounding box center [408, 267] width 42 height 26
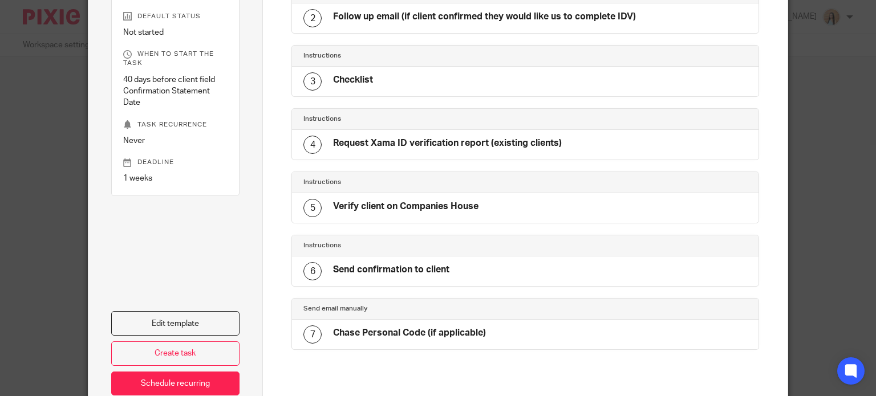
scroll to position [195, 0]
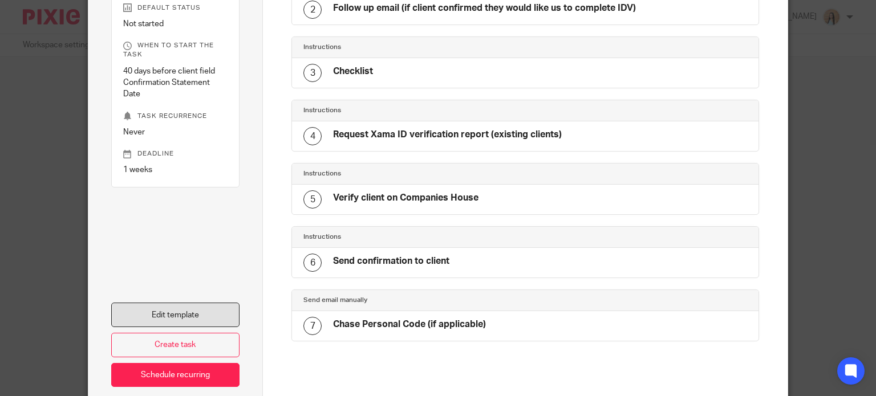
click at [181, 309] on link "Edit template" at bounding box center [175, 315] width 129 height 25
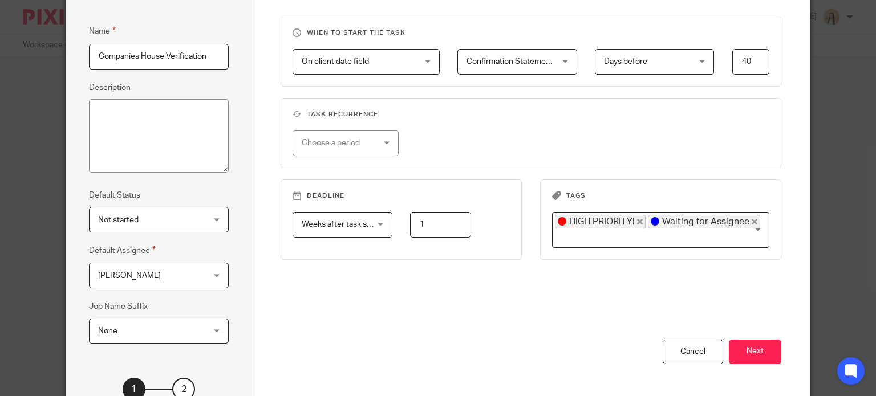
scroll to position [185, 0]
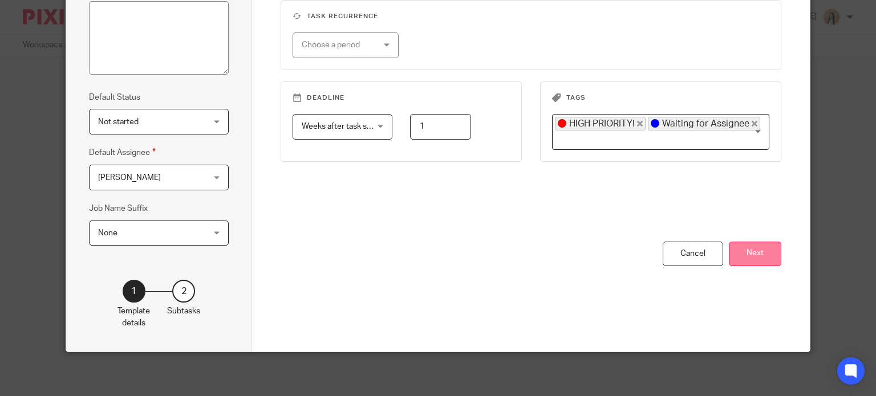
click at [743, 257] on button "Next" at bounding box center [755, 254] width 52 height 25
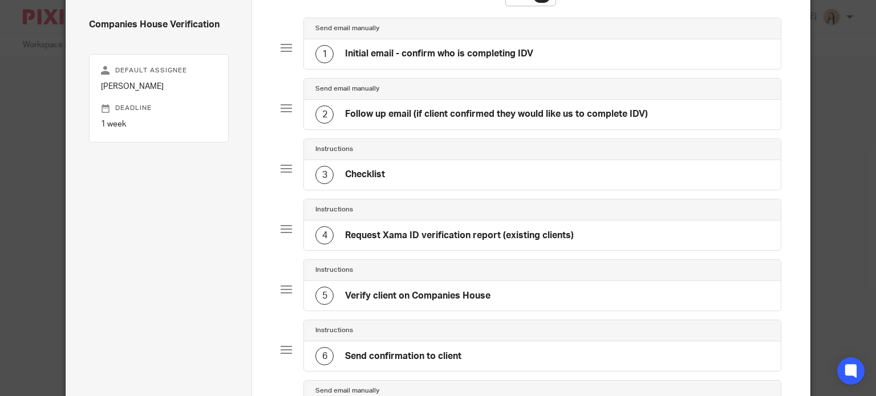
scroll to position [0, 0]
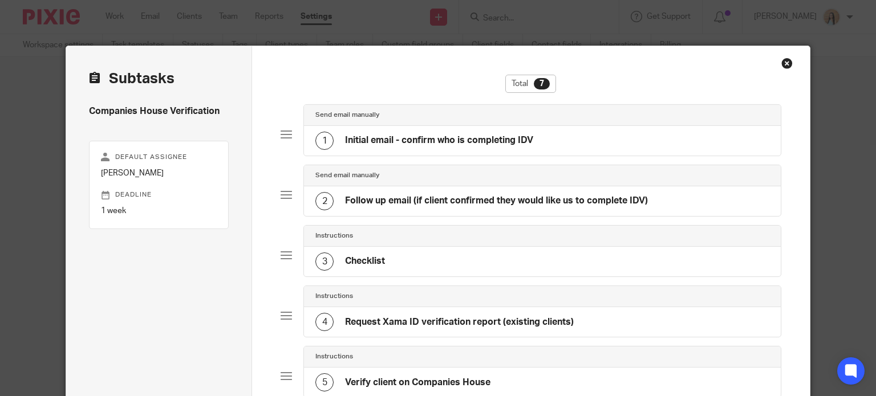
click at [538, 148] on div "1 Initial email - confirm who is completing IDV" at bounding box center [542, 141] width 477 height 30
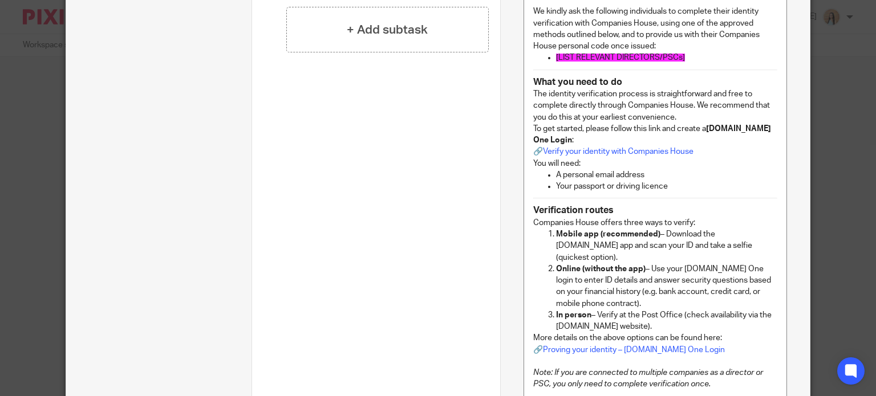
scroll to position [570, 0]
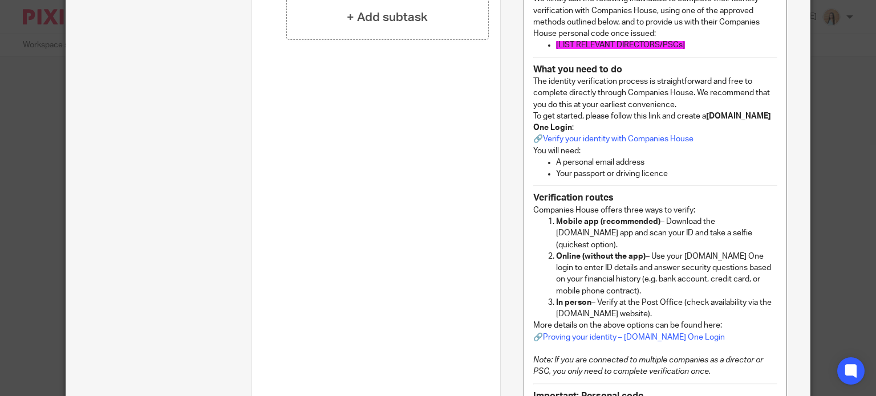
drag, startPoint x: 668, startPoint y: 188, endPoint x: 721, endPoint y: 196, distance: 53.6
click at [668, 180] on p "Your passport or driving licence" at bounding box center [666, 173] width 221 height 11
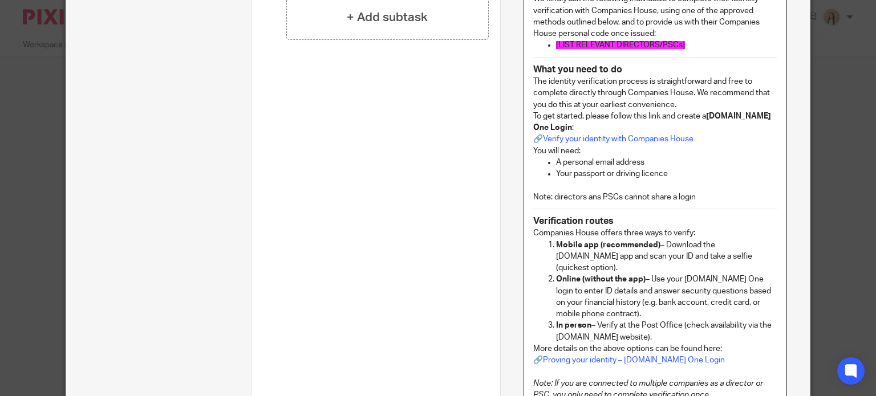
click at [553, 203] on p "Note: directors ans PSCs cannot share a login" at bounding box center [655, 197] width 244 height 11
click at [595, 203] on p "Note: Directors ans PSCs cannot share a login" at bounding box center [655, 197] width 244 height 11
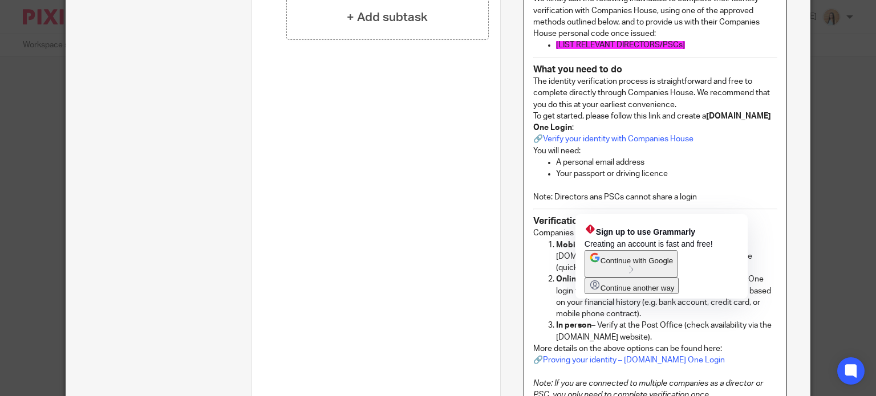
click at [596, 203] on p "Note: Directors ans PSCs cannot share a login" at bounding box center [655, 197] width 244 height 11
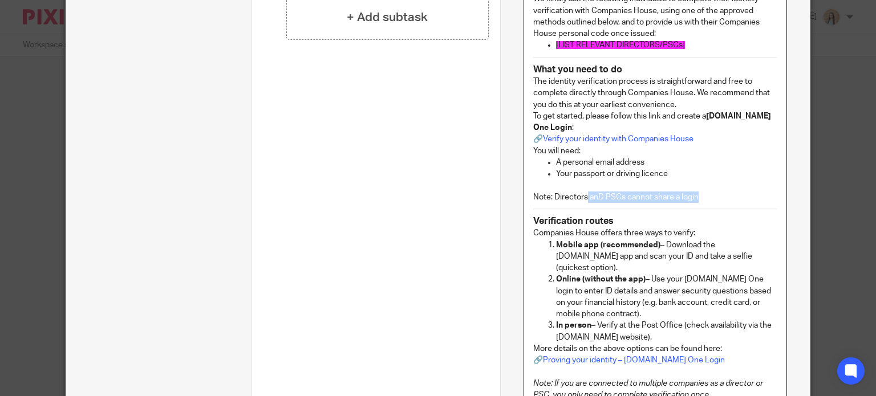
drag, startPoint x: 695, startPoint y: 210, endPoint x: 588, endPoint y: 207, distance: 106.7
click at [588, 203] on p "Note: Directors anD PSCs cannot share a login" at bounding box center [655, 197] width 244 height 11
click at [596, 203] on p "Note: Directors anD PSCs cannot share a login" at bounding box center [655, 197] width 244 height 11
drag, startPoint x: 710, startPoint y: 213, endPoint x: 621, endPoint y: 208, distance: 89.2
click at [621, 203] on p "Note: Directors and PSCs cannot share a login" at bounding box center [655, 197] width 244 height 11
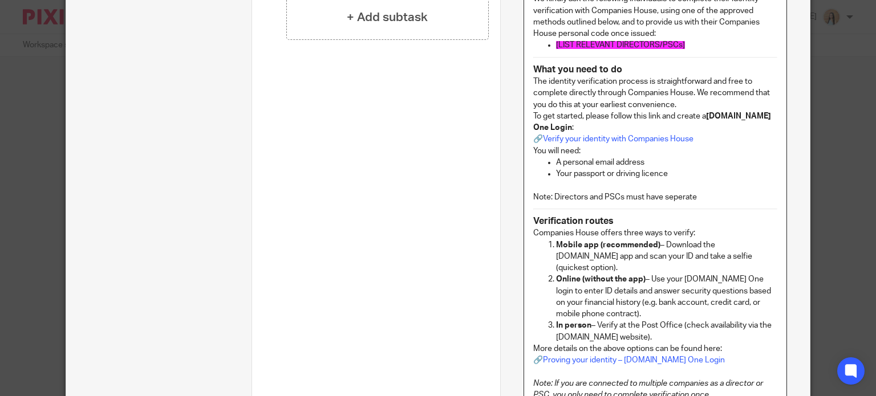
click at [704, 203] on p "Note: Directors and PSCs must have seperate" at bounding box center [655, 197] width 244 height 11
click at [634, 266] on p "Mobile app (recommended) – Download the GOV.UK app and scan your ID and take a …" at bounding box center [666, 257] width 221 height 35
click at [704, 203] on p "Note: Directors and PSCs must have seperate longins" at bounding box center [655, 197] width 244 height 11
click at [730, 203] on p "Note: Directors and PSCs must have seperate logins" at bounding box center [655, 197] width 244 height 11
click at [662, 203] on p "Note: Directors and PSCs must have seperate logins" at bounding box center [655, 197] width 244 height 11
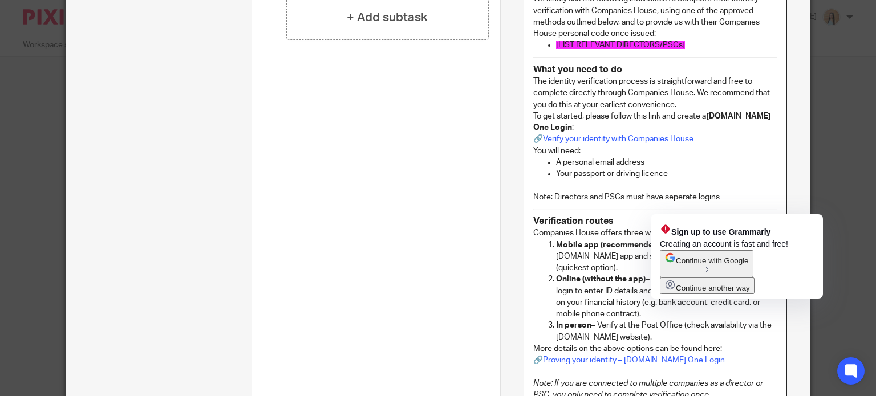
click at [660, 203] on p "Note: Directors and PSCs must have seperate logins" at bounding box center [655, 197] width 244 height 11
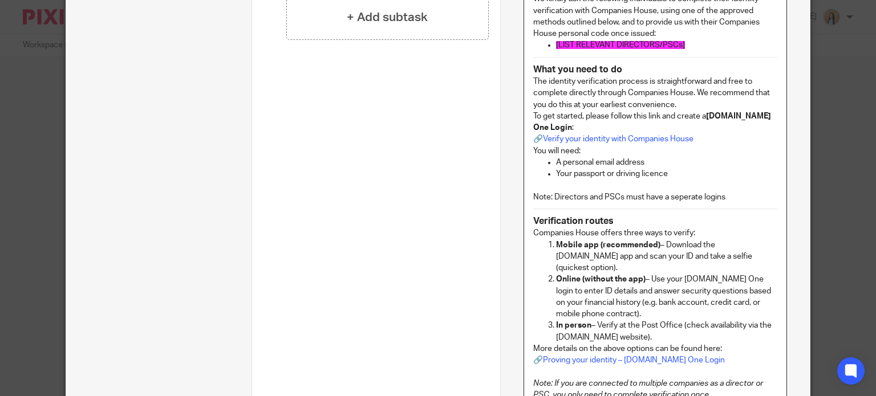
click at [726, 203] on p "Note: Directors and PSCs must have a seperate logins" at bounding box center [655, 197] width 244 height 11
click at [553, 203] on p "Note: Directors and PSCs must have a seperate login" at bounding box center [655, 197] width 244 height 11
click at [552, 203] on p "Note: Directors and PSCs must have a seperate login" at bounding box center [655, 197] width 244 height 11
click at [547, 203] on p "Note: Directors and PSCs must have a seperate login" at bounding box center [655, 197] width 244 height 11
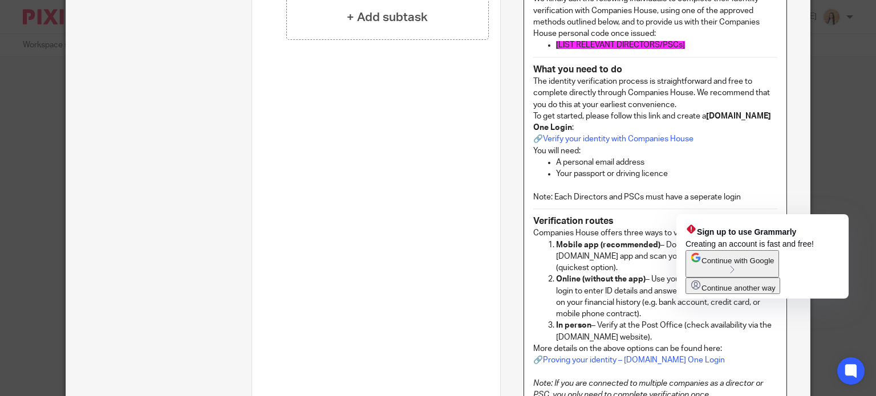
click at [637, 203] on p "Note: Each Directors and PSCs must have a seperate login" at bounding box center [655, 197] width 244 height 11
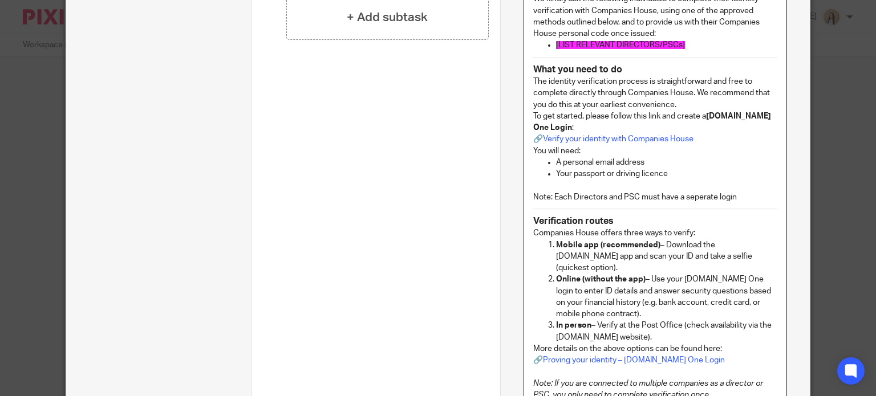
click at [694, 111] on p "The identity verification process is straightforward and free to complete direc…" at bounding box center [655, 93] width 244 height 35
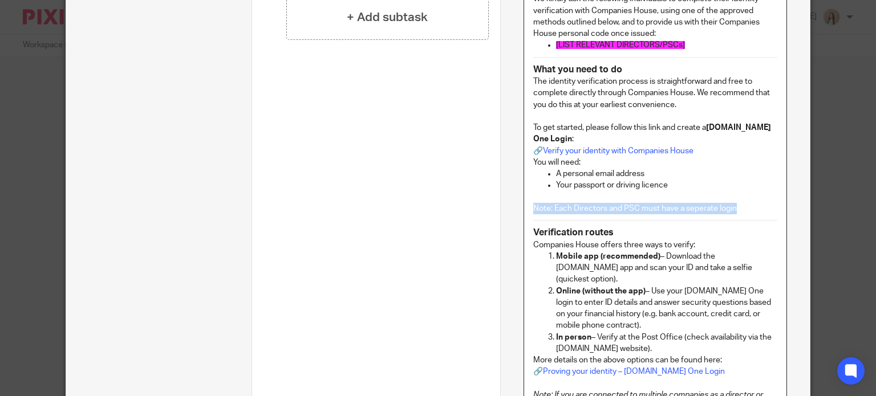
drag, startPoint x: 735, startPoint y: 226, endPoint x: 525, endPoint y: 221, distance: 210.5
click at [525, 221] on div "Hi [[Contact: First name]] , I hope this message finds you well. You may recent…" at bounding box center [655, 248] width 262 height 969
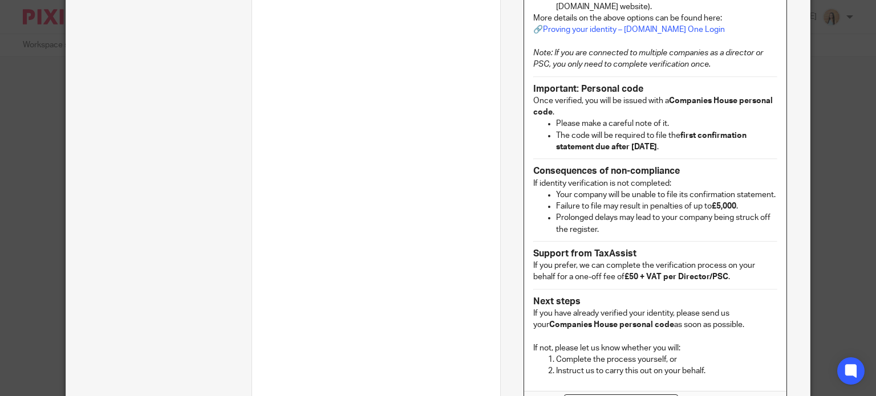
scroll to position [1111, 0]
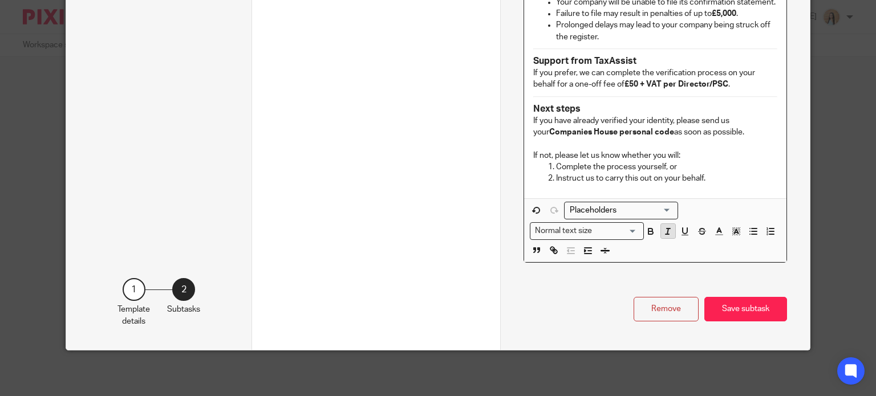
click at [667, 229] on line "button" at bounding box center [667, 232] width 1 height 6
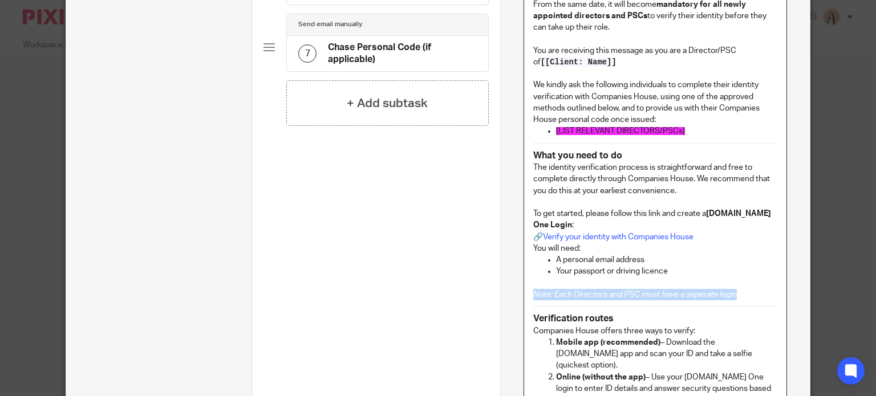
scroll to position [441, 0]
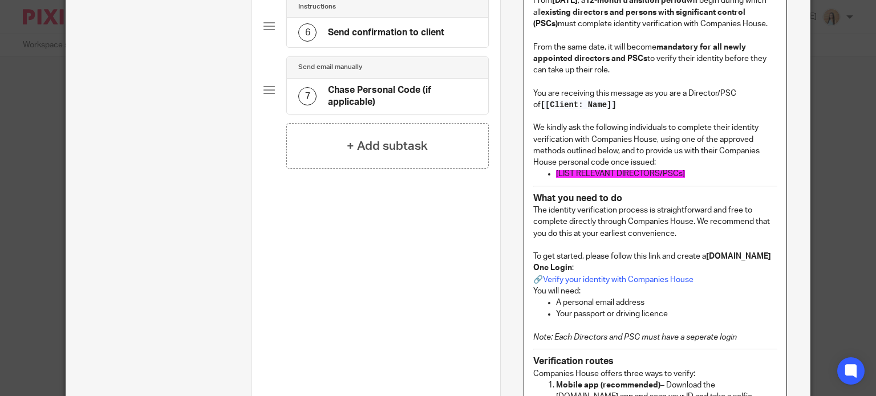
click at [673, 240] on p "The identity verification process is straightforward and free to complete direc…" at bounding box center [655, 222] width 244 height 35
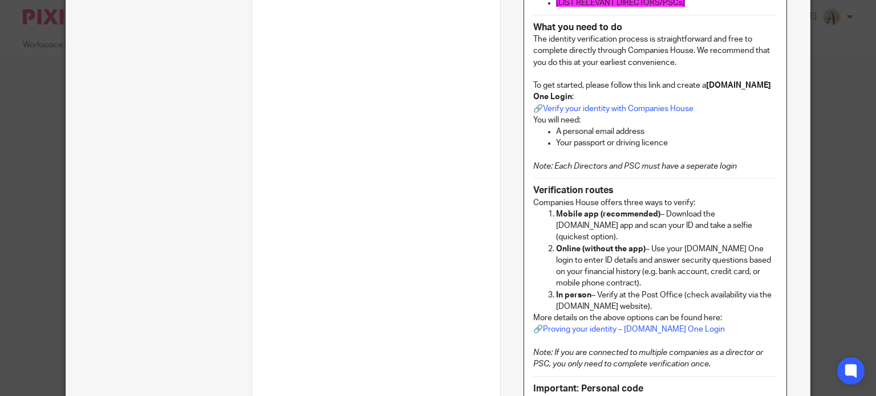
scroll to position [670, 0]
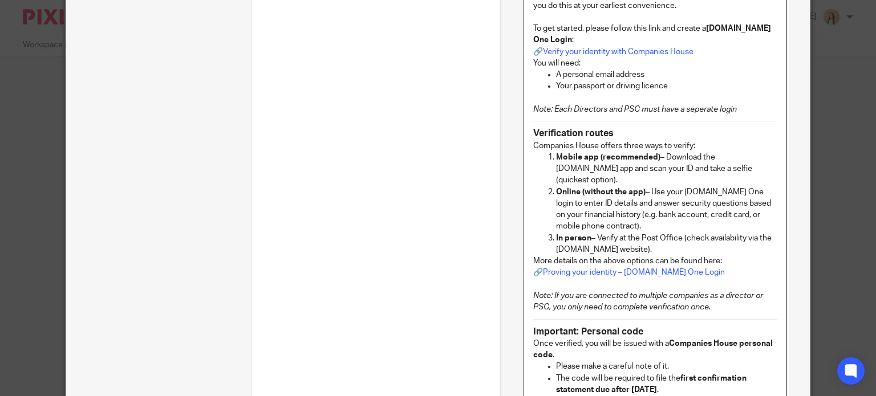
click at [654, 223] on p "Online (without the app) – Use your GOV.UK One login to enter ID details and an…" at bounding box center [666, 210] width 221 height 46
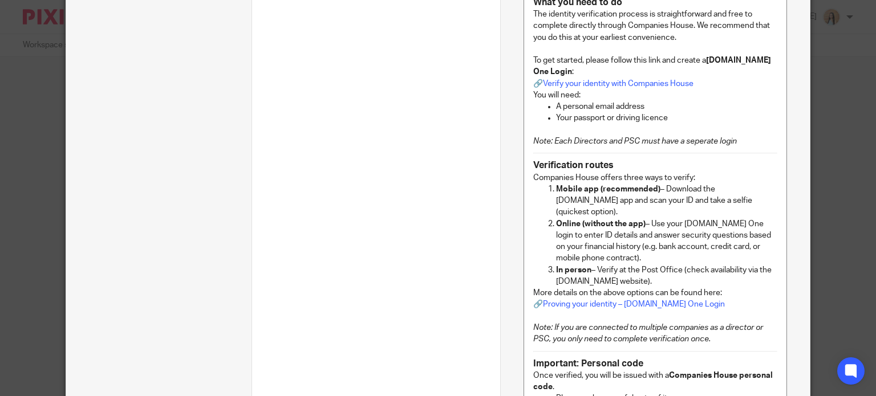
scroll to position [613, 0]
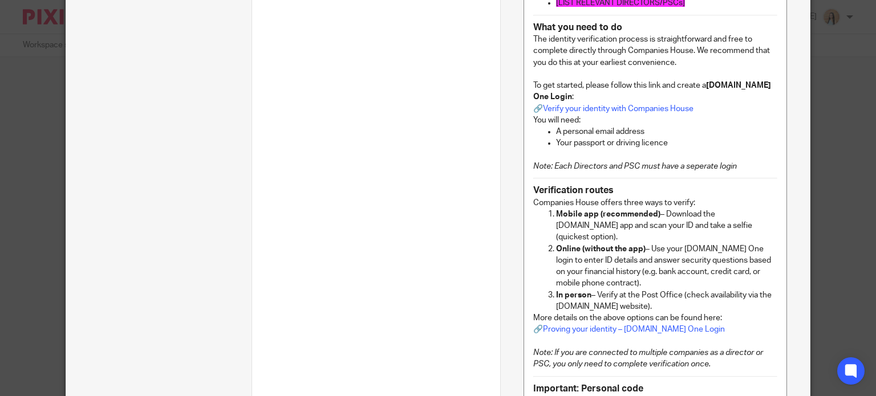
click at [703, 68] on p "The identity verification process is straightforward and free to complete direc…" at bounding box center [655, 51] width 244 height 35
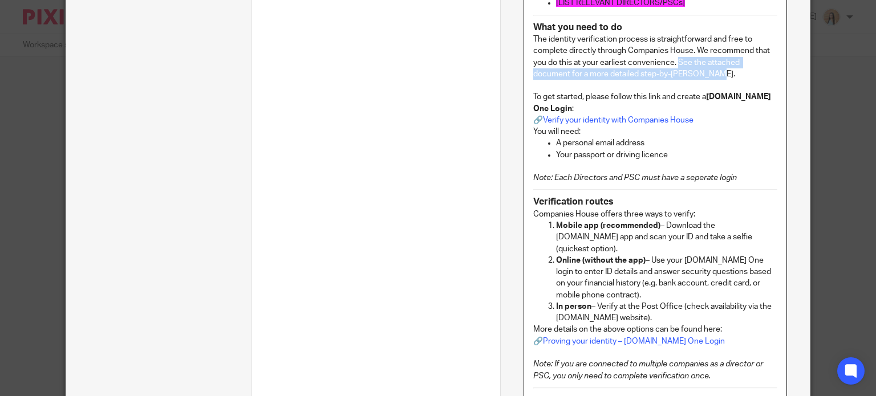
drag, startPoint x: 707, startPoint y: 88, endPoint x: 674, endPoint y: 73, distance: 36.3
click at [674, 73] on p "The identity verification process is straightforward and free to complete direc…" at bounding box center [655, 57] width 244 height 46
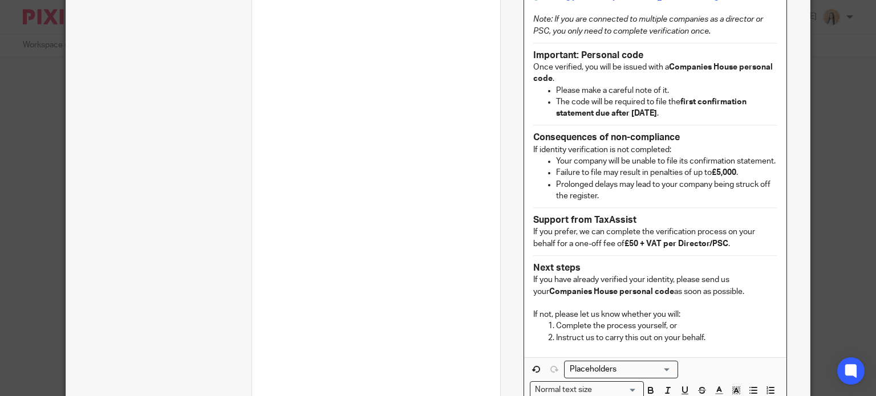
scroll to position [1123, 0]
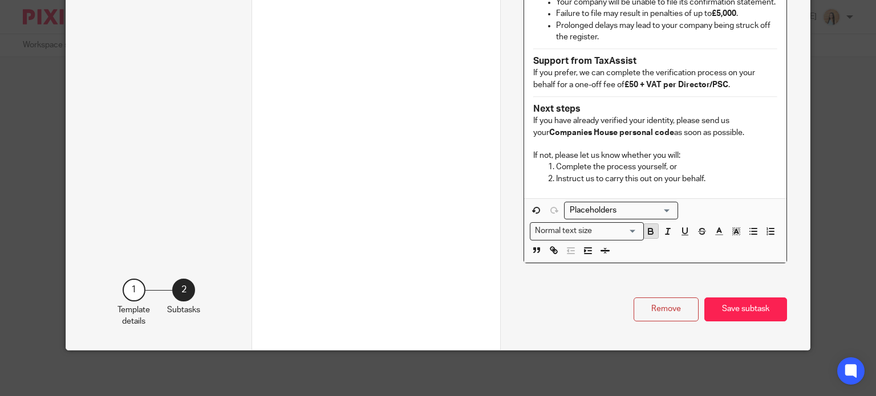
click at [649, 232] on icon "button" at bounding box center [651, 233] width 5 height 3
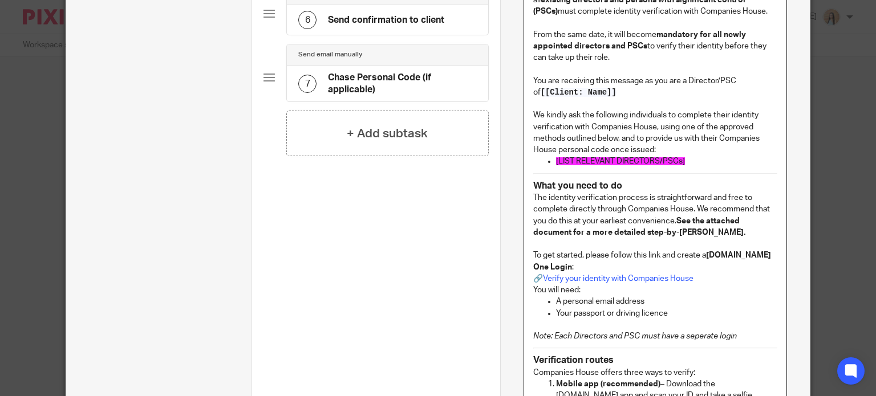
scroll to position [509, 0]
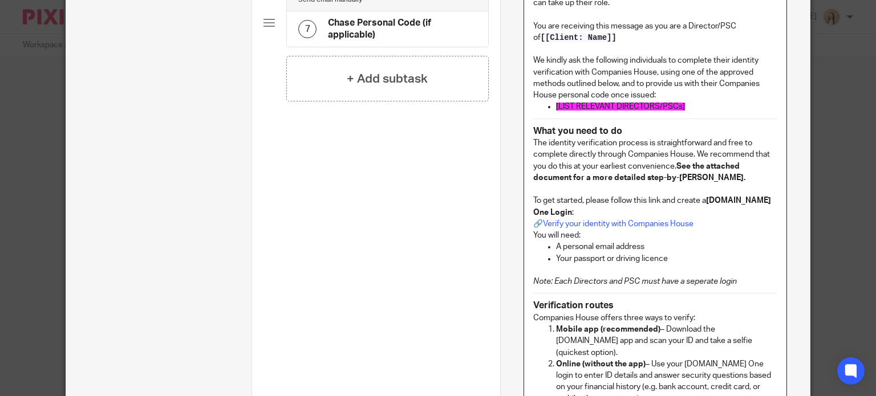
click at [683, 175] on strong "See the attached document for a more detailed step-by-step guide." at bounding box center [639, 172] width 212 height 19
click at [673, 176] on p "The identity verification process is straightforward and free to complete direc…" at bounding box center [655, 160] width 244 height 46
click at [721, 184] on p "The identity verification process is straightforward and free to complete direc…" at bounding box center [655, 160] width 244 height 46
drag, startPoint x: 720, startPoint y: 191, endPoint x: 674, endPoint y: 176, distance: 49.1
click at [674, 176] on p "The identity verification process is straightforward and free to complete direc…" at bounding box center [655, 160] width 244 height 46
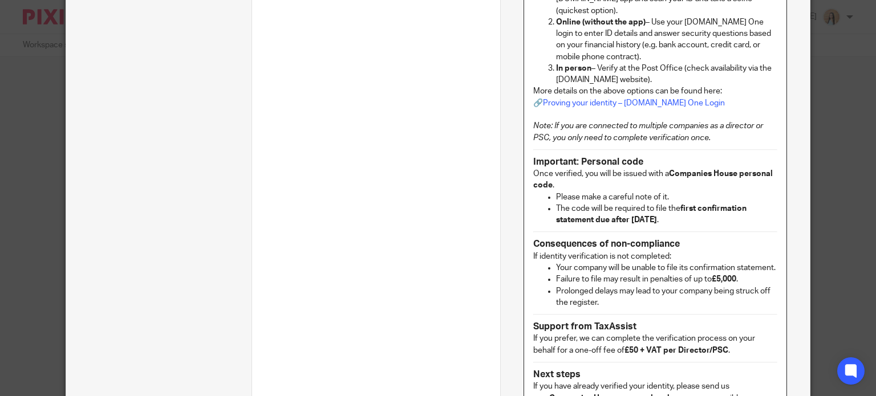
scroll to position [1123, 0]
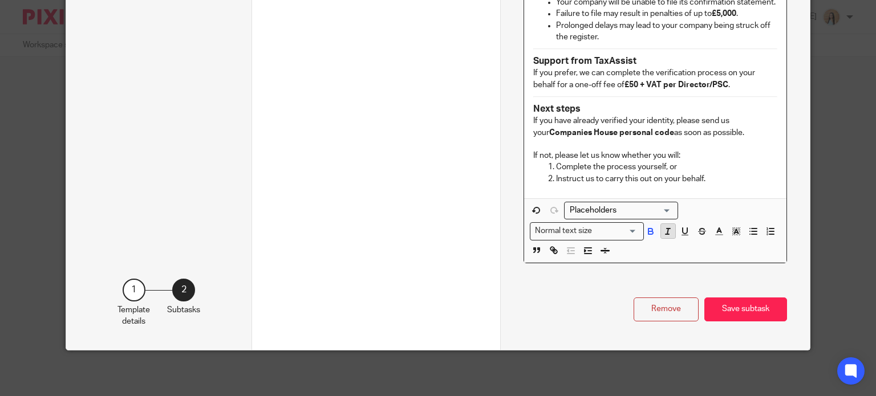
click at [668, 226] on icon "button" at bounding box center [668, 231] width 10 height 10
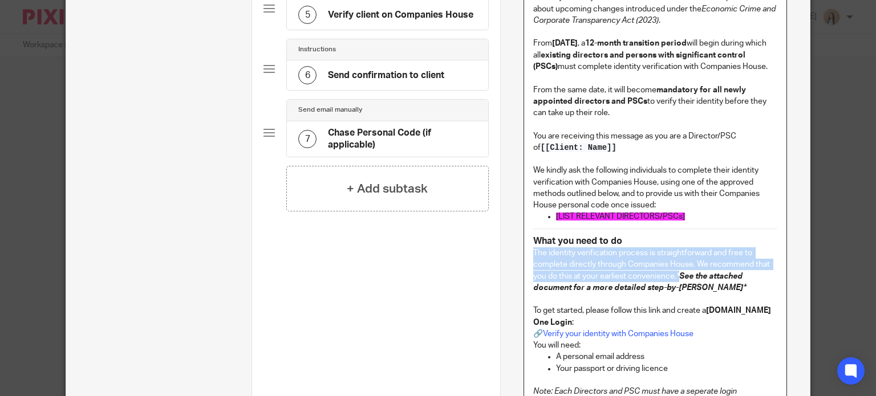
scroll to position [396, 0]
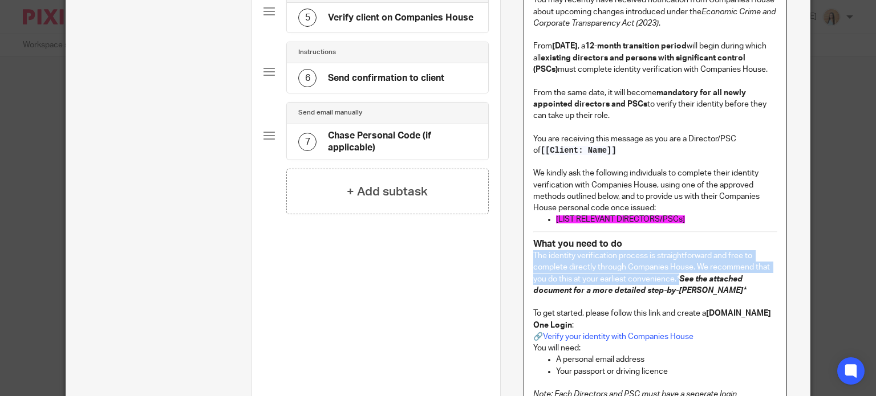
click at [732, 297] on p "The identity verification process is straightforward and free to complete direc…" at bounding box center [655, 273] width 244 height 46
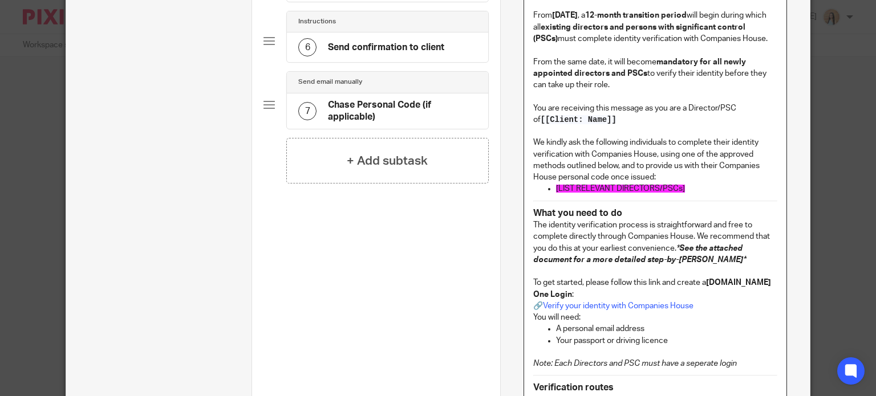
scroll to position [453, 0]
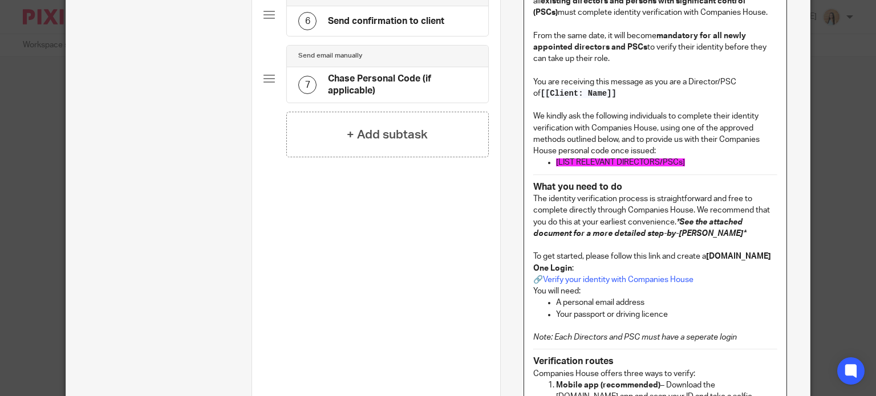
click at [673, 230] on p "The identity verification process is straightforward and free to complete direc…" at bounding box center [655, 216] width 244 height 46
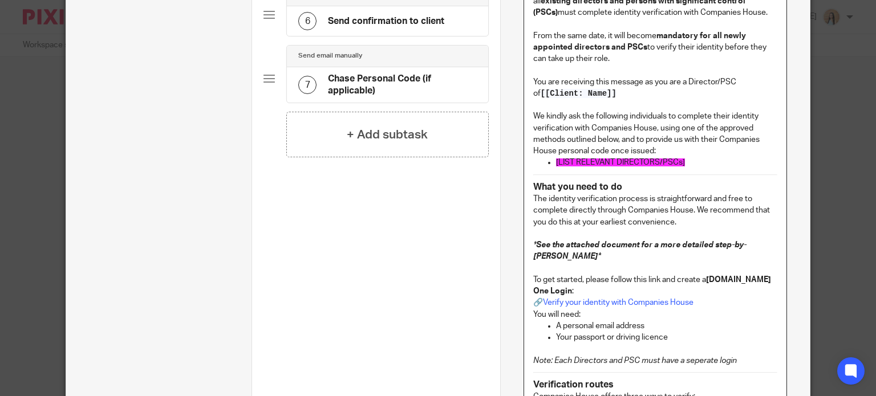
click at [731, 309] on p "To get started, please follow this link and create a GOV.UK One Login : 🔗 Verif…" at bounding box center [655, 291] width 244 height 35
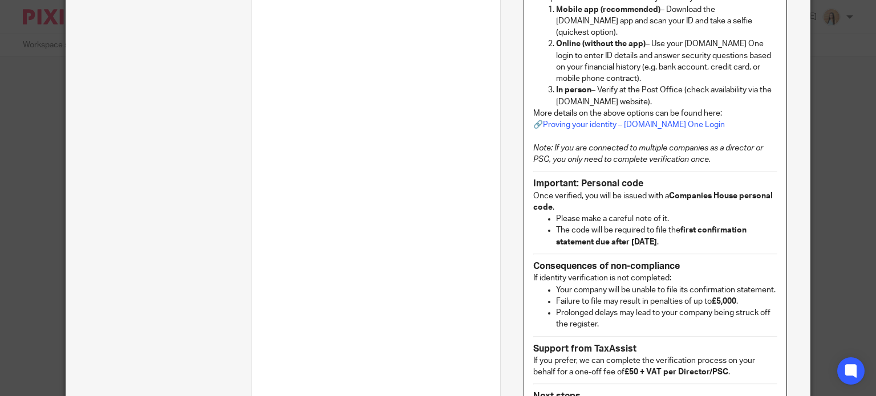
scroll to position [1137, 0]
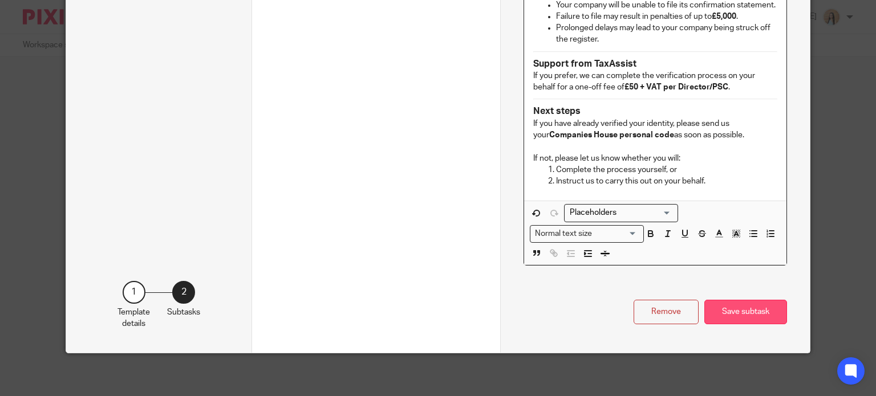
click at [746, 310] on button "Save subtask" at bounding box center [745, 312] width 83 height 25
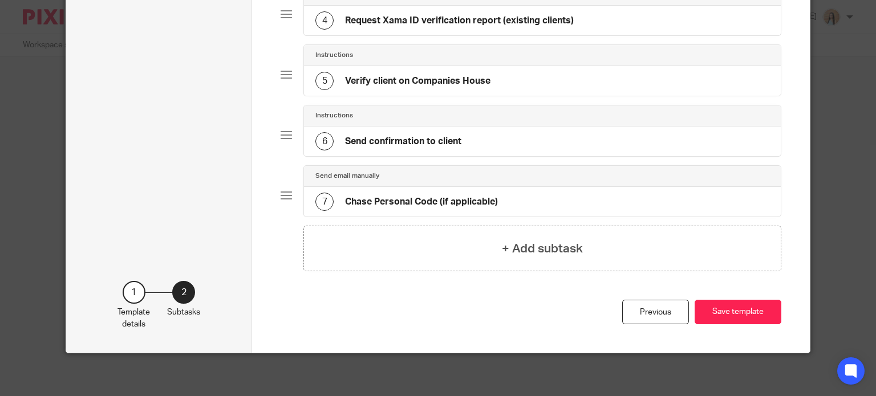
click at [746, 310] on button "Save template" at bounding box center [738, 312] width 87 height 25
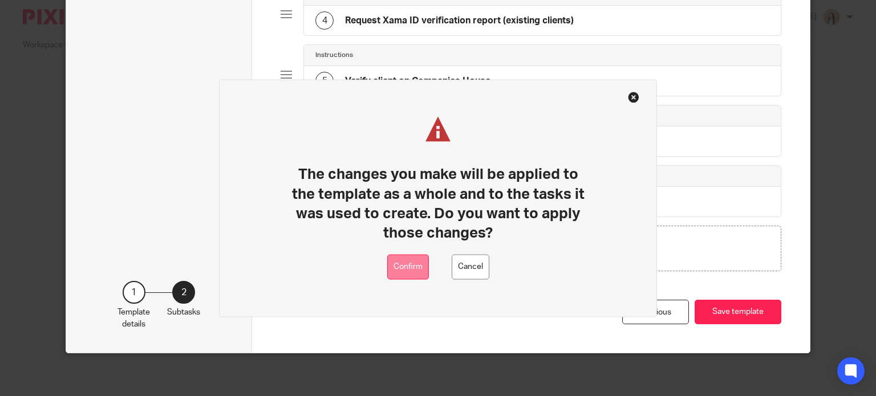
click at [402, 269] on button "Confirm" at bounding box center [408, 267] width 42 height 26
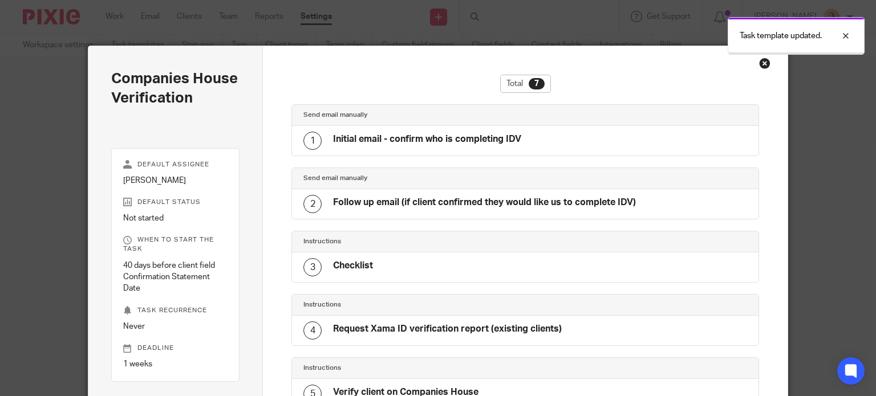
scroll to position [252, 0]
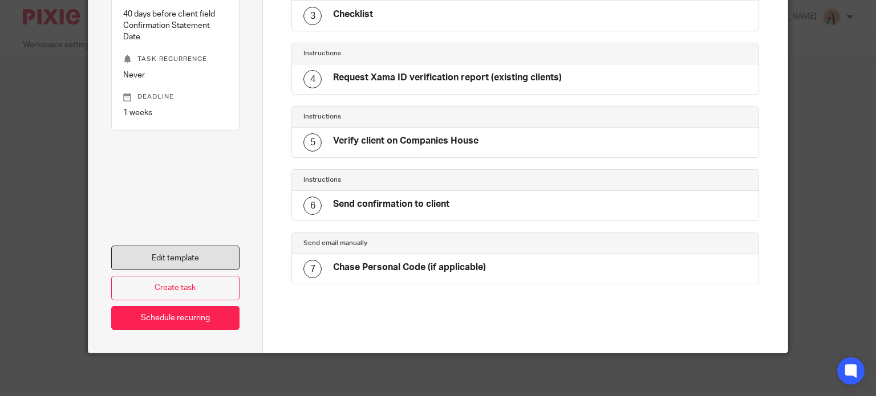
click at [208, 258] on link "Edit template" at bounding box center [175, 258] width 129 height 25
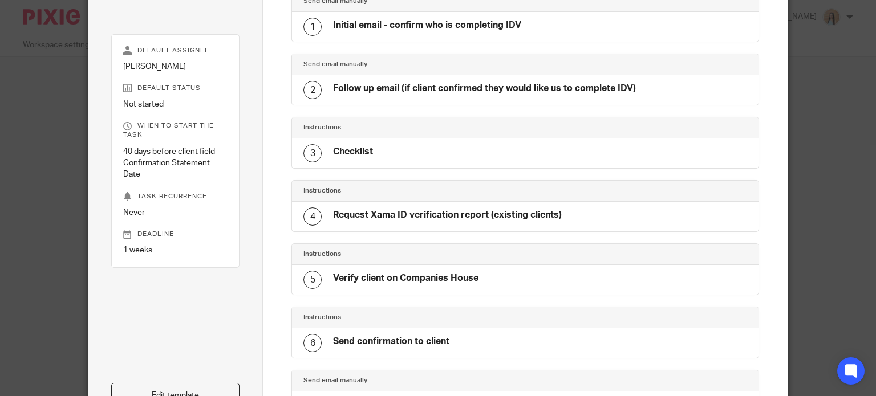
scroll to position [69, 0]
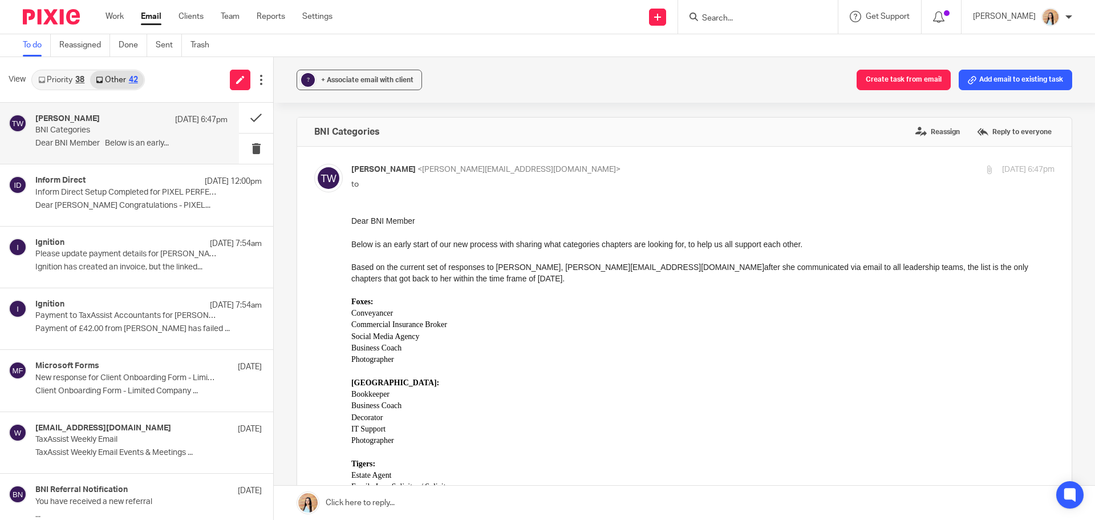
click at [710, 318] on p "Conveyancer" at bounding box center [702, 312] width 703 height 11
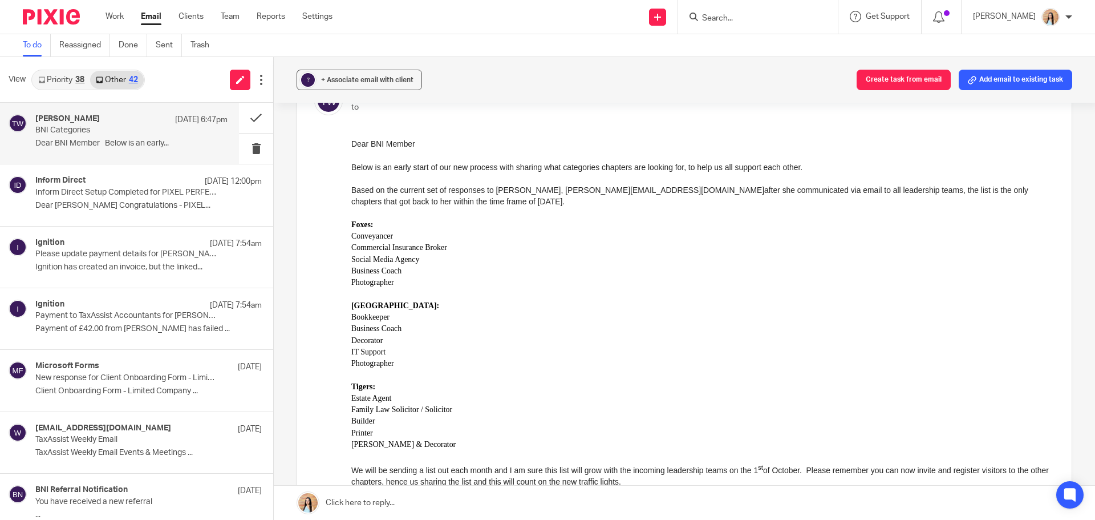
scroll to position [57, 0]
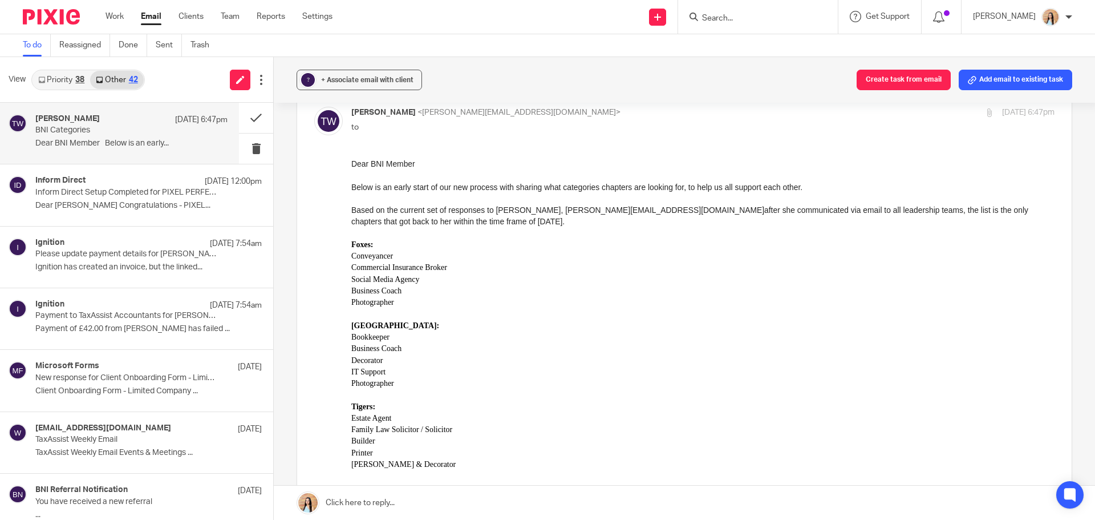
click at [757, 306] on p "Photographer" at bounding box center [702, 302] width 703 height 11
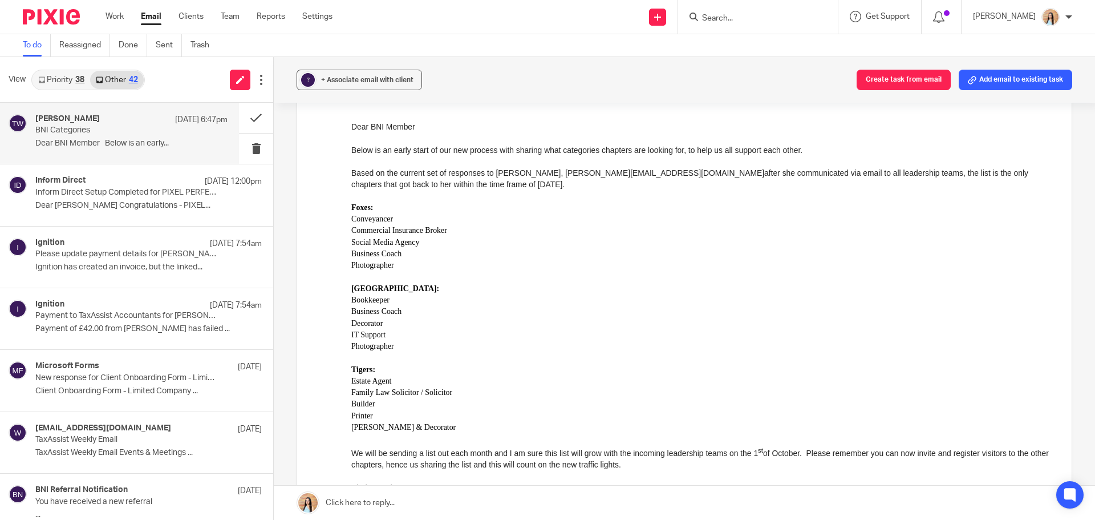
scroll to position [114, 0]
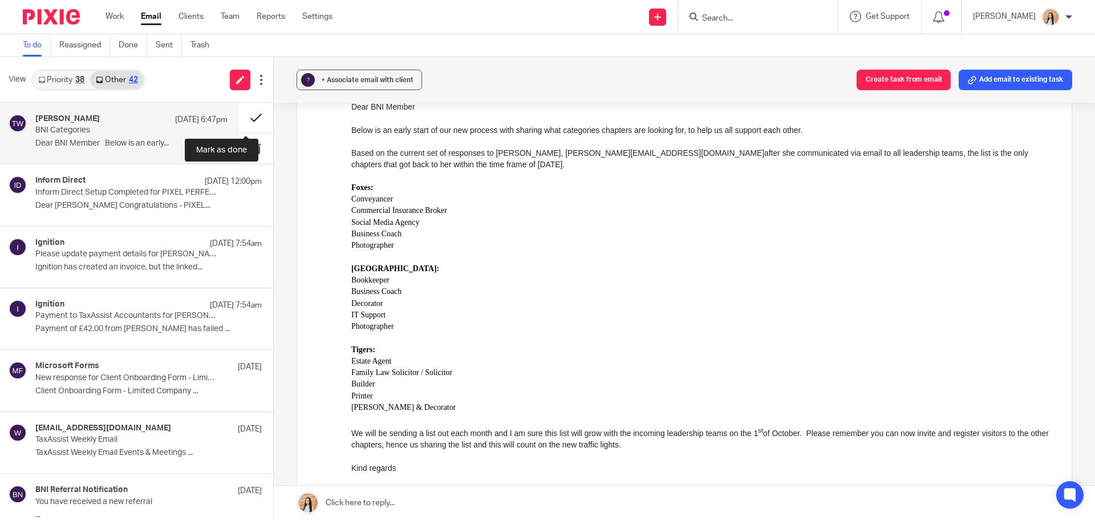
click at [246, 116] on button at bounding box center [256, 118] width 34 height 30
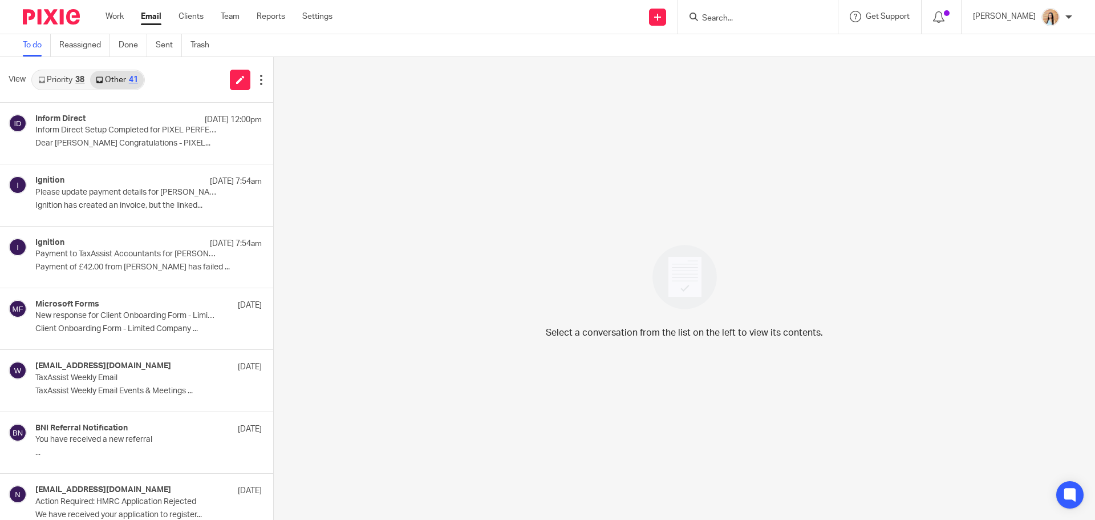
click at [763, 14] on input "Search" at bounding box center [752, 19] width 103 height 10
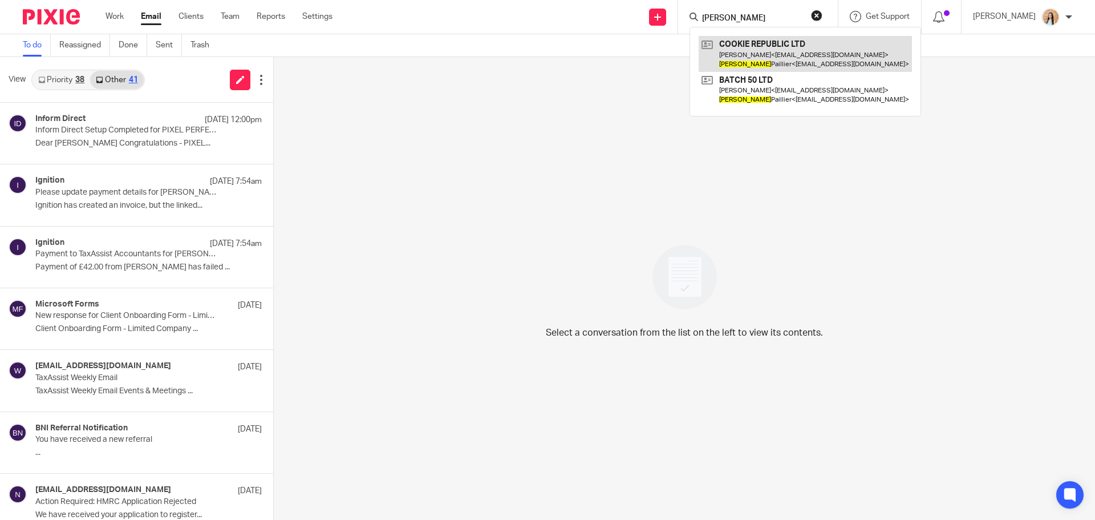
type input "ludwig"
click at [808, 50] on link at bounding box center [805, 53] width 213 height 35
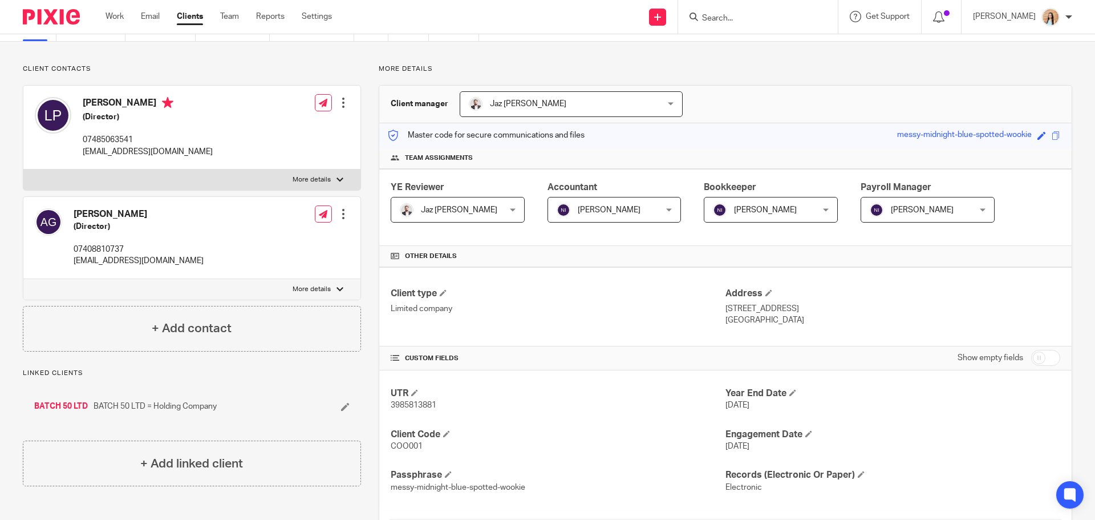
scroll to position [456, 0]
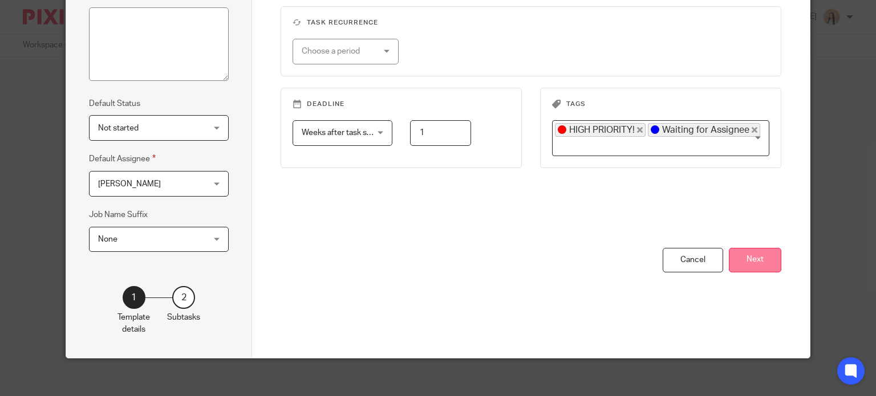
scroll to position [185, 0]
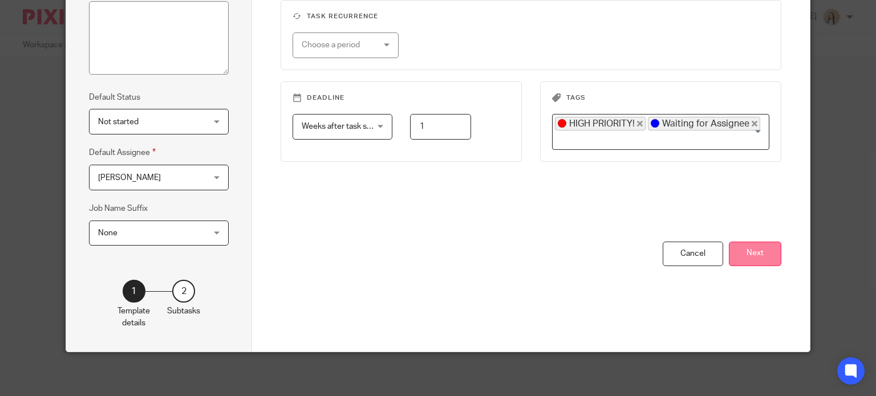
click at [735, 246] on button "Next" at bounding box center [755, 254] width 52 height 25
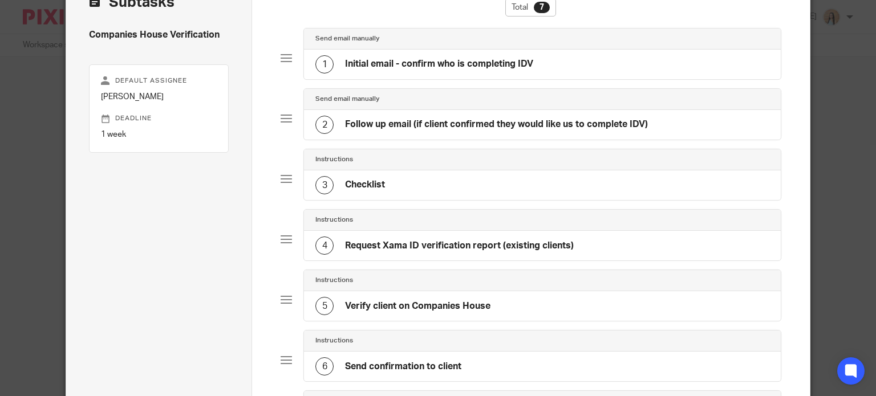
scroll to position [0, 0]
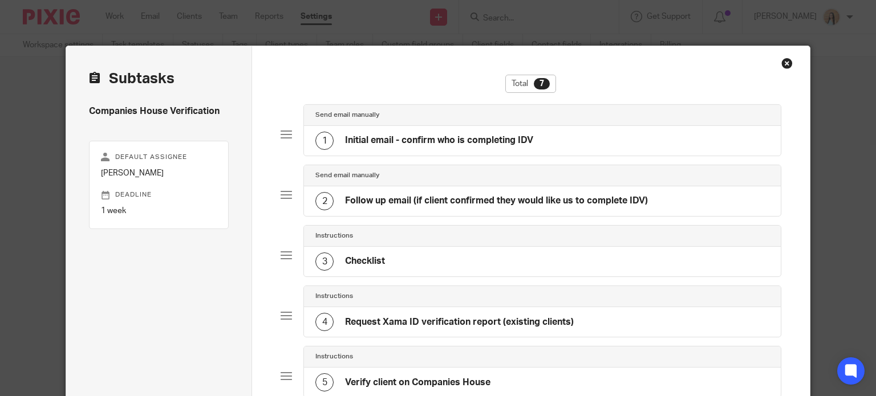
click at [575, 129] on div "1 Initial email - confirm who is completing IDV" at bounding box center [542, 141] width 477 height 30
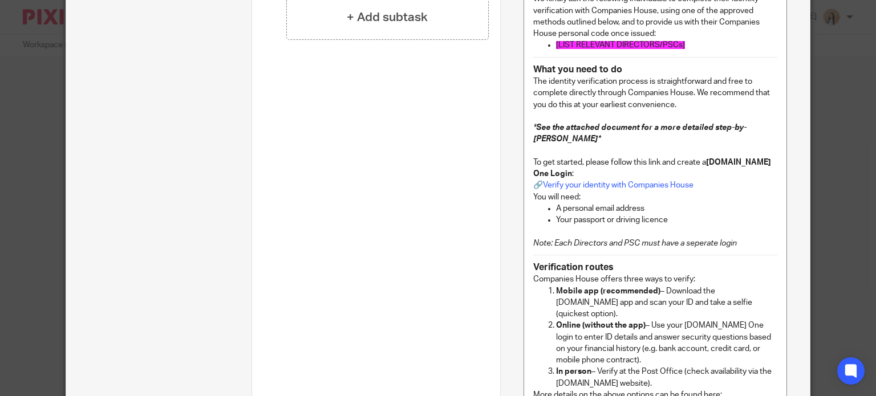
scroll to position [684, 0]
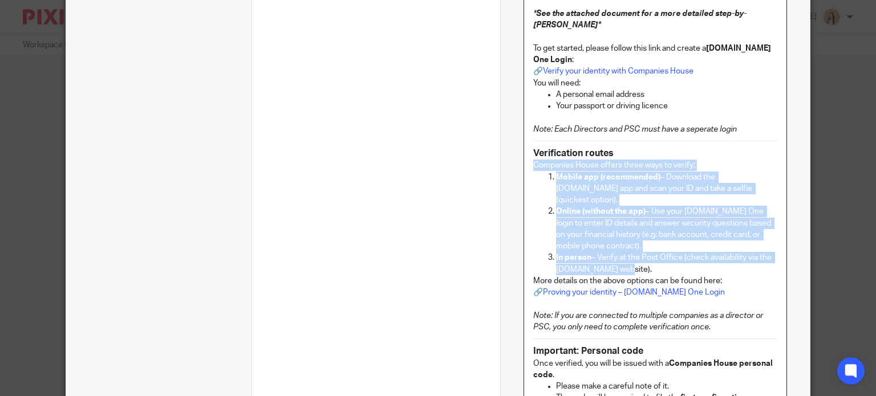
drag, startPoint x: 527, startPoint y: 177, endPoint x: 643, endPoint y: 265, distance: 145.4
click at [643, 265] on div "Hi [[Contact: First name]] , I hope this message finds you well. You may recent…" at bounding box center [655, 151] width 262 height 1003
copy div "Companies House offers three ways to verify: Mobile app (recommended) – Downloa…"
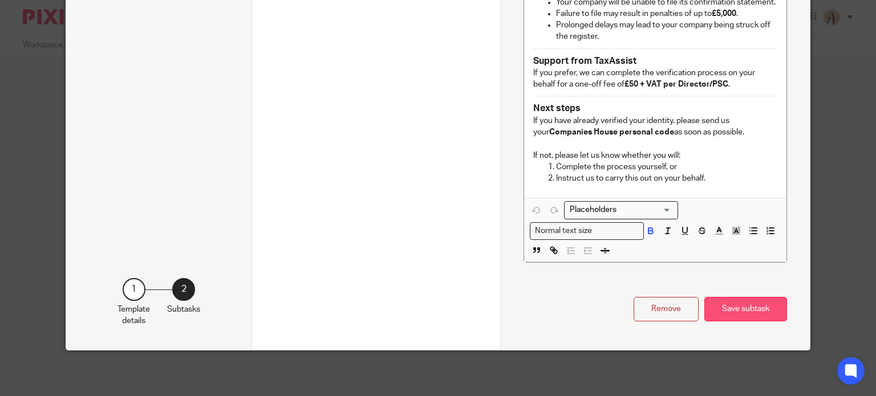
click at [738, 303] on button "Save subtask" at bounding box center [745, 309] width 83 height 25
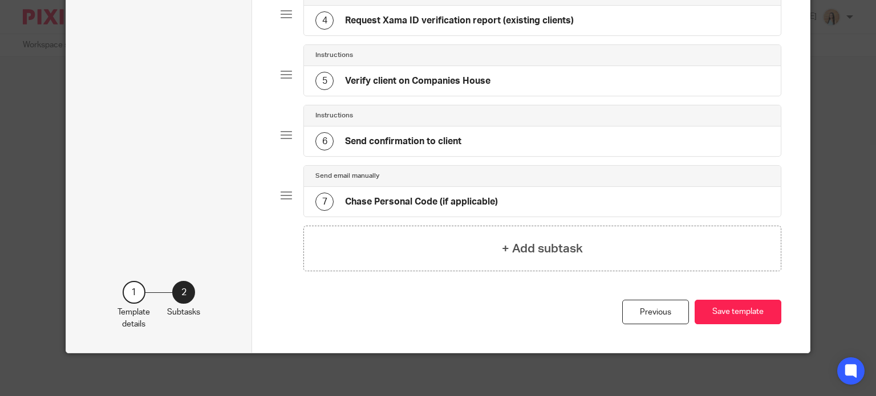
click at [738, 303] on button "Save template" at bounding box center [738, 312] width 87 height 25
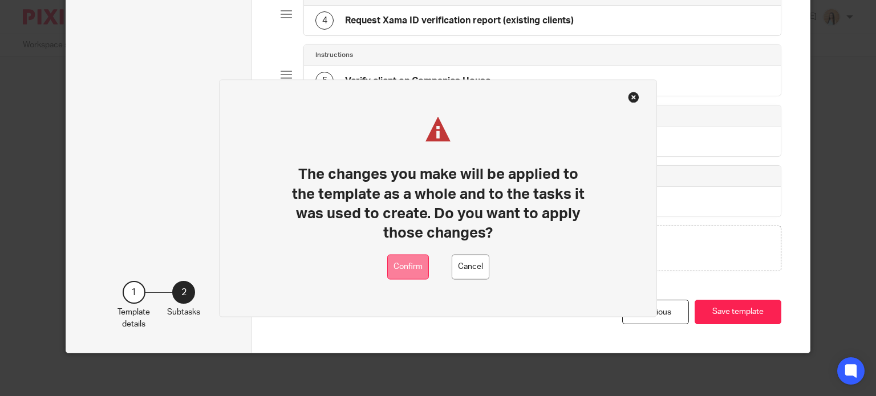
click at [390, 261] on button "Confirm" at bounding box center [408, 267] width 42 height 26
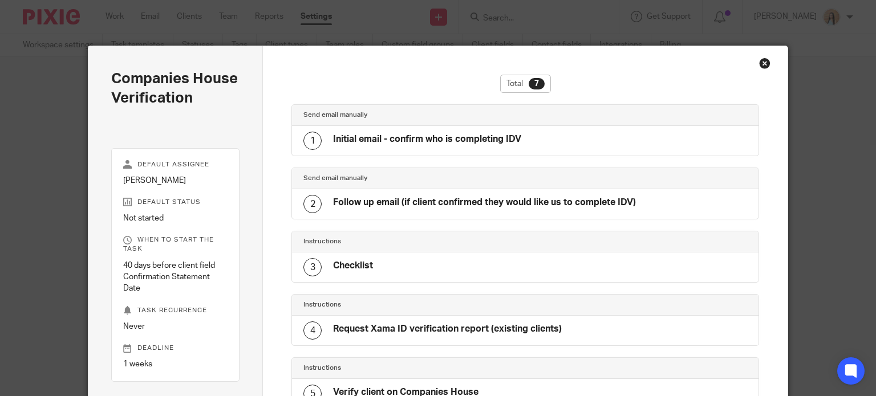
click at [461, 144] on h4 "Initial email - confirm who is completing IDV" at bounding box center [427, 139] width 188 height 12
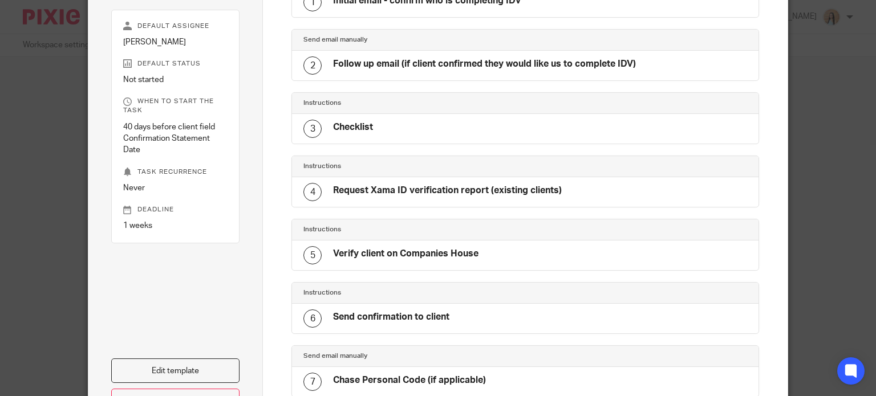
scroll to position [252, 0]
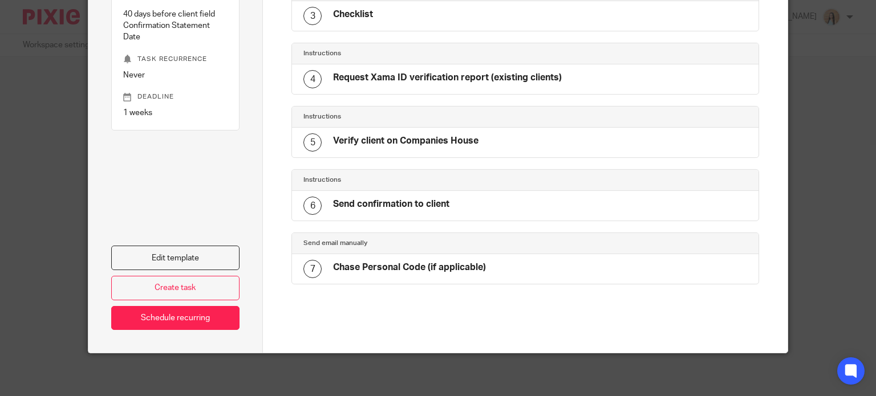
drag, startPoint x: 144, startPoint y: 253, endPoint x: 209, endPoint y: 237, distance: 67.0
click at [144, 253] on link "Edit template" at bounding box center [175, 258] width 129 height 25
